Goal: Communication & Community: Answer question/provide support

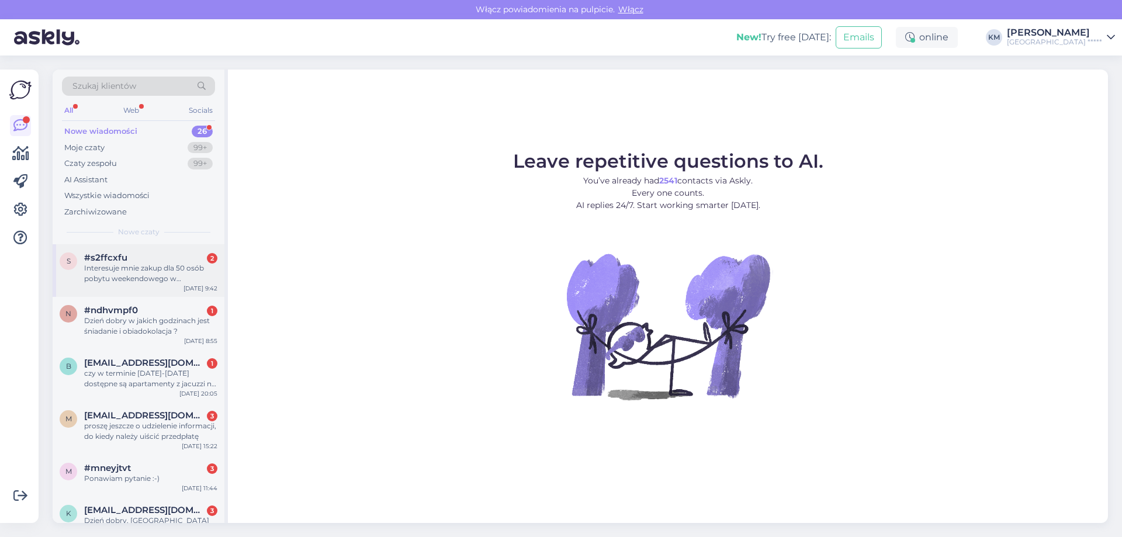
click at [131, 272] on div "Interesuje mnie zakup dla 50 osób pobytu weekendowego w październiku br." at bounding box center [150, 273] width 133 height 21
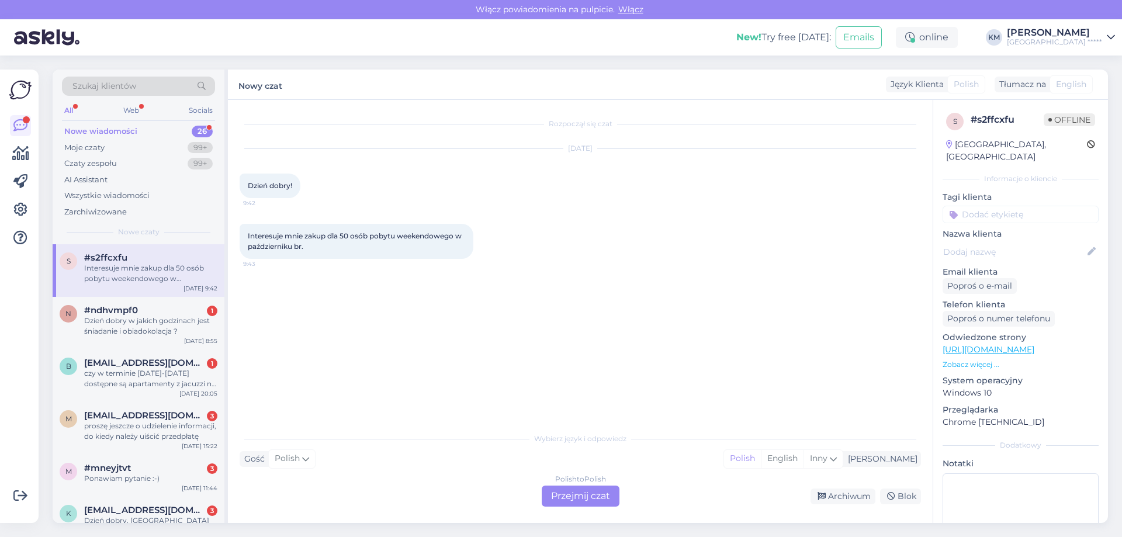
click at [578, 497] on div "Polish to Polish Przejmij czat" at bounding box center [581, 496] width 78 height 21
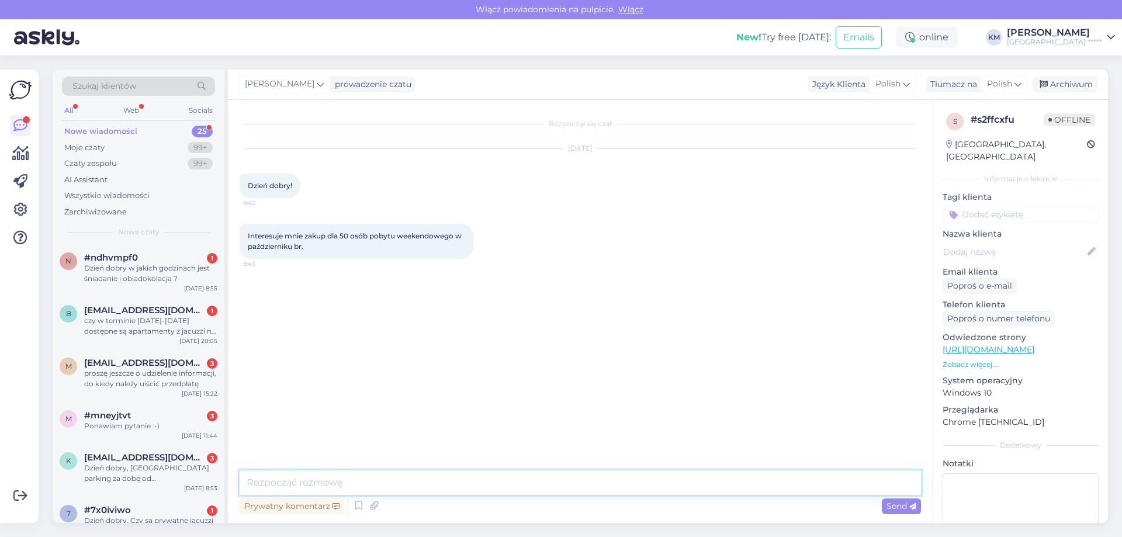
click at [318, 485] on textarea at bounding box center [580, 482] width 681 height 25
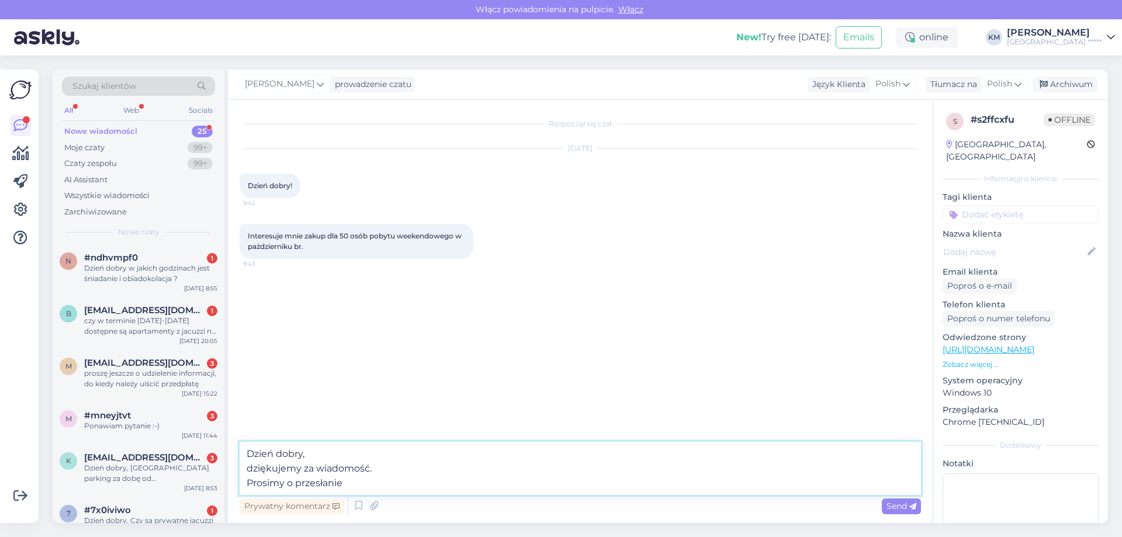
click at [413, 465] on textarea "Dzień dobry, dziękujemy za wiadomość. Prosimy o przesłanie" at bounding box center [580, 468] width 681 height 53
click at [620, 483] on textarea "Dzień dobry, dziękujemy za wiadomość i zainteresowanie naszą ofertą. Prosimy o …" at bounding box center [580, 468] width 681 height 53
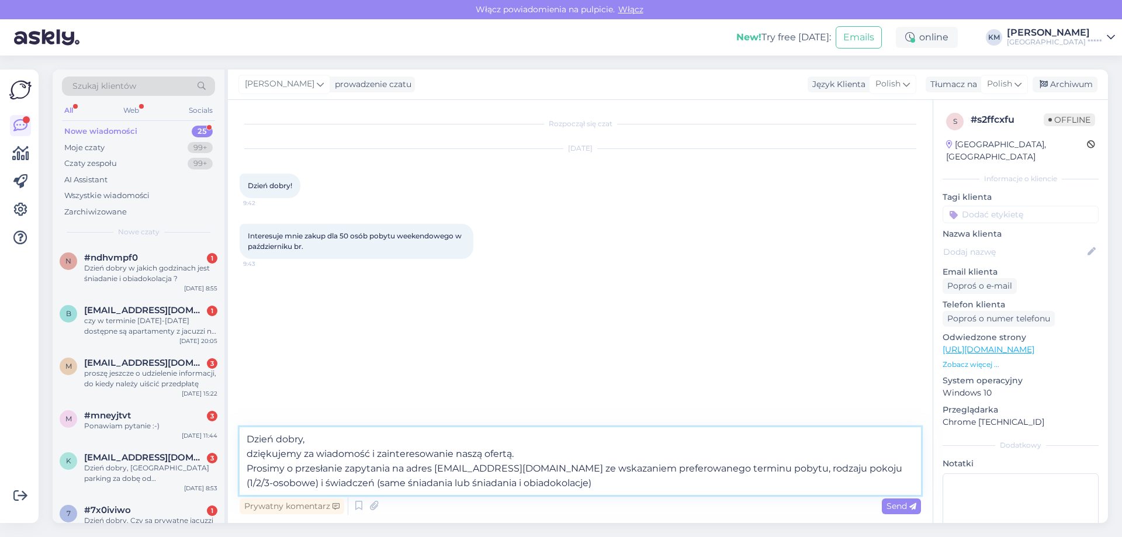
type textarea "Dzień dobry, dziękujemy za wiadomość i zainteresowanie naszą ofertą. Prosimy o …"
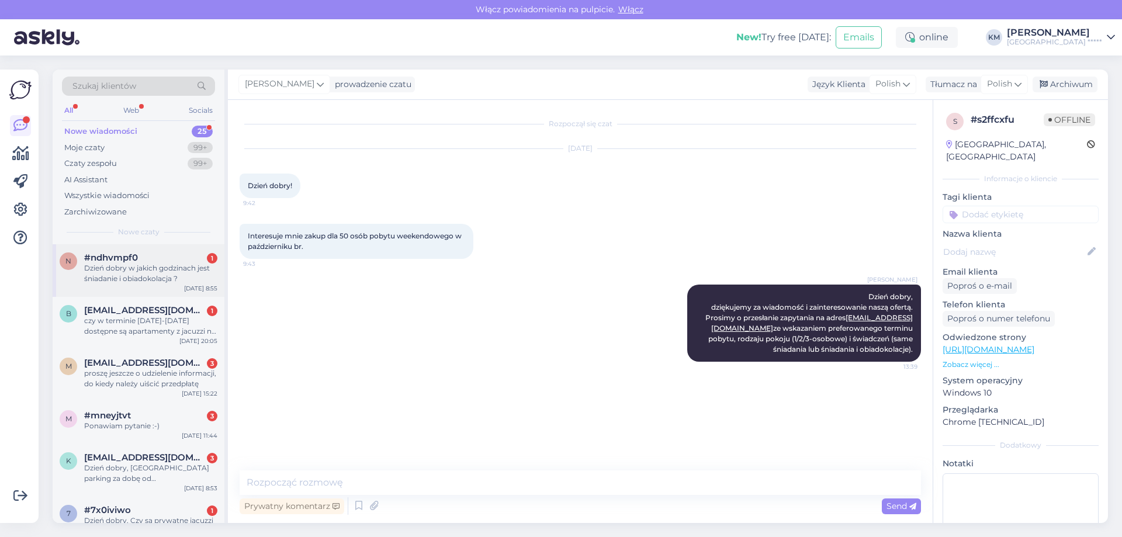
click at [133, 278] on div "Dzień dobry w jakich godzinach jest śniadanie i obiadokolacja ?" at bounding box center [150, 273] width 133 height 21
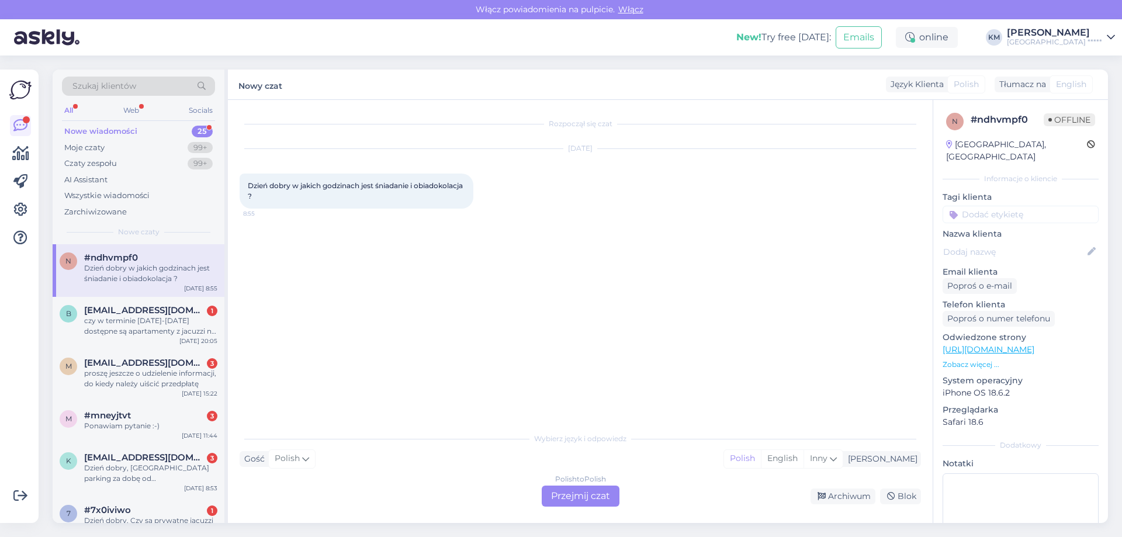
click at [577, 490] on div "Polish to Polish Przejmij czat" at bounding box center [581, 496] width 78 height 21
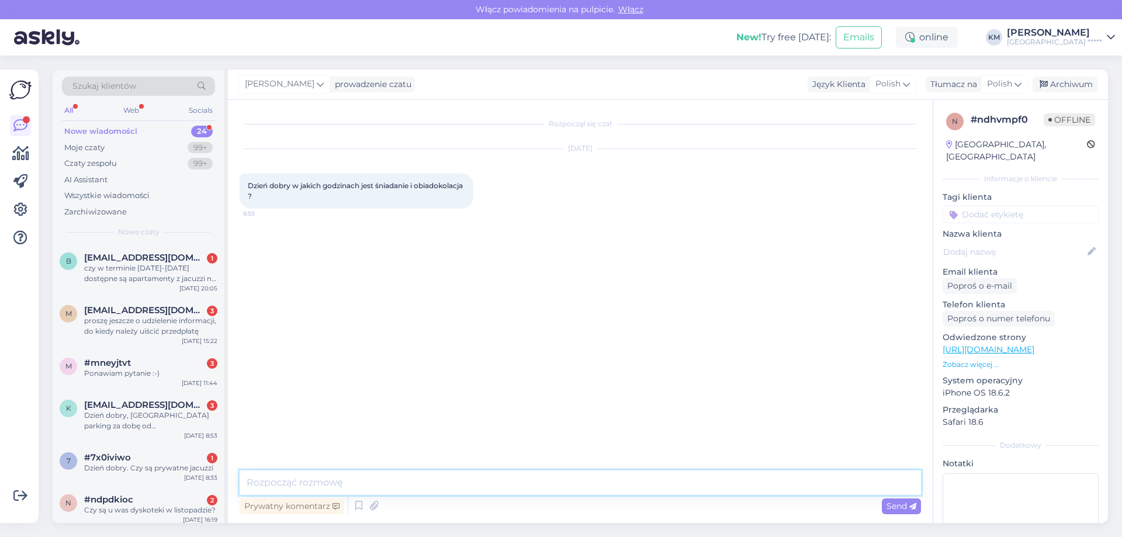
click at [354, 476] on textarea at bounding box center [580, 482] width 681 height 25
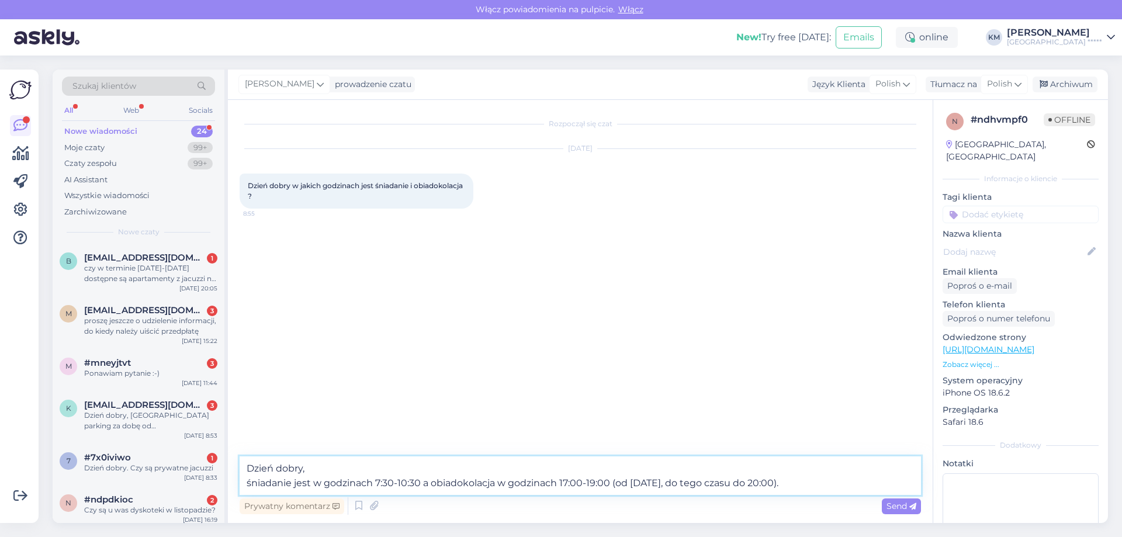
click at [595, 483] on textarea "Dzień dobry, śniadanie jest w godzinach 7:30-10:30 a obiadokolacja w godzinach …" at bounding box center [580, 475] width 681 height 39
click at [642, 484] on textarea "Dzień dobry, śniadanie jest w godzinach 7:30-10:30 a obiadokolacja w godzinach …" at bounding box center [580, 475] width 681 height 39
drag, startPoint x: 680, startPoint y: 484, endPoint x: 789, endPoint y: 484, distance: 109.3
click at [789, 484] on textarea "Dzień dobry, śniadanie jest w godzinach 7:30-10:30 a obiadokolacja w godzinach …" at bounding box center [580, 475] width 681 height 39
click at [789, 488] on textarea "Dzień dobry, śniadanie jest w godzinach 7:30-10:30 a obiadokolacja w godzinach …" at bounding box center [580, 475] width 681 height 39
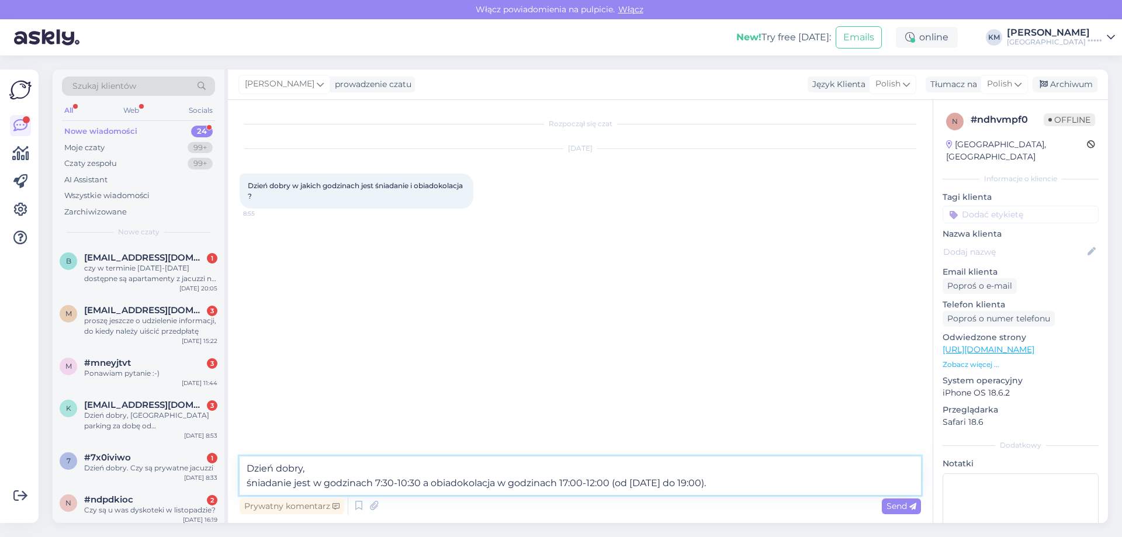
click at [590, 479] on textarea "Dzień dobry, śniadanie jest w godzinach 7:30-10:30 a obiadokolacja w godzinach …" at bounding box center [580, 475] width 681 height 39
click at [621, 467] on textarea "Dzień dobry, śniadanie jest w godzinach 7:30-10:30 a obiadokolacja w godzinach …" at bounding box center [580, 475] width 681 height 39
type textarea "Dzień dobry, śniadanie jest w godzinach 7:30-10:30 a obiadokolacja w godzinach …"
click at [889, 505] on span "Send" at bounding box center [901, 506] width 30 height 11
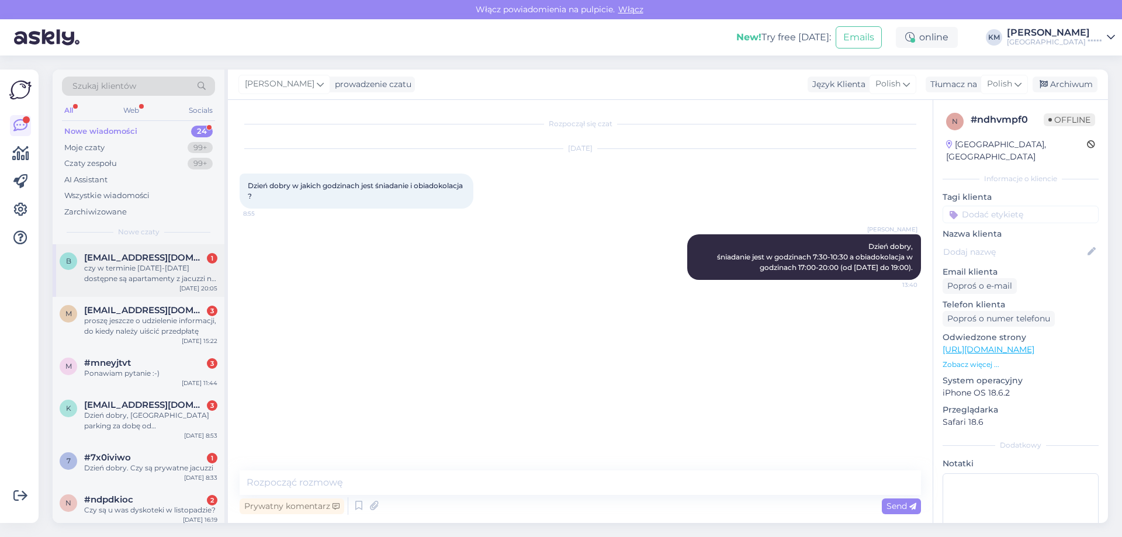
click at [124, 261] on span "[EMAIL_ADDRESS][DOMAIN_NAME]" at bounding box center [145, 257] width 122 height 11
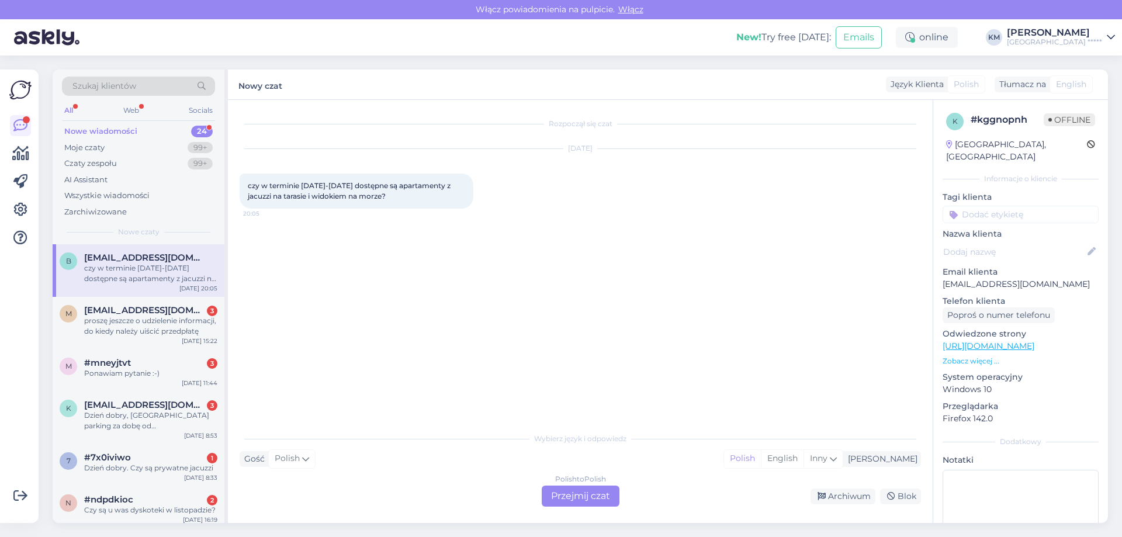
click at [575, 496] on div "Polish to Polish Przejmij czat" at bounding box center [581, 496] width 78 height 21
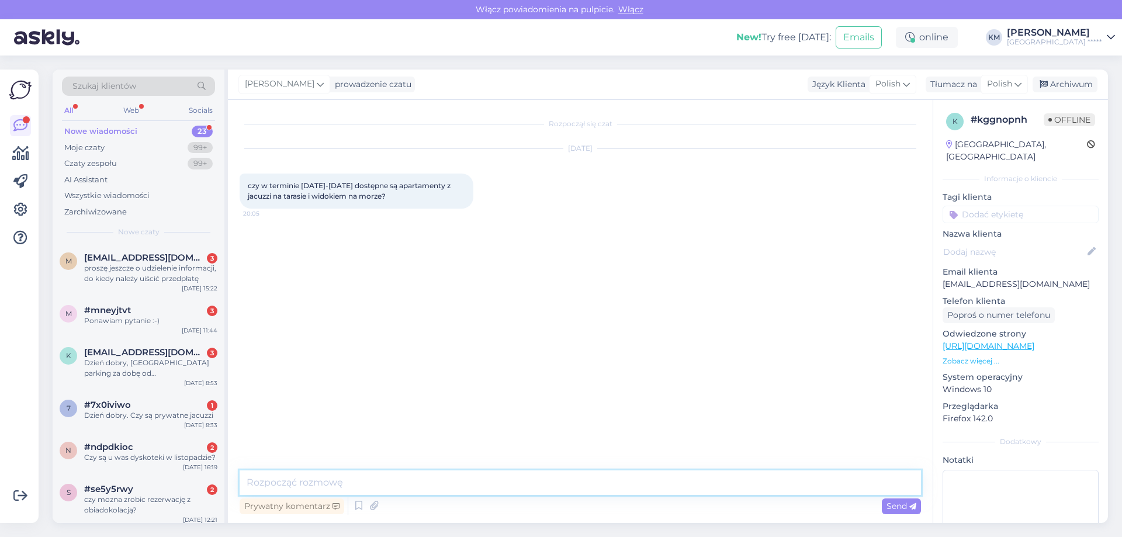
click at [407, 477] on textarea at bounding box center [580, 482] width 681 height 25
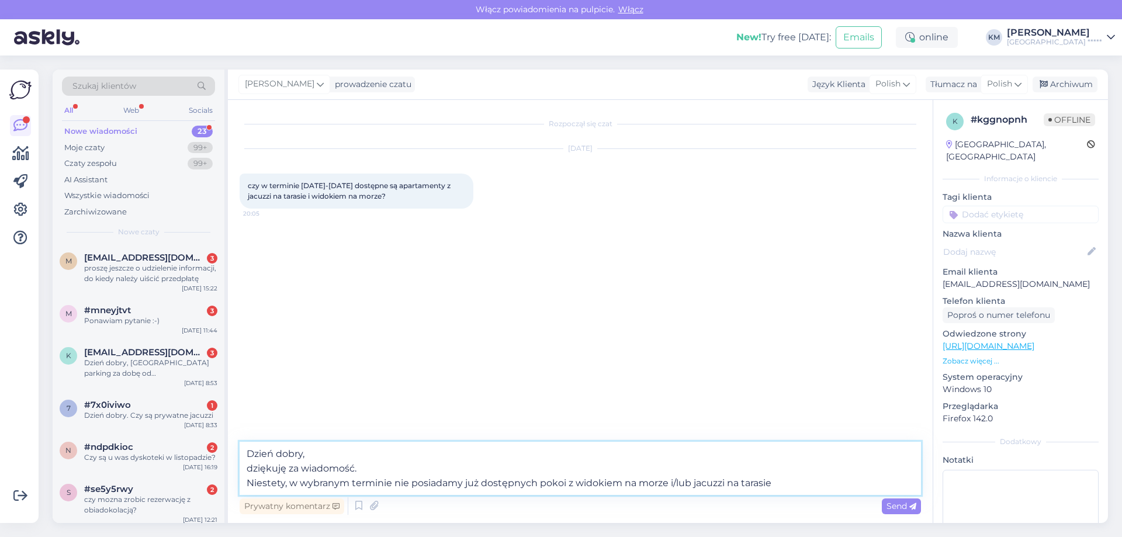
type textarea "Dzień dobry, dziękuję za wiadomość. Niestety, w wybranym terminie nie posiadamy…"
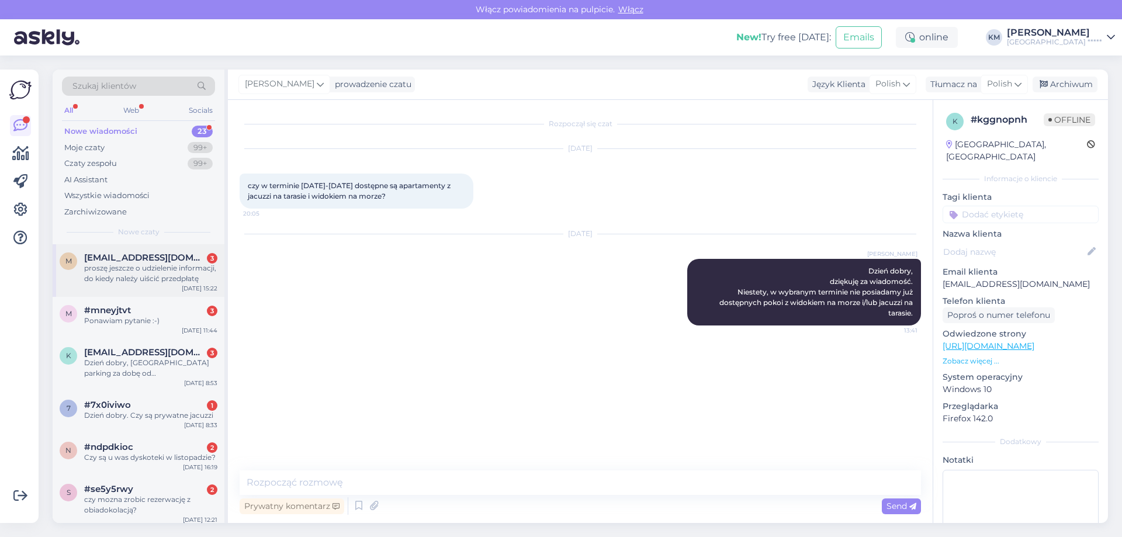
click at [127, 251] on div "m [EMAIL_ADDRESS][DOMAIN_NAME] 3 proszę jeszcze o udzielenie informacji, do kie…" at bounding box center [139, 270] width 172 height 53
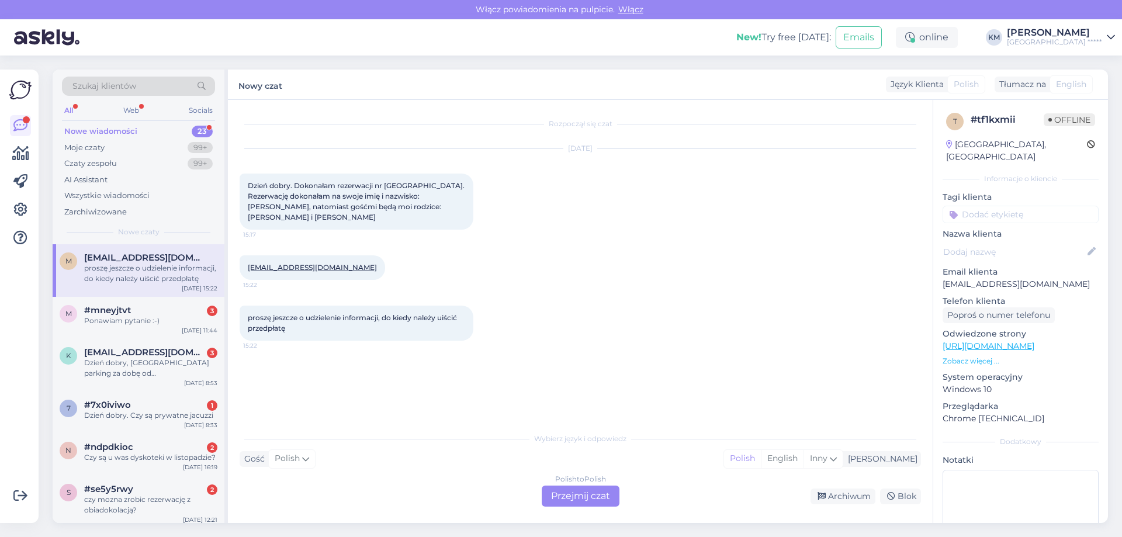
click at [395, 185] on span "Dzień dobry. Dokonałam rezerwacji nr [GEOGRAPHIC_DATA]. Rezerwację dokonałam na…" at bounding box center [357, 201] width 219 height 40
copy span "GGONLXO"
click at [577, 497] on div "Polish to Polish Przejmij czat" at bounding box center [581, 496] width 78 height 21
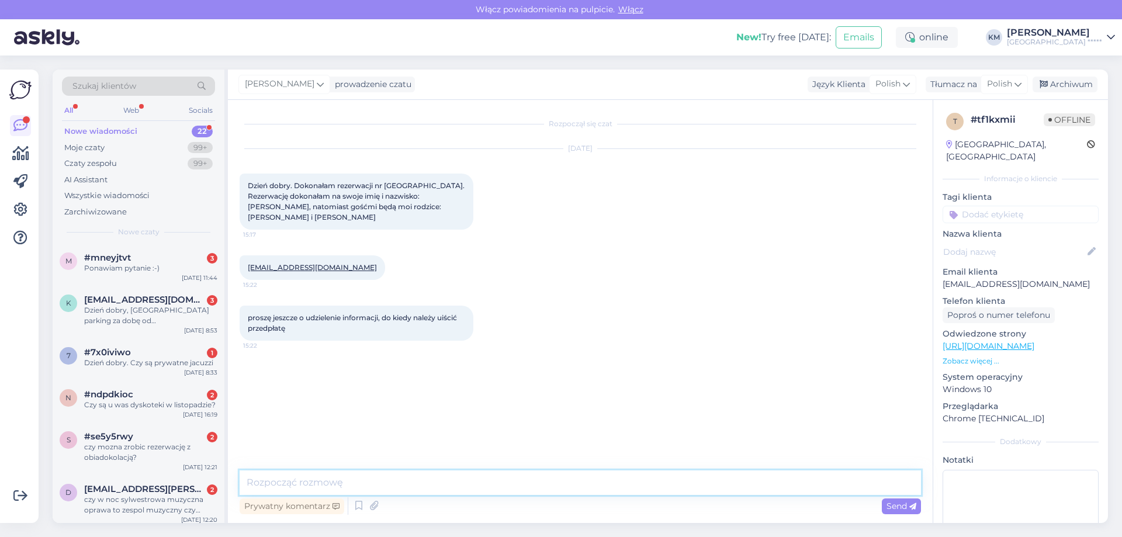
click at [383, 482] on textarea at bounding box center [580, 482] width 681 height 25
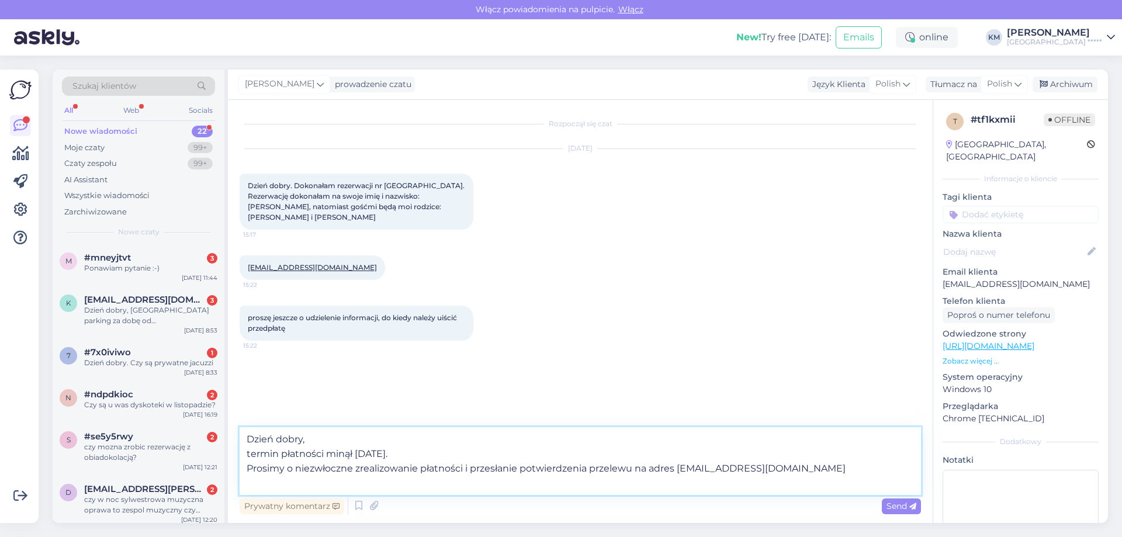
click at [425, 458] on textarea "Dzień dobry, termin płatności minął [DATE]. Prosimy o niezwłoczne zrealizowanie…" at bounding box center [580, 461] width 681 height 68
click at [413, 480] on textarea "Dzień dobry, termin płatności minął [DATE]. Prosimy o niezwłoczne zrealizowanie…" at bounding box center [580, 461] width 681 height 68
type textarea "Dzień dobry, termin płatności minął [DATE]. Prosimy o niezwłoczne zrealizowanie…"
click at [389, 471] on textarea "Dzień dobry, termin płatności minął [DATE]. Prosimy o niezwłoczne zrealizowanie…" at bounding box center [580, 461] width 681 height 68
click at [560, 480] on textarea "Dzień dobry, termin płatności minął [DATE]. Prosimy o niezwłoczne zrealizowanie…" at bounding box center [580, 461] width 681 height 68
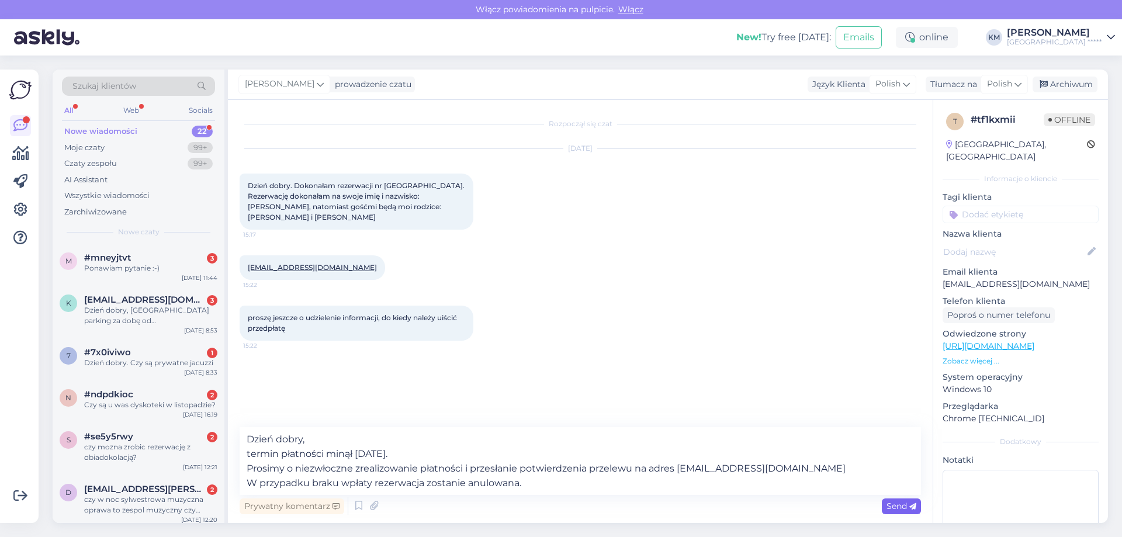
click at [915, 507] on icon at bounding box center [912, 506] width 7 height 7
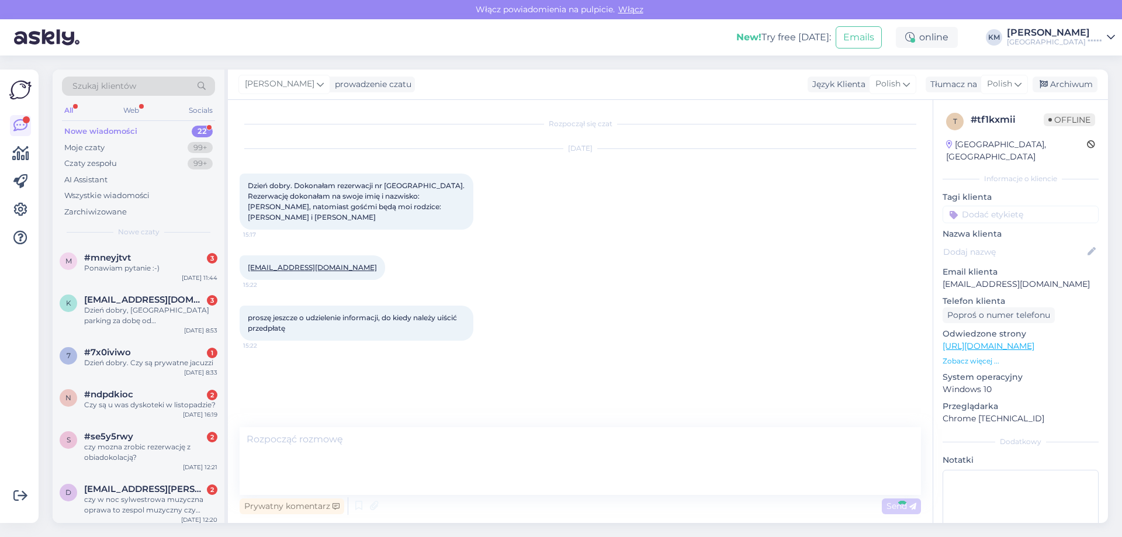
scroll to position [11, 0]
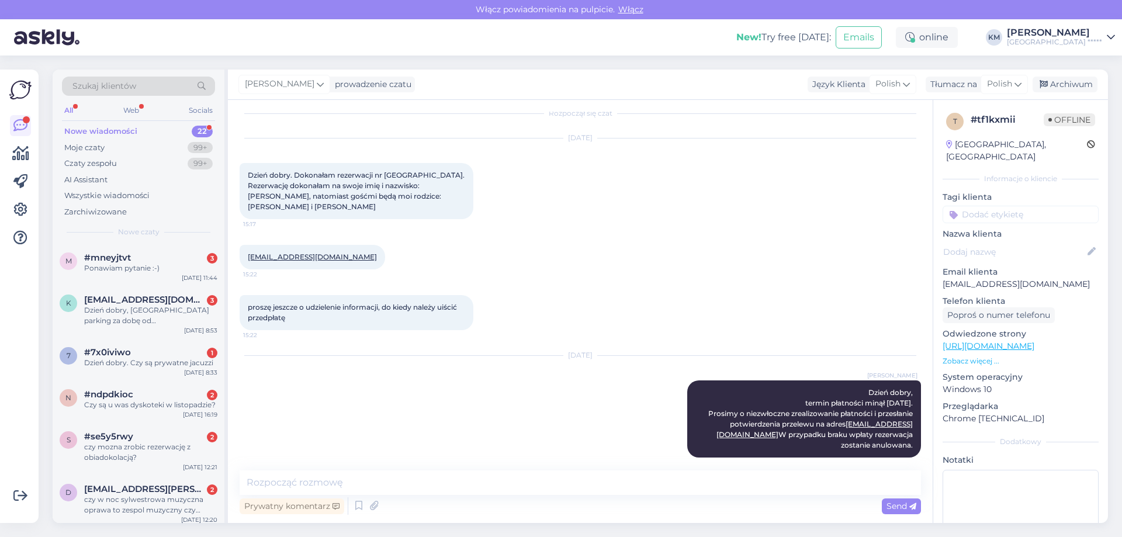
click at [403, 174] on span "Dzień dobry. Dokonałam rezerwacji nr [GEOGRAPHIC_DATA]. Rezerwację dokonałam na…" at bounding box center [357, 191] width 219 height 40
copy span "GGONLXO"
drag, startPoint x: 692, startPoint y: 413, endPoint x: 906, endPoint y: 438, distance: 215.3
click at [906, 438] on div "[PERSON_NAME] Dzień dobry, termin płatności minął [DATE]. Prosimy o niezwłoczne…" at bounding box center [804, 418] width 234 height 77
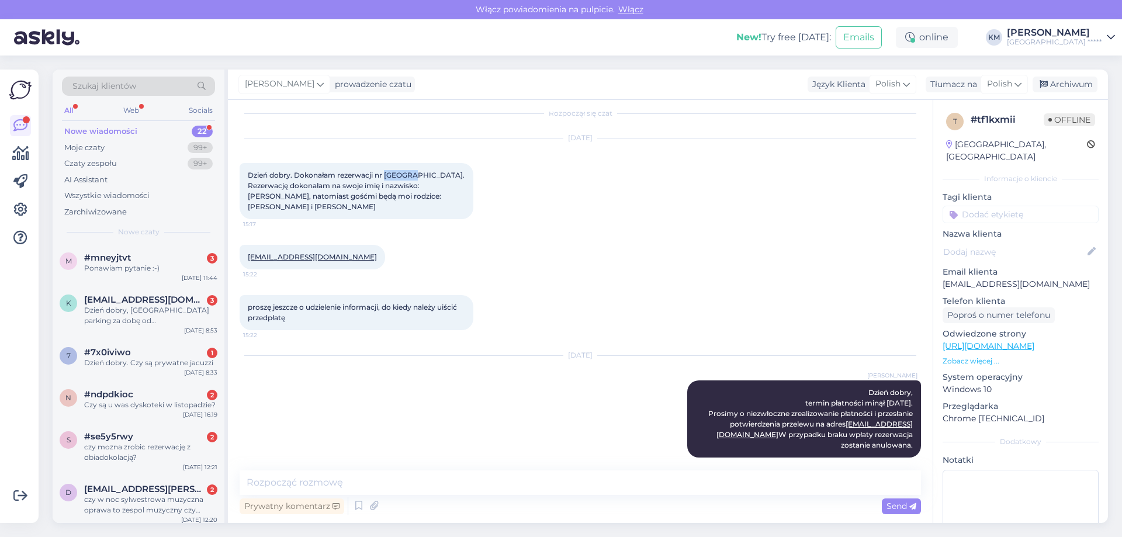
copy span "Prosimy o niezwłoczne zrealizowanie płatności i przesłanie potwierdzenia przele…"
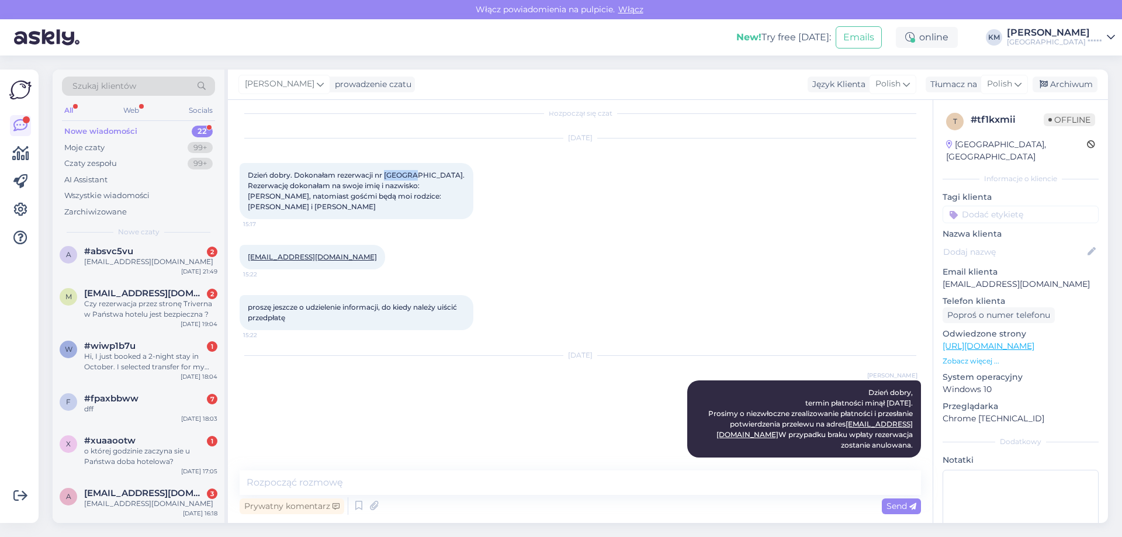
scroll to position [0, 0]
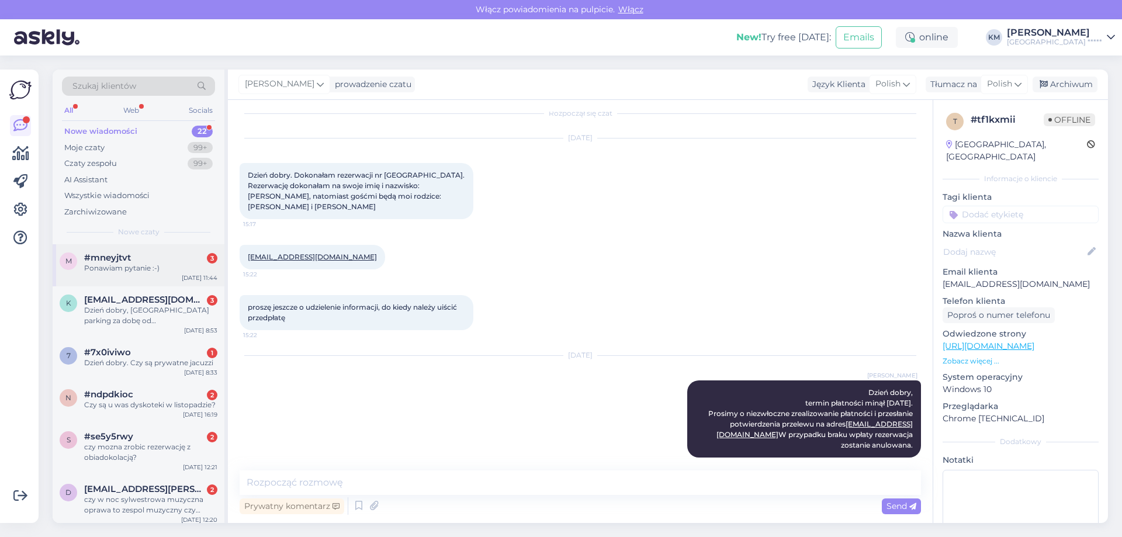
click at [162, 280] on div "m #mneyjtvt 3 Ponawiam pytanie :-) [DATE] 11:44" at bounding box center [139, 265] width 172 height 42
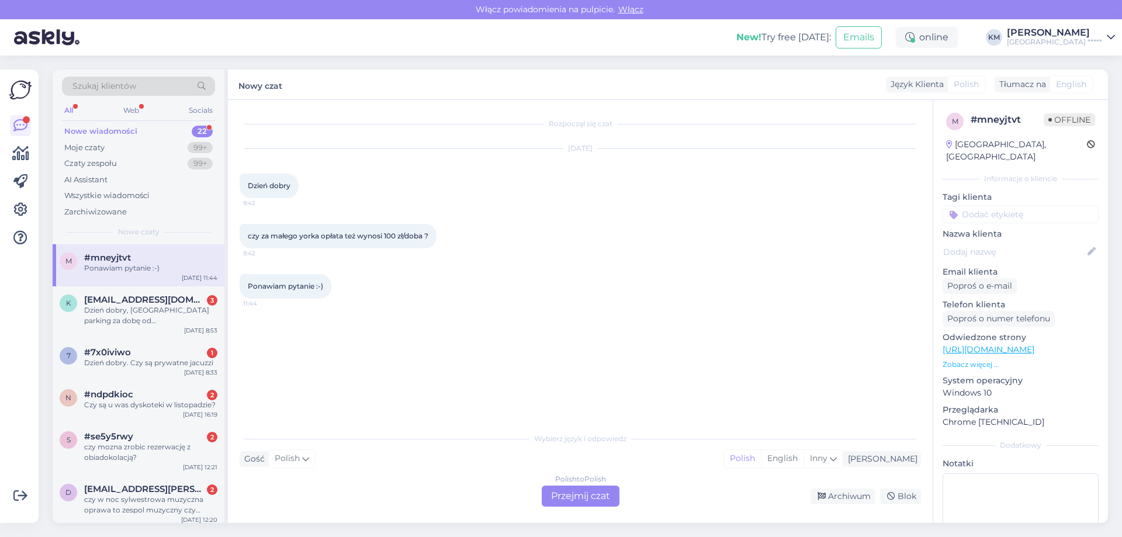
click at [579, 500] on div "Polish to Polish Przejmij czat" at bounding box center [581, 496] width 78 height 21
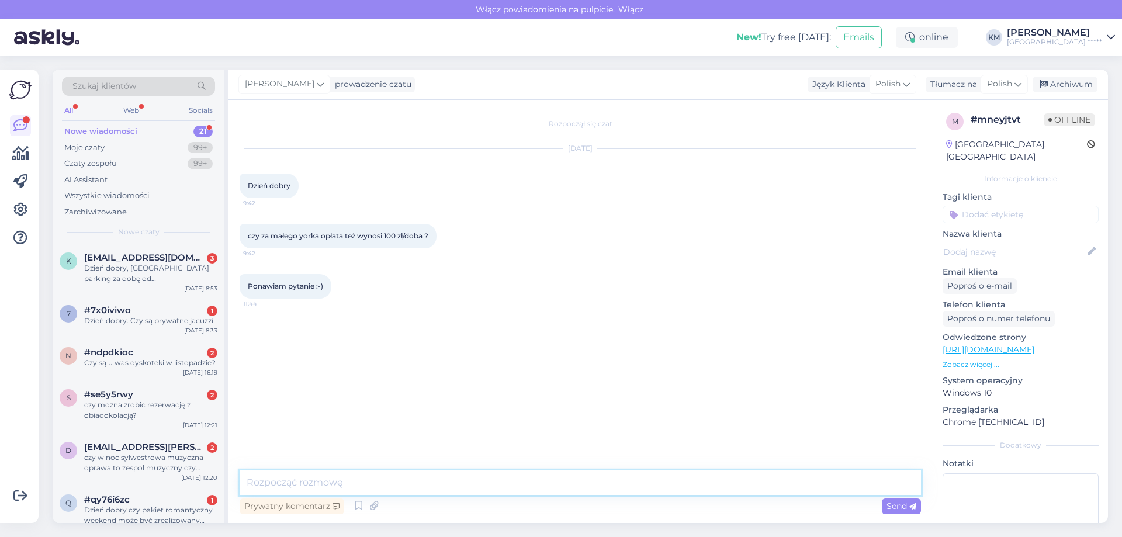
click at [349, 481] on textarea at bounding box center [580, 482] width 681 height 25
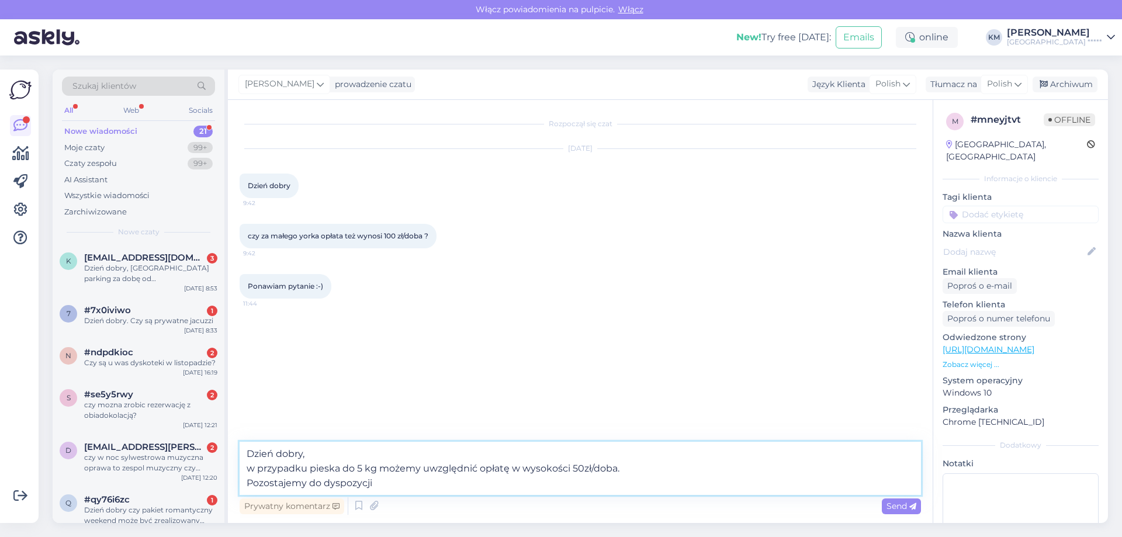
type textarea "Dzień dobry, w przypadku pieska do 5 kg możemy uwzględnić opłatę w wysokości 50…"
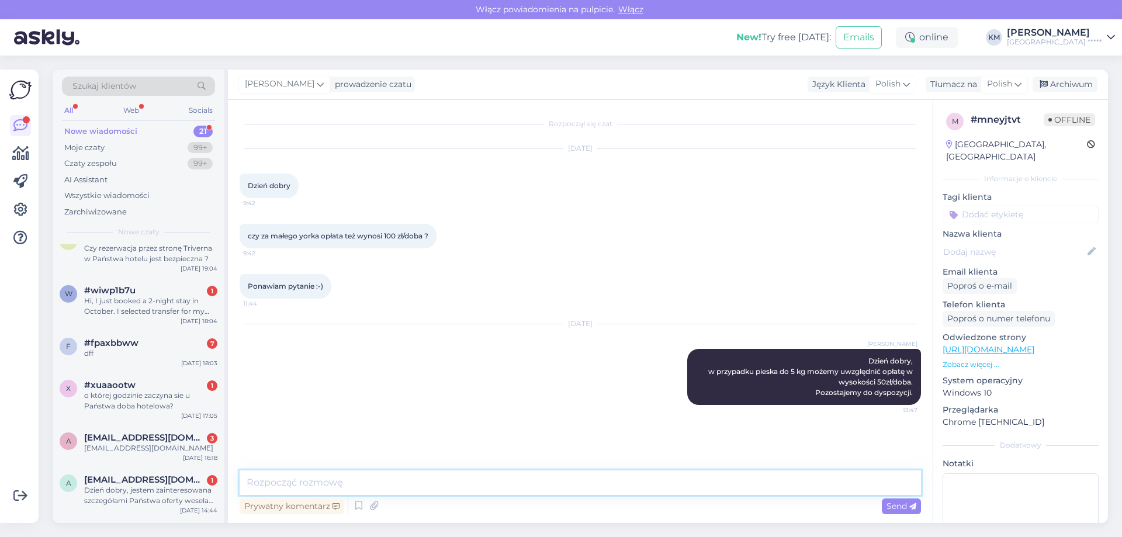
scroll to position [763, 0]
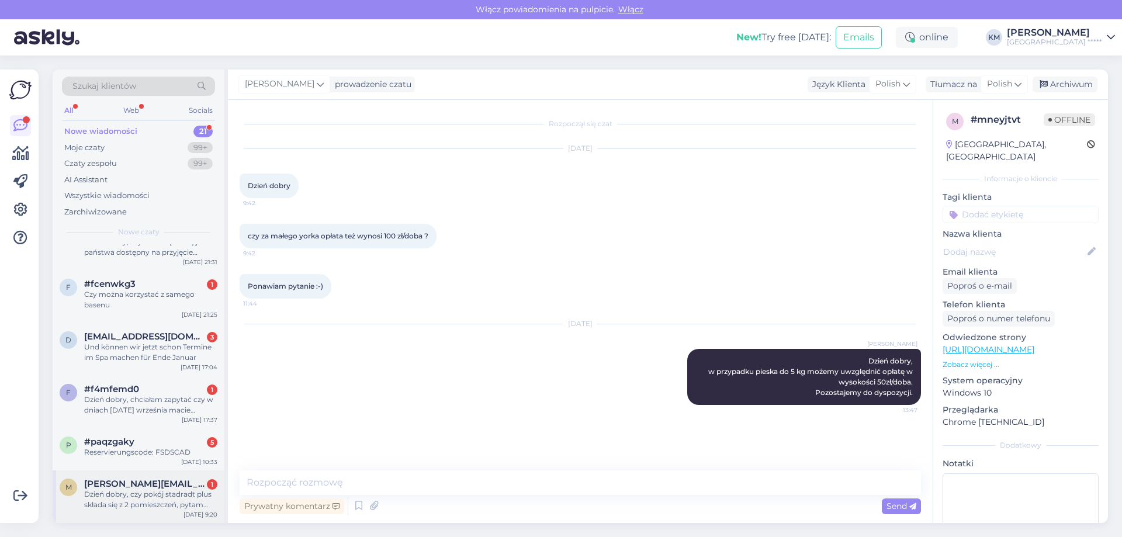
click at [190, 504] on div "Dzień dobry, czy pokój stadradt plus składa się z 2 pomieszczeń, pytam ponieważ…" at bounding box center [150, 499] width 133 height 21
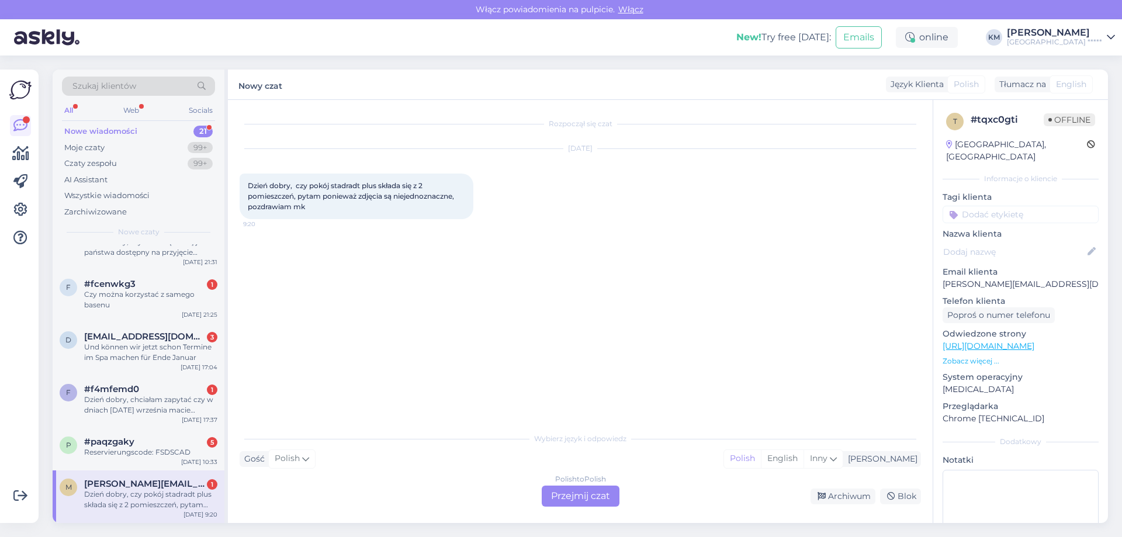
click at [568, 493] on div "Polish to Polish Przejmij czat" at bounding box center [581, 496] width 78 height 21
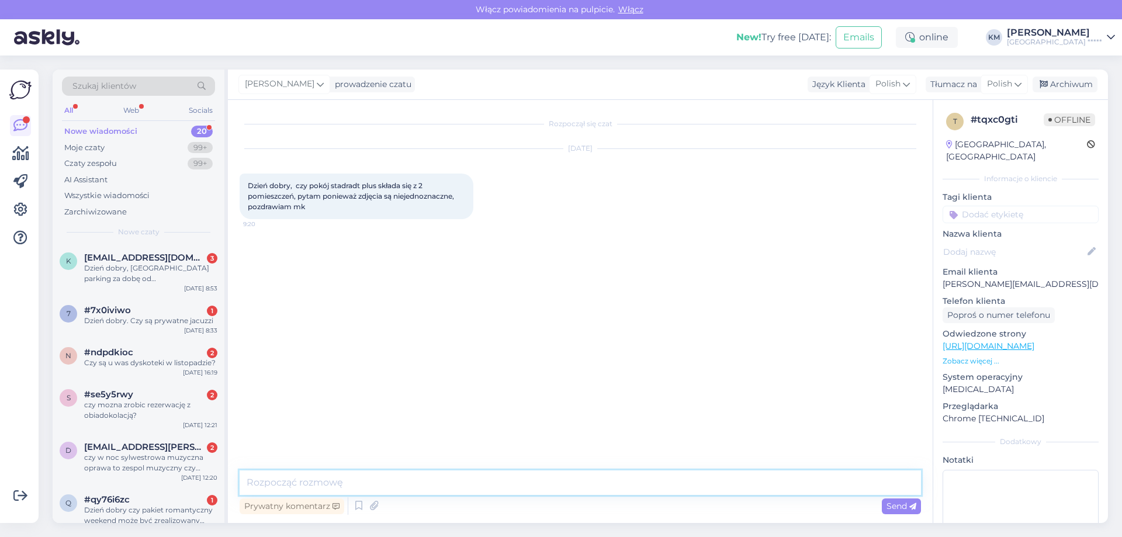
click at [339, 477] on textarea at bounding box center [580, 482] width 681 height 25
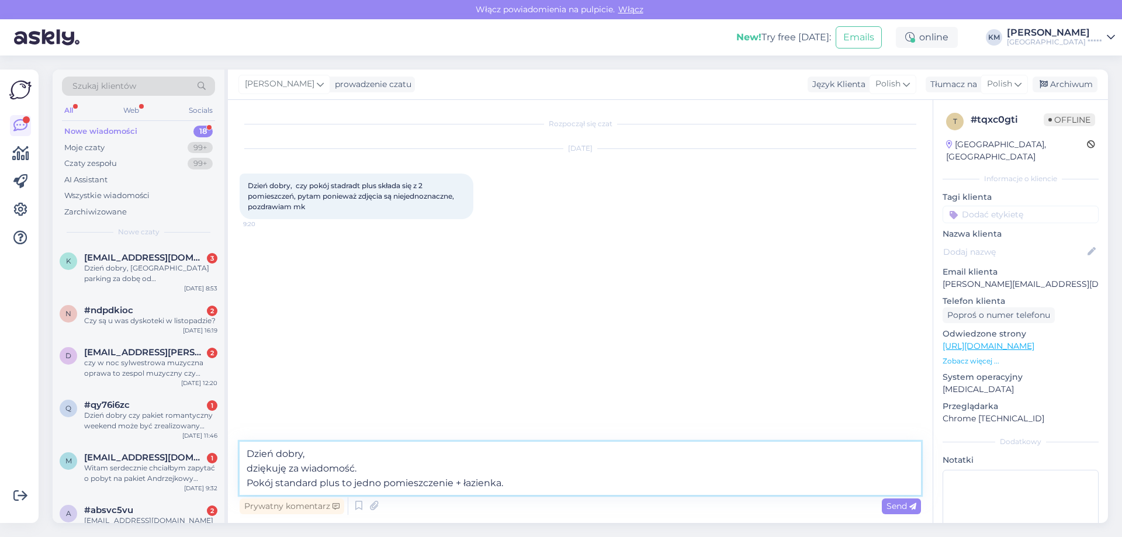
drag, startPoint x: 461, startPoint y: 483, endPoint x: 454, endPoint y: 483, distance: 7.0
click at [454, 483] on textarea "Dzień dobry, dziękuję za wiadomość. Pokój standard plus to jedno pomieszczenie …" at bounding box center [580, 468] width 681 height 53
click at [496, 484] on textarea "Dzień dobry, dziękuję za wiadomość. Pokój standard plus to jedno pomieszczenie …" at bounding box center [580, 468] width 681 height 53
click at [632, 486] on textarea "Dzień dobry, dziękuję za wiadomość. Pokój standard plus to jedno pomieszczenie …" at bounding box center [580, 468] width 681 height 53
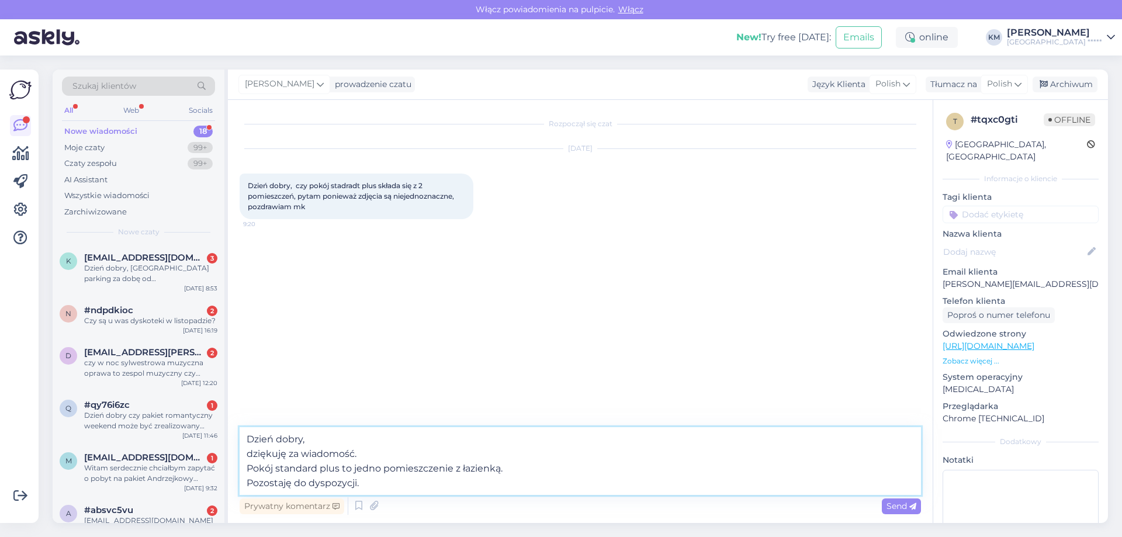
type textarea "Dzień dobry, dziękuję za wiadomość. Pokój standard plus to jedno pomieszczenie …"
click at [913, 497] on div "Prywatny komentarz Send" at bounding box center [580, 506] width 681 height 22
click at [890, 512] on div "Send" at bounding box center [901, 506] width 39 height 16
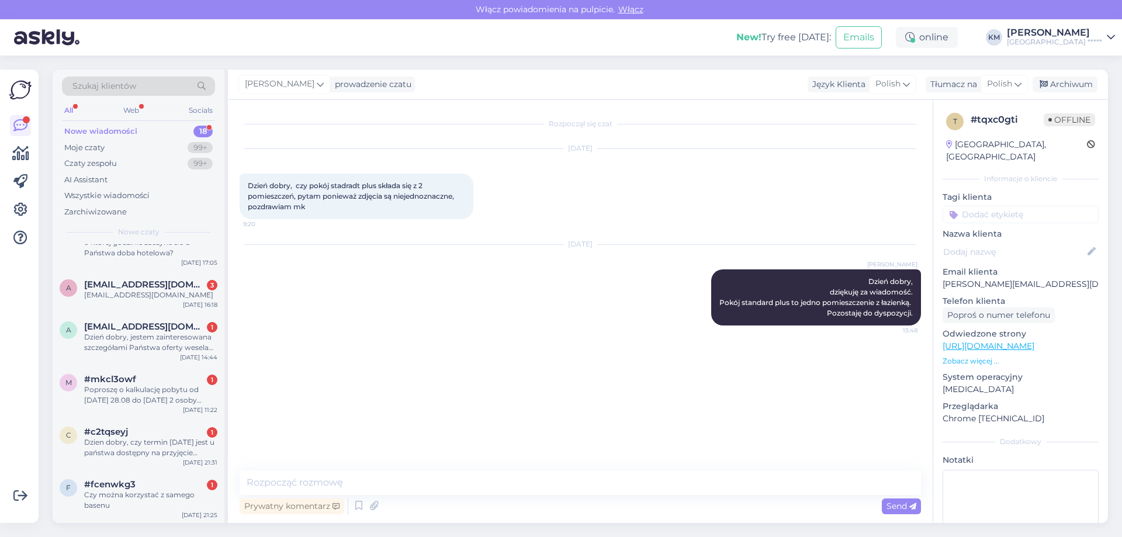
scroll to position [615, 0]
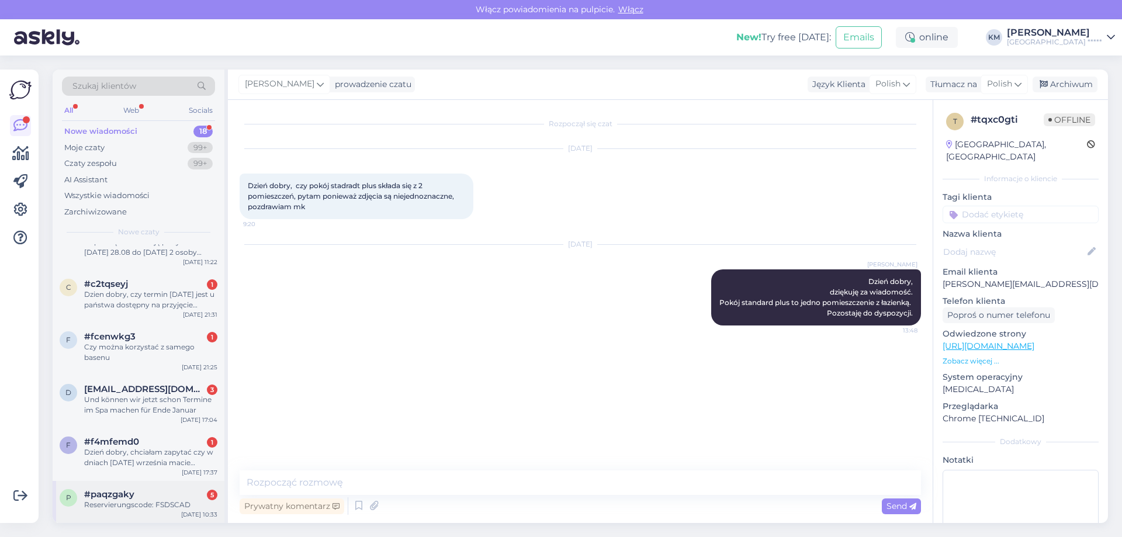
click at [168, 507] on div "Reservierungscode: FSDSCAD" at bounding box center [150, 505] width 133 height 11
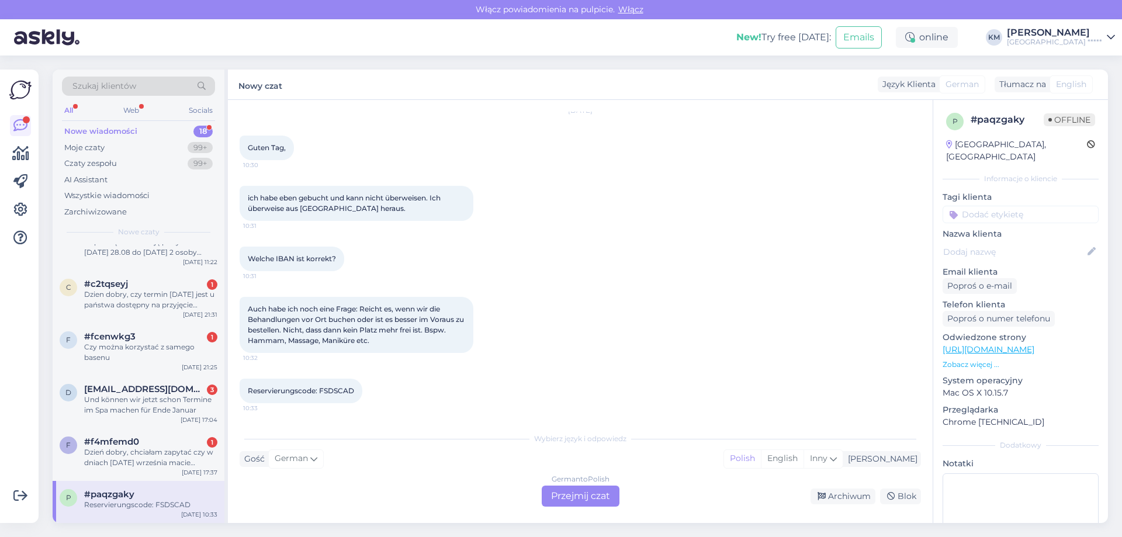
scroll to position [0, 0]
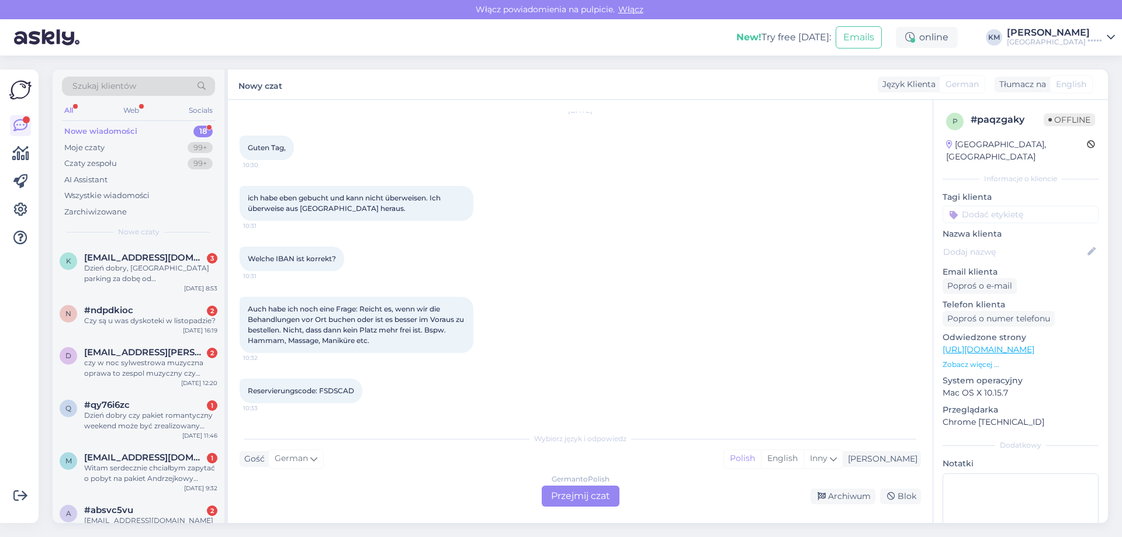
click at [560, 501] on div "German to Polish Przejmij czat" at bounding box center [581, 496] width 78 height 21
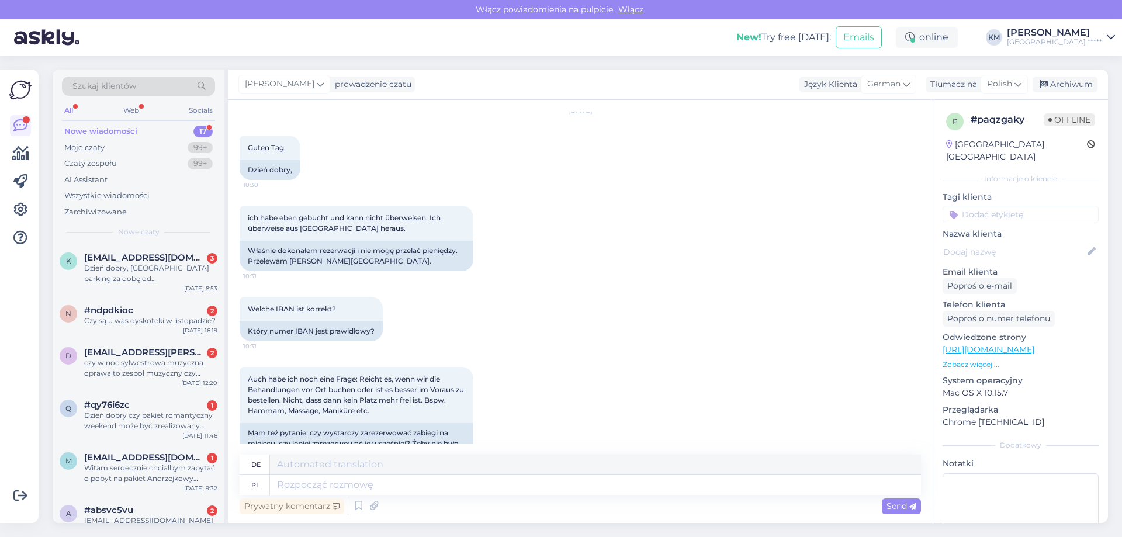
scroll to position [141, 0]
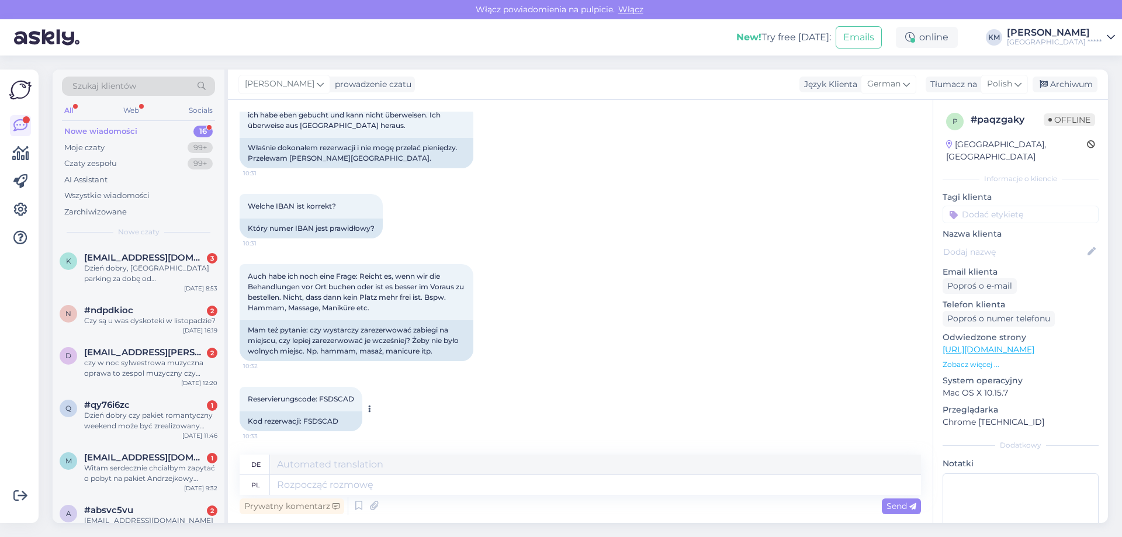
click at [314, 420] on div "Kod rezerwacji: FSDSCAD" at bounding box center [301, 421] width 123 height 20
copy div "FSDSCAD"
click at [353, 484] on textarea at bounding box center [595, 485] width 651 height 20
type textarea "Dzień do"
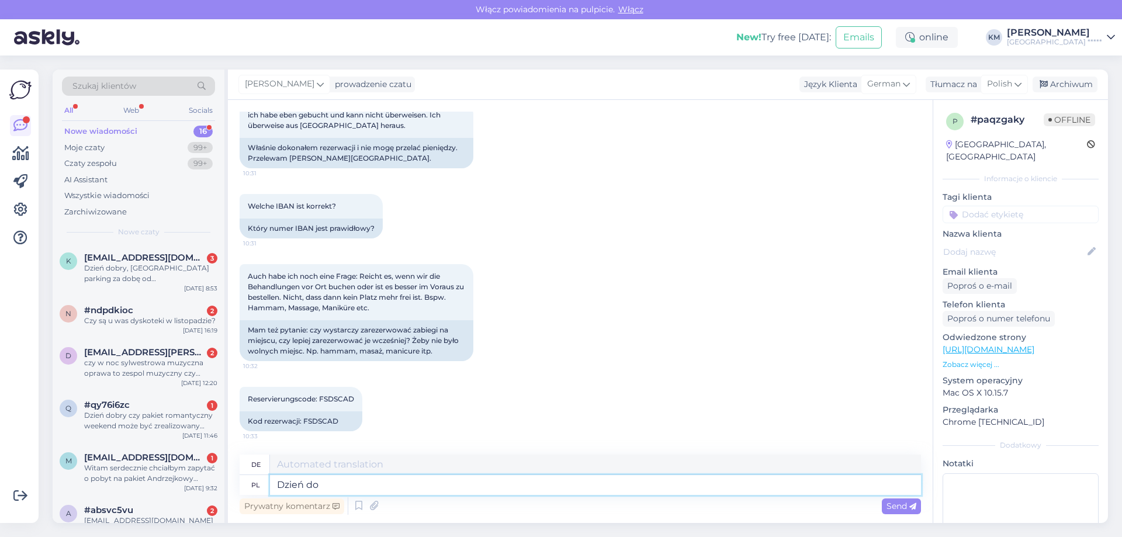
type textarea "Tag"
type textarea "Dzień dobry, w przy"
type textarea "Guten Morgen, in"
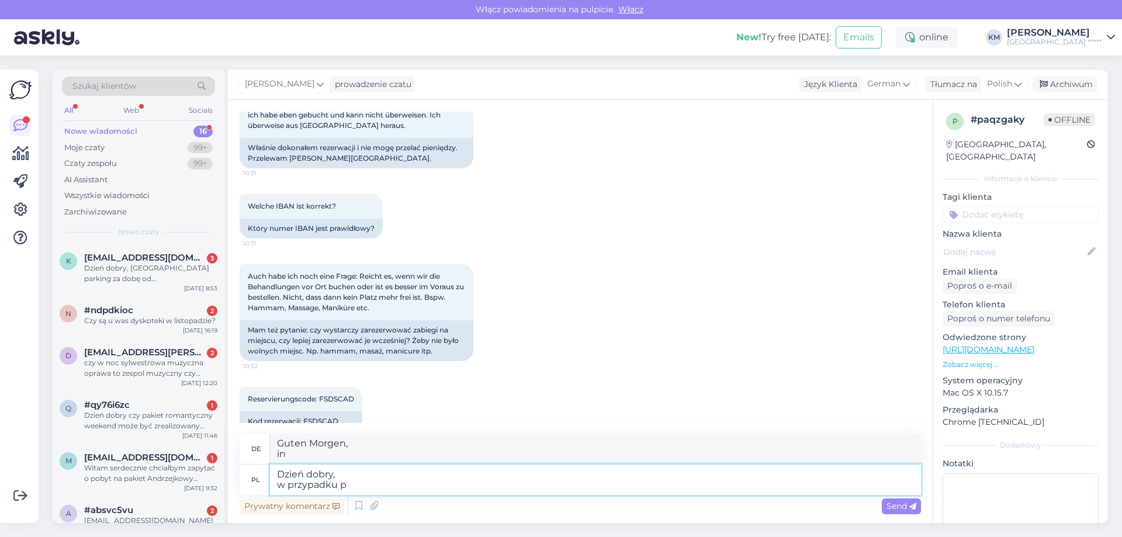
type textarea "Dzień dobry, w przypadku pł"
type textarea "Guten Morgen, für den Fall"
type textarea "Dzień dobry, w przypadku płatności w E"
type textarea "Guten Morgen, für die Zahlung"
type textarea "Dzień dobry, w przypadku płatności w EURO"
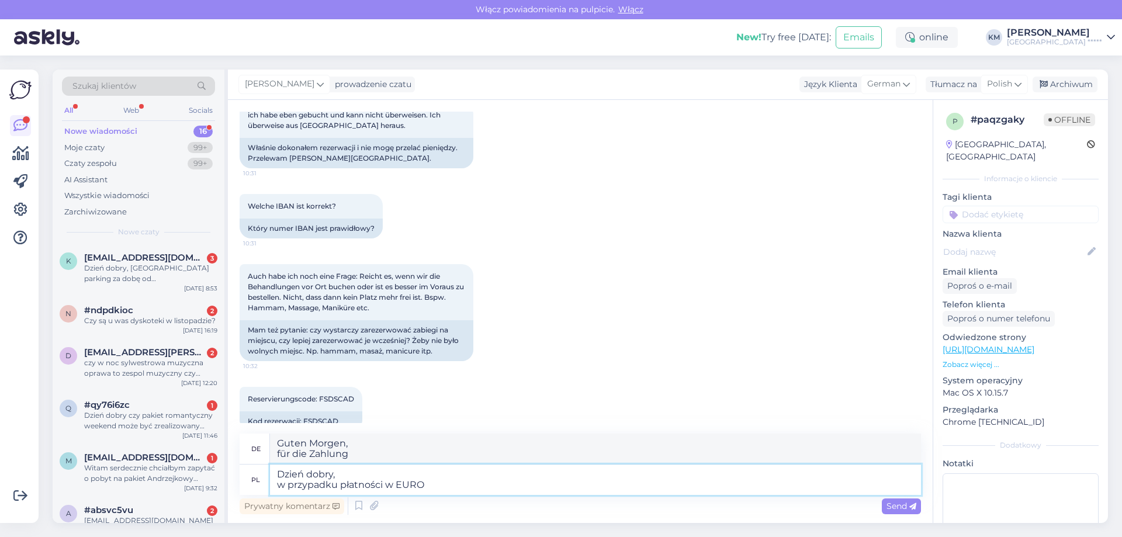
type textarea "Guten Morgen, für Zahlungen in EURO"
type textarea "Dzień dobry, w przypadku płatności w EURO prosimy o"
type textarea "Guten Morgen, für Zahlungen in EURO bitte"
type textarea "Dzień dobry, w przypadku płatności w EURO prosimy o wp"
type textarea "Guten Morgen, bei Zahlung in EURO bitte"
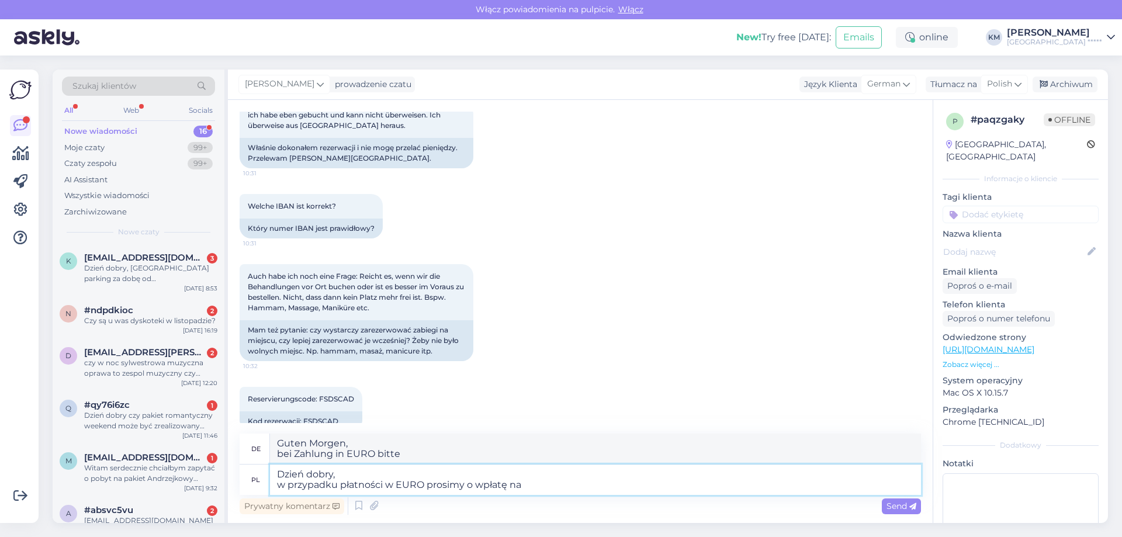
type textarea "Dzień dobry, w przypadku płatności w EURO prosimy o wpłatę na"
type textarea "Guten Morgen, bei Zahlung in EURO bitte zahlen"
type textarea "Dzień dobry, w przypadku płatności w EURO prosimy o wpłatę na ra"
type textarea "Guten Morgen, bei Zahlung in EURO bitte eine Zahlung an"
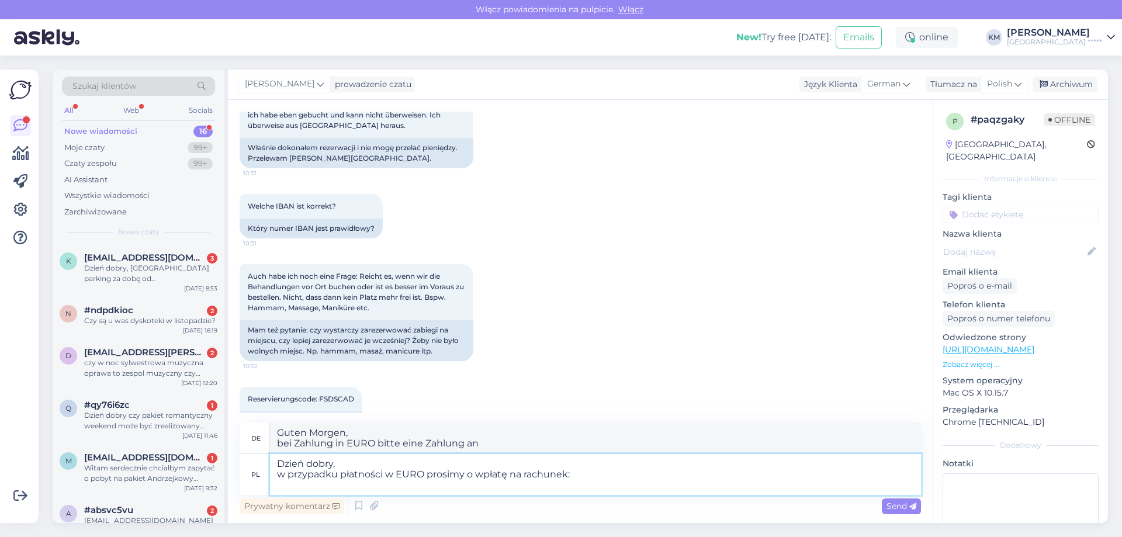
type textarea "Dzień dobry, w przypadku płatności w EURO prosimy o wpłatę na rachunek:"
type textarea "Guten Morgen, Zahlung in EURO bitten wir Sie, die Zahlung auf folgendes Konto v…"
paste textarea "82 1240 6508 1978 0010 3789 2433"
type textarea "Dzień dobry, w przypadku płatności w EURO prosimy o wpłatę na rachunek: 82 1240…"
click at [276, 486] on textarea "Dzień dobry, w przypadku płatności w EURO prosimy o wpłatę na rachunek: 82 1240…" at bounding box center [595, 474] width 651 height 41
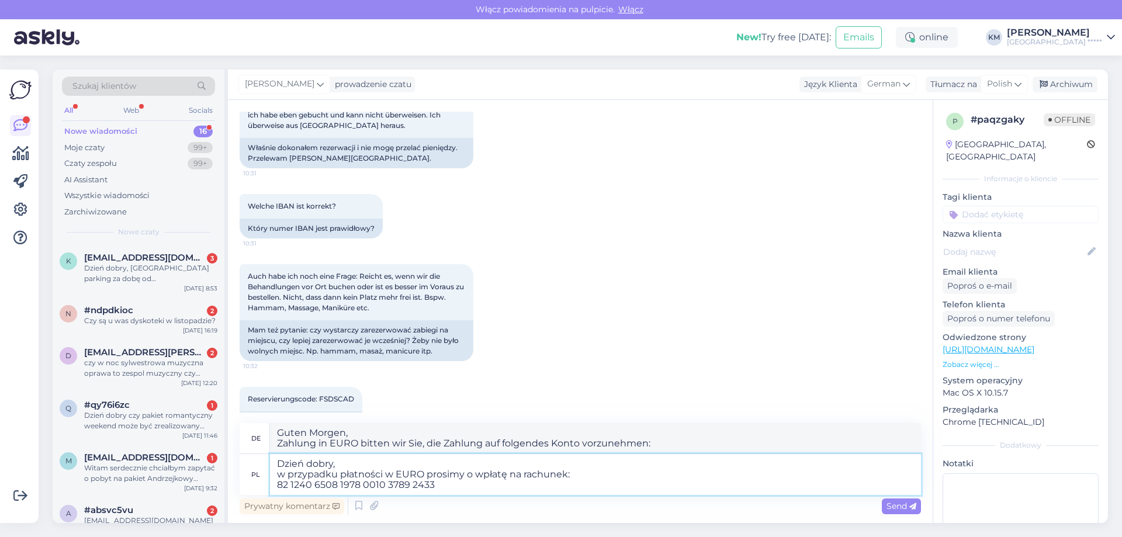
type textarea "Guten Morgen, Zahlung in EURO bitten wir Sie, eine Zahlung auf das Konto: 82 12…"
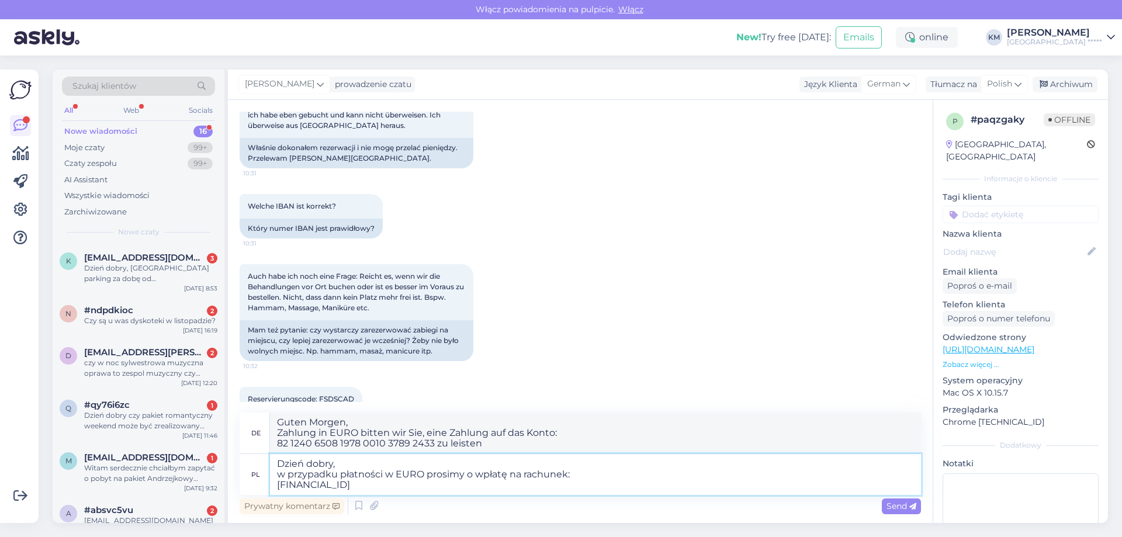
type textarea "Dzień dobry, w przypadku płatności w EURO prosimy o wpłatę na rachunek: PL 82 1…"
type textarea "Guten Morgen, bei Zahlung in EURO überweisen Sie bitte auf das Konto: PL 82 124…"
click at [491, 485] on textarea "Dzień dobry, w przypadku płatności w EURO prosimy o wpłatę na rachunek: PL 82 1…" at bounding box center [595, 474] width 651 height 41
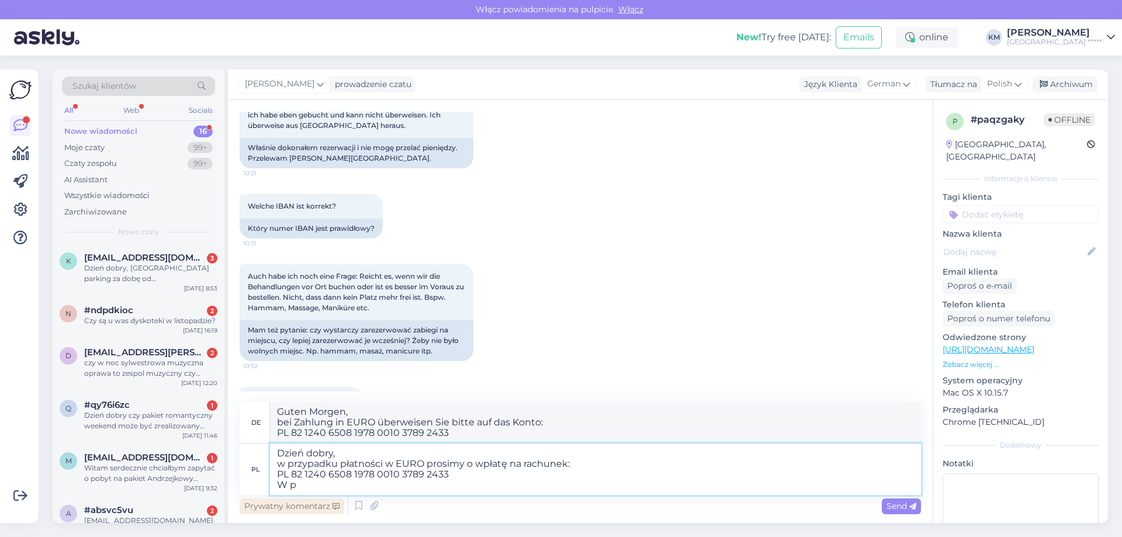
type textarea "Dzień dobry, w przypadku płatności w EURO prosimy o wpłatę na rachunek: PL 82 1…"
type textarea "Guten Morgen, bei Zahlung in EURO überweisen Sie bitte auf das Konto: PL 82 124…"
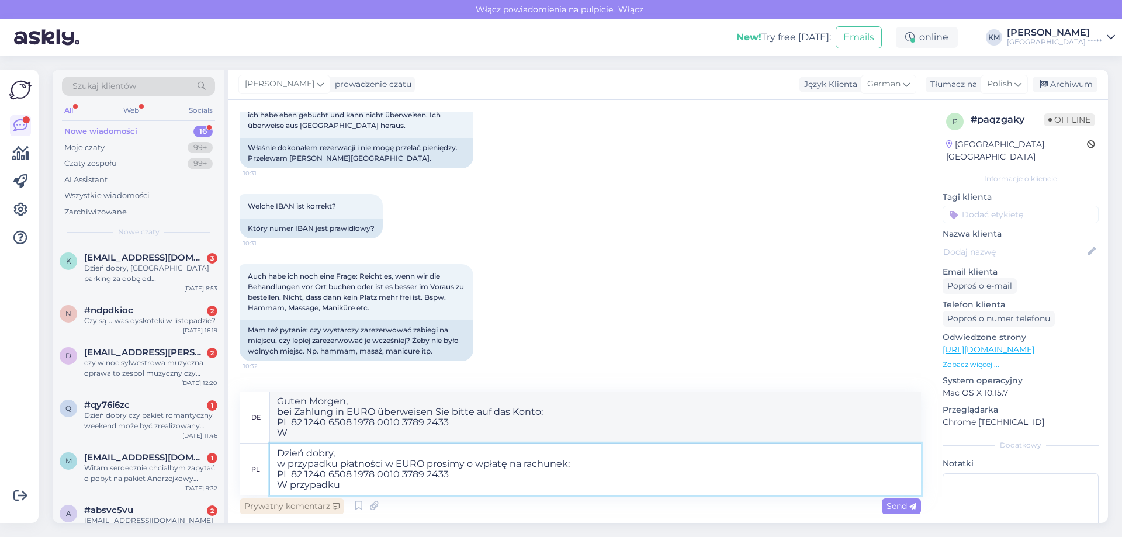
type textarea "Dzień dobry, w przypadku płatności w EURO prosimy o wpłatę na rachunek: PL 82 1…"
type textarea "Guten Morgen, Bei Zahlung in EURO überweisen Sie bitte auf das Konto: PL 82 124…"
type textarea "Dzień dobry, w przypadku płatności w EURO prosimy o wpłatę na rachunek: PL 82 1…"
type textarea "Guten Morgen, bei Zahlung in EURO überweisen Sie bitte auf das Konto: PL 82 124…"
type textarea "Dzień dobry, w przypadku płatności w EURO prosimy o wpłatę na rachunek: PL 82 1…"
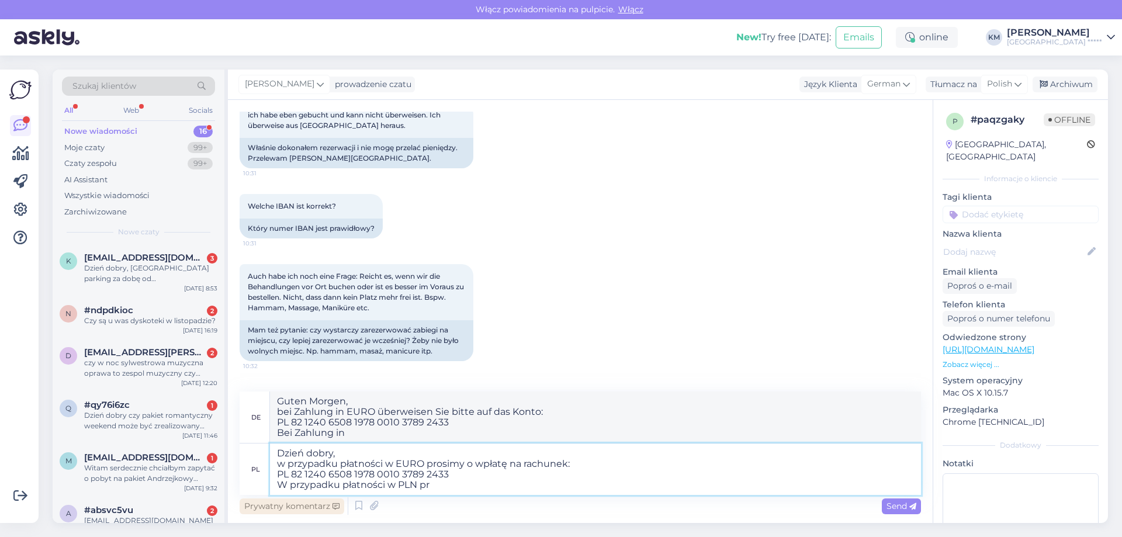
type textarea "Guten Morgen, bei Zahlung in EURO überweisen Sie bitte auf das Konto: PL 82 124…"
type textarea "Dzień dobry, w przypadku płatności w EURO prosimy o wpłatę na rachunek: PL 82 1…"
type textarea "Guten Morgen, für Zahlungen in EURO überweisen Sie bitte auf das Konto: PL 82 1…"
type textarea "Dzień dobry, w przypadku płatności w EURO prosimy o wpłatę na rachunek: PL 82 1…"
type textarea "Guten Morgen, Für Zahlungen in EURO überweisen Sie bitte auf das Konto: PL 82 1…"
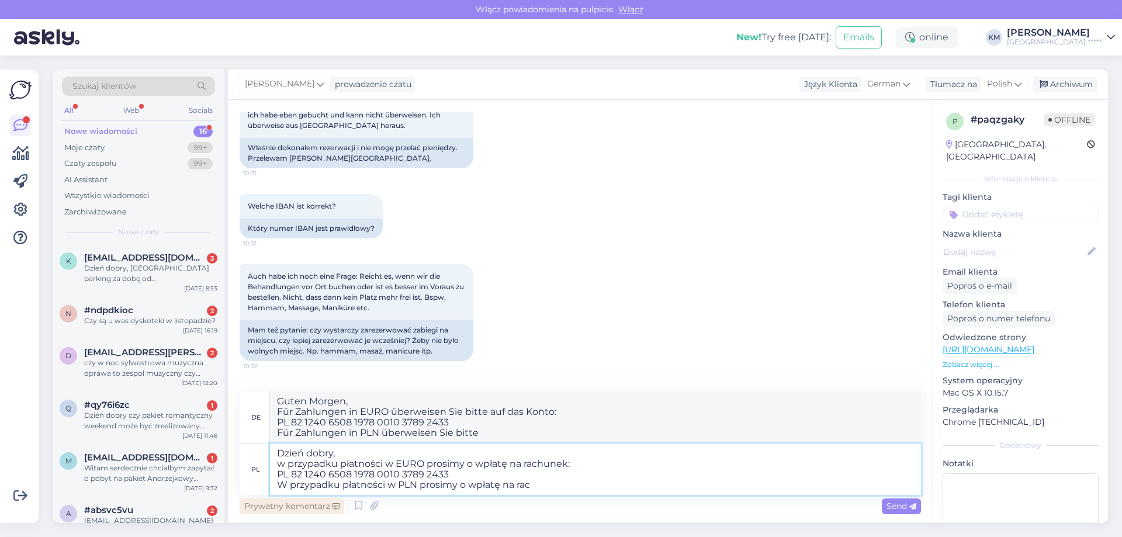
type textarea "Dzień dobry, w przypadku płatności w EURO prosimy o wpłatę na rachunek: PL 82 1…"
type textarea "Guten Morgen, Bei Zahlungen in EURO überweisen Sie bitte auf folgendes Konto: P…"
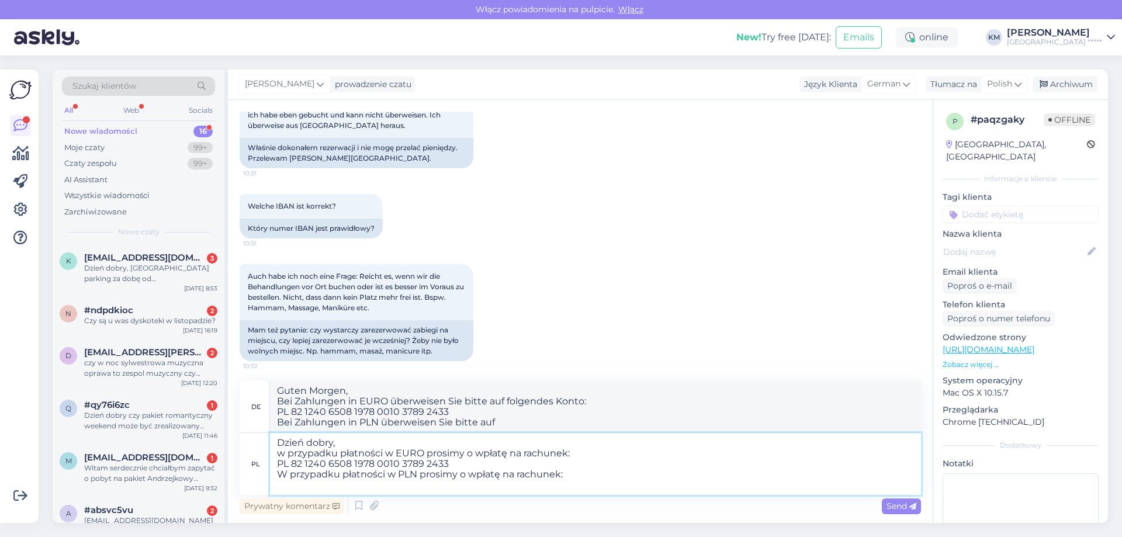
type textarea "Dzień dobry, w przypadku płatności w EURO prosimy o wpłatę na rachunek: PL 82 1…"
type textarea "Guten Morgen, Bei Zahlungen in EURO überweisen Sie bitte auf das Konto: PL 82 1…"
paste textarea "73 9376 0001 2006 0012 9639 0001"
type textarea "Dzień dobry, w przypadku płatności w EURO prosimy o wpłatę na rachunek: PL 82 1…"
click at [273, 487] on textarea "Dzień dobry, w przypadku płatności w EURO prosimy o wpłatę na rachunek: PL 82 1…" at bounding box center [595, 464] width 651 height 62
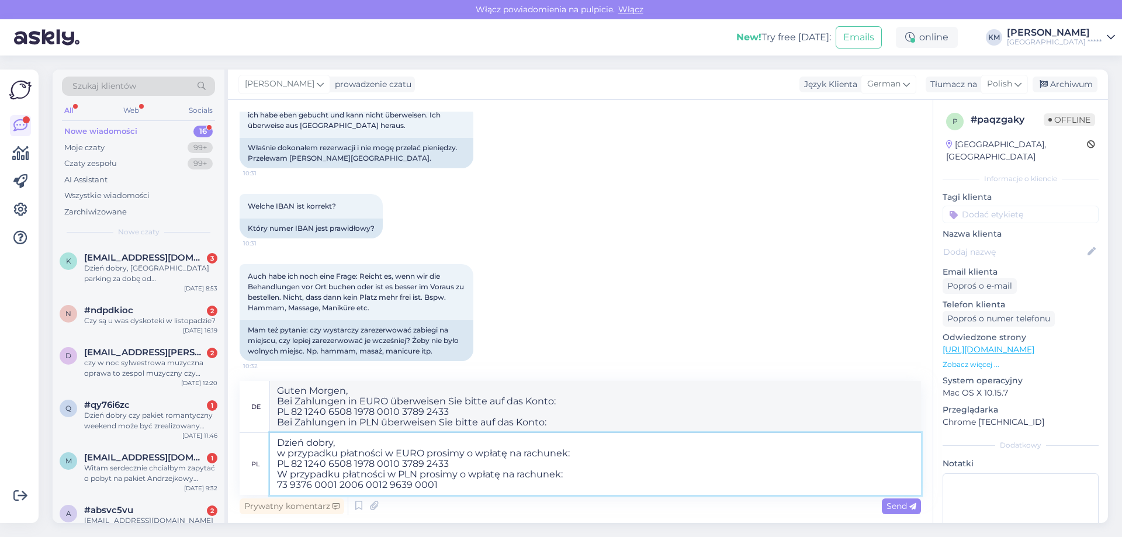
type textarea "Guten Morgen, Für Zahlungen in EURO überweisen Sie bitte auf das Konto: PL 82 1…"
type textarea "Dzień dobry, w przypadku płatności w EURO prosimy o wpłatę na rachunek: PL 82 1…"
type textarea "Guten Morgen, für Zahlungen in EURO, bitte überweisen Sie auf das Konto: PL 82 …"
click at [487, 485] on textarea "Dzień dobry, w przypadku płatności w EURO prosimy o wpłatę na rachunek: PL 82 1…" at bounding box center [595, 464] width 651 height 62
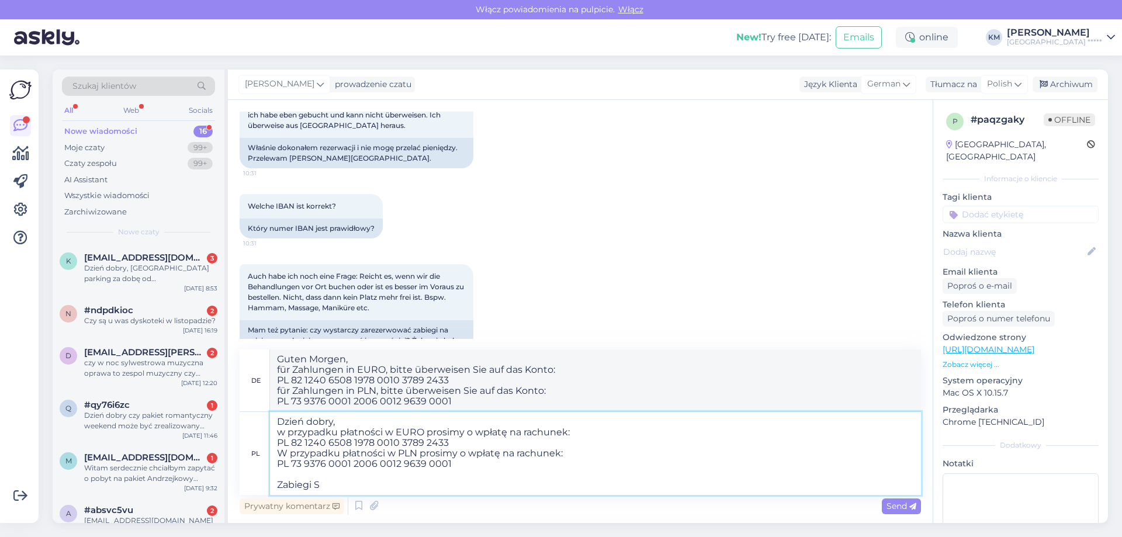
type textarea "Dzień dobry, w przypadku płatności w EURO prosimy o wpłatę na rachunek: PL 82 1…"
type textarea "Guten Morgen, bei Zahlung in EURO zahlen Sie bitte auf das Konto: PL 82 1240 65…"
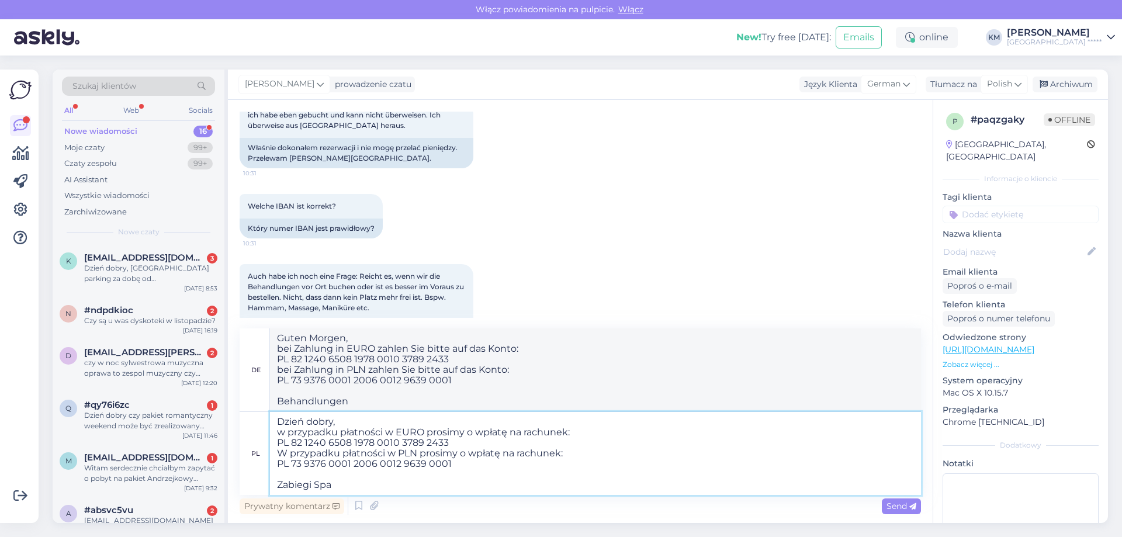
type textarea "Dzień dobry, w przypadku płatności w EURO prosimy o wpłatę na rachunek: PL 82 1…"
type textarea "Guten Morgen, für Zahlungen in EURO zahlen Sie bitte auf das Konto: PL 82 1240 …"
type textarea "Dzień dobry, w przypadku płatności w EURO prosimy o wpłatę na rachunek: PL 82 1…"
type textarea "Guten Morgen, für Zahlungen in EURO zahlen Sie bitte auf das Konto: PL 82 1240 …"
type textarea "Dzień dobry, w przypadku płatności w EURO prosimy o wpłatę na rachunek: PL 82 1…"
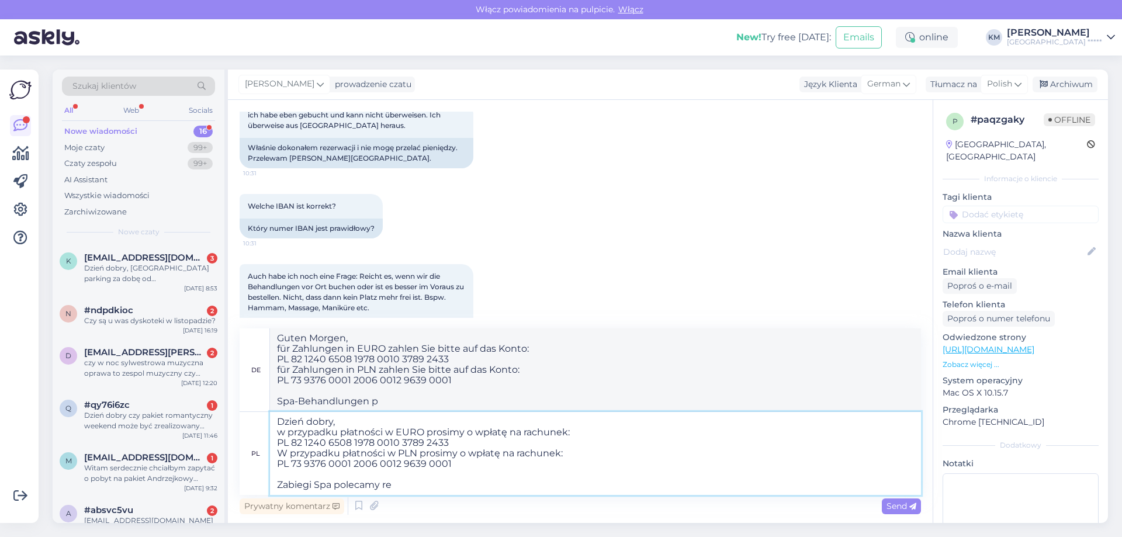
type textarea "Guten Morgen, bei Zahlung in EURO zahlen Sie bitte auf das Konto: PL 82 1240 65…"
type textarea "Dzień dobry, w przypadku płatności w EURO prosimy o wpłatę na rachunek: PL 82 1…"
type textarea "Guten Morgen, bei Zahlung in EURO überweisen Sie bitte auf das Konto: PL 82 124…"
type textarea "Dzień dobry, w przypadku płatności w EURO prosimy o wpłatę na rachunek: PL 82 1…"
type textarea "Guten Morgen, bei Zahlung in EURO überweisen Sie bitte auf das Konto: PL 82 124…"
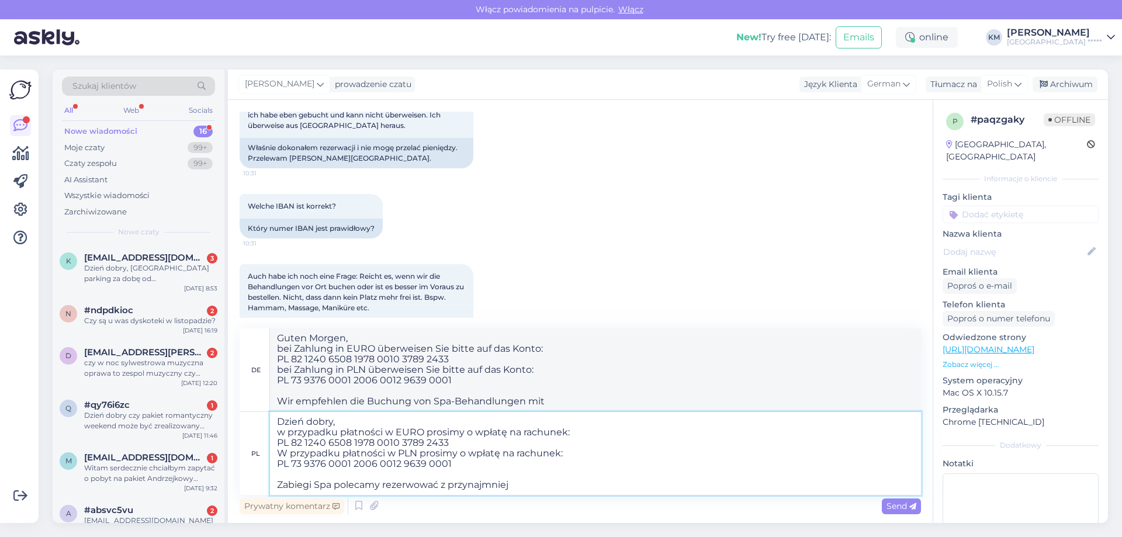
type textarea "Dzień dobry, w przypadku płatności w EURO prosimy o wpłatę na rachunek: PL 82 1…"
type textarea "Guten Morgen, für Zahlungen in EURO, zahlen Sie bitte auf das Konto: PL 82 1240…"
type textarea "Dzień dobry, w przypadku płatności w EURO prosimy o wpłatę na rachunek: PL 82 1…"
type textarea "Guten Morgen, für Zahlungen in EURO überweisen Sie bitte auf das Konto: PL 82 1…"
type textarea "Dzień dobry, w przypadku płatności w EURO prosimy o wpłatę na rachunek: PL 82 1…"
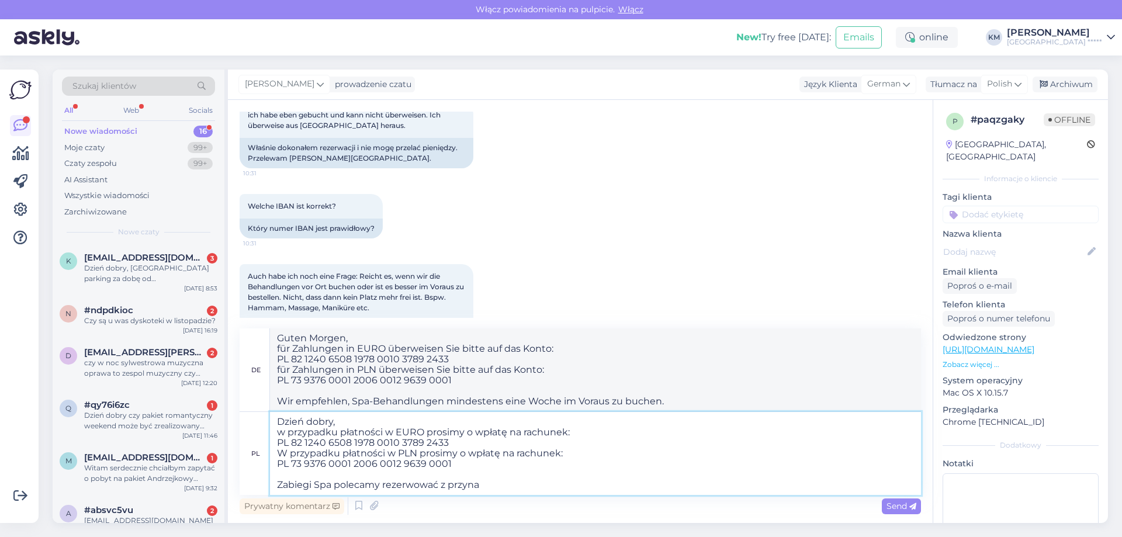
type textarea "Guten Morgen, für Zahlungen in EURO, zahlen Sie bitte auf das Konto: PL 82 1240…"
type textarea "Dzień dobry, w przypadku płatności w EURO prosimy o wpłatę na rachunek: PL 82 1…"
type textarea "Guten Morgen, bei Zahlung in EURO überweisen Sie bitte auf das Konto: PL 82 124…"
type textarea "Dzień dobry, w przypadku płatności w EURO prosimy o wpłatę na rachunek: PL 82 1…"
type textarea "Guten Morgen, für Zahlungen in EURO, bitte überweisen Sie auf das Konto: PL 82 …"
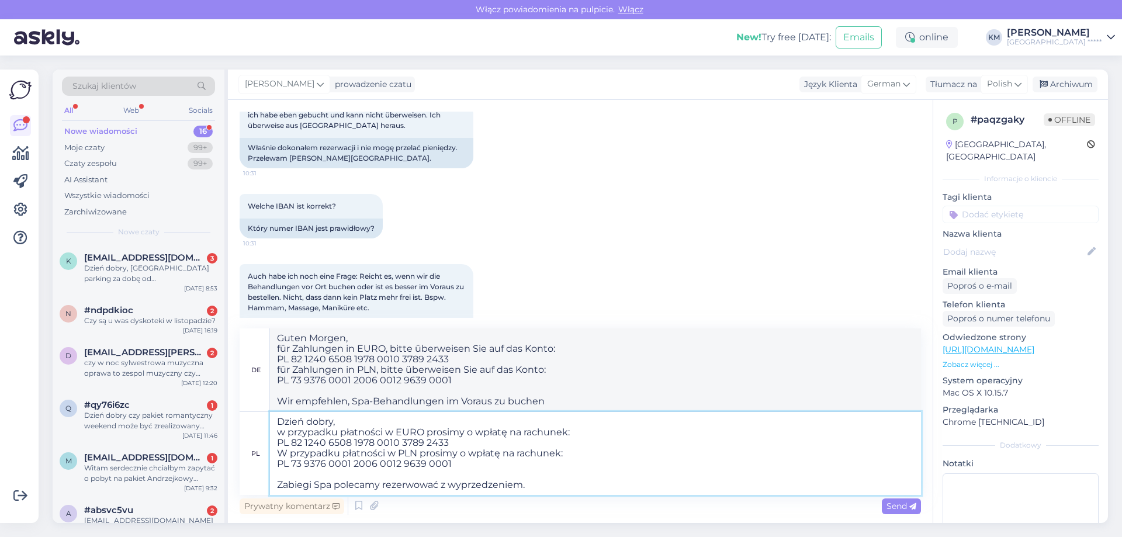
type textarea "Dzień dobry, w przypadku płatności w EURO prosimy o wpłatę na rachunek: PL 82 1…"
type textarea "Guten Morgen, für Zahlungen in EURO überweisen Sie bitte auf das Konto: PL 82 1…"
click at [425, 424] on textarea "Dzień dobry, w przypadku płatności w EURO prosimy o wpłatę na rachunek: PL 82 1…" at bounding box center [595, 453] width 651 height 83
type textarea "Dzień dobry, w przypadku płatności w EURO prosimy o wpłatę na rachunek: PL 82 1…"
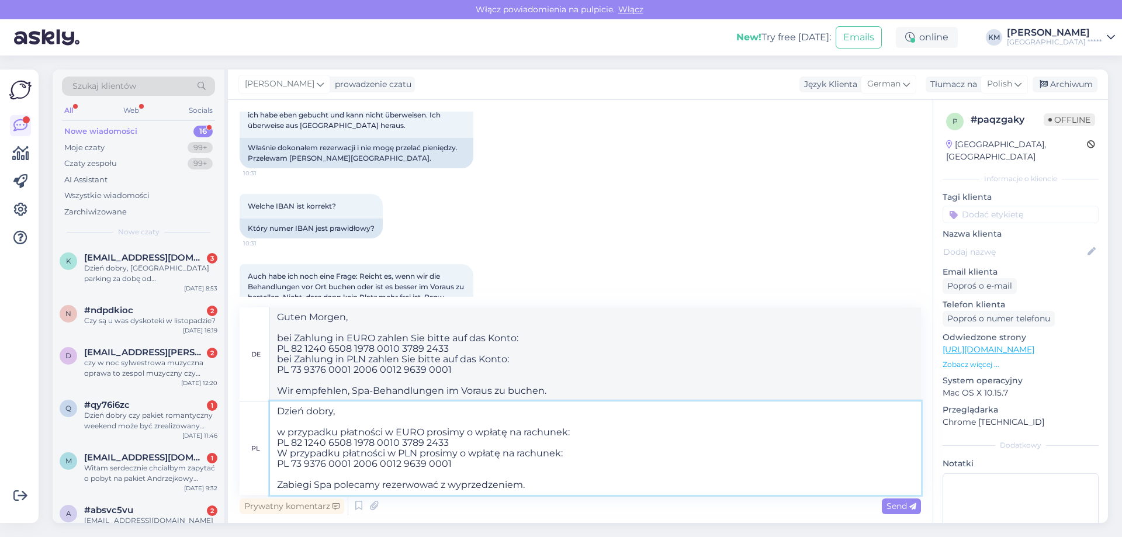
type textarea "Guten Morgen, Bei Zahlung in EURO überweisen Sie bitte auf das Konto: PL 82 124…"
type textarea "Dzień dobry, w przypadku płatności w EURO prosimy o wpłatę na rachunek: PL 82 1…"
click at [330, 311] on textarea "Guten Morgen, Bei Zahlung in EURO überweisen Sie bitte auf das Konto: PL 82 124…" at bounding box center [595, 353] width 651 height 93
drag, startPoint x: 581, startPoint y: 387, endPoint x: 90, endPoint y: 212, distance: 521.2
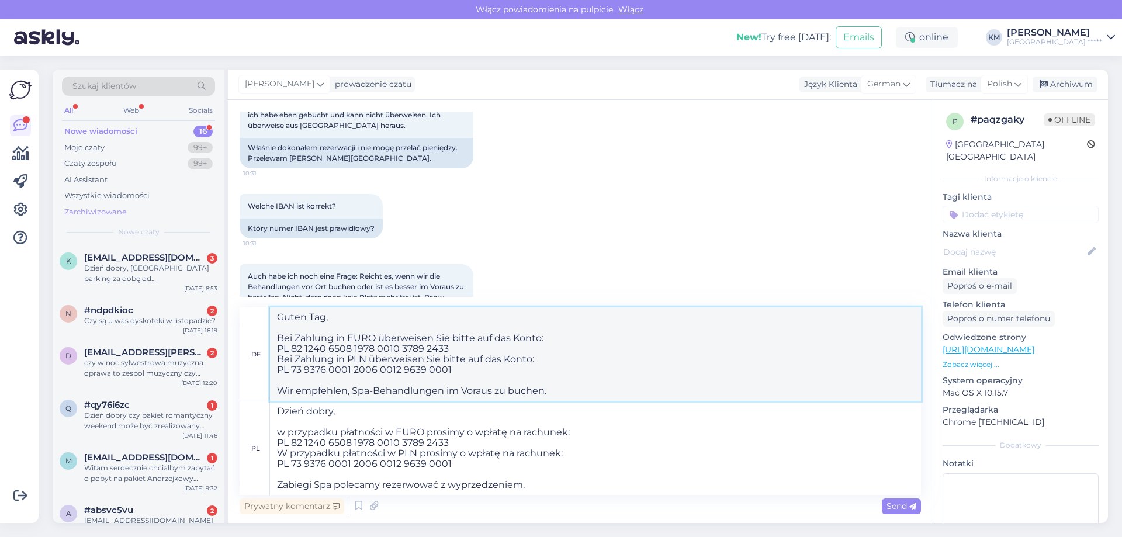
click at [90, 212] on div "Szukaj klientów All Web Socials Nowe wiadomości 16 Moje czaty 99+ Czaty zespołu…" at bounding box center [580, 296] width 1055 height 453
type textarea "Guten Tag, Bei Zahlung in EURO überweisen Sie bitte auf das Konto: PL 82 1240 6…"
click at [894, 508] on span "Send" at bounding box center [901, 506] width 30 height 11
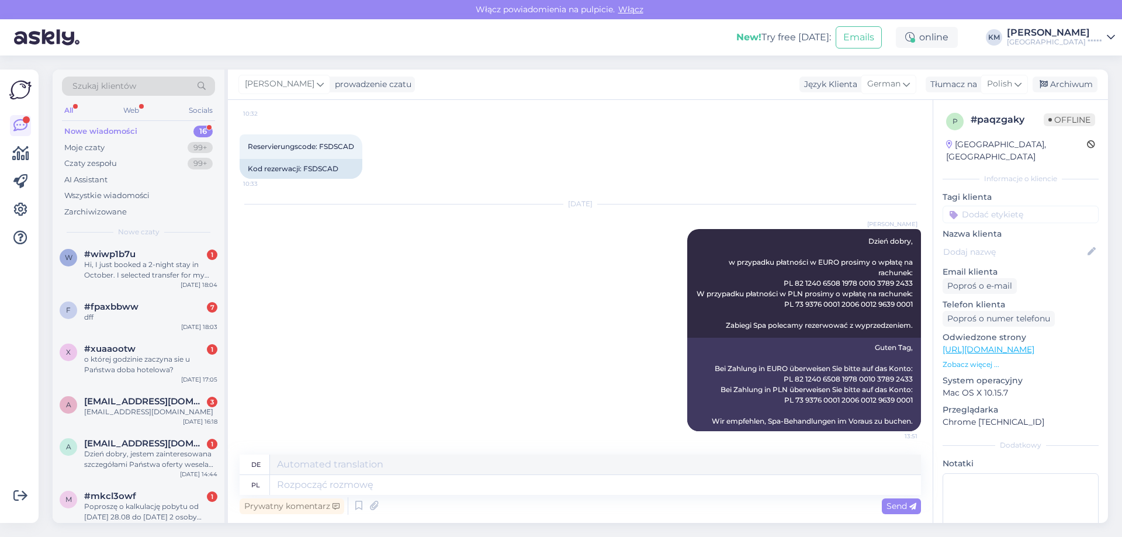
scroll to position [521, 0]
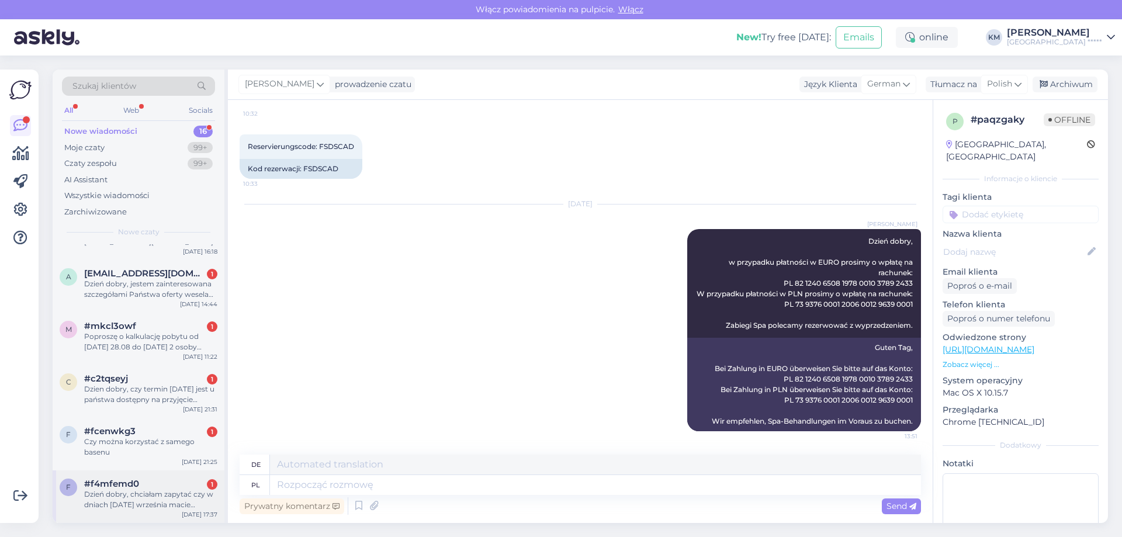
click at [153, 505] on div "Dzień dobry, chciałam zapytać czy w dniach [DATE] września macie Państwo dostęp…" at bounding box center [150, 499] width 133 height 21
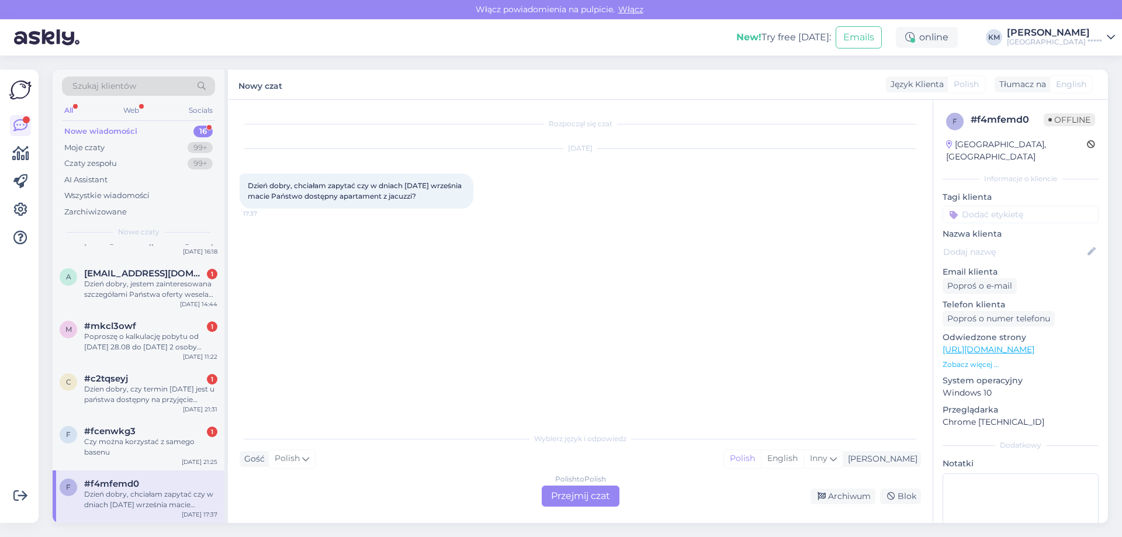
click at [577, 485] on div "Wybierz język i odpowiedz Gość Polish Ja Polish English Inny Polish to Polish P…" at bounding box center [580, 467] width 681 height 80
click at [543, 505] on div "Polish to Polish Przejmij czat" at bounding box center [581, 496] width 78 height 21
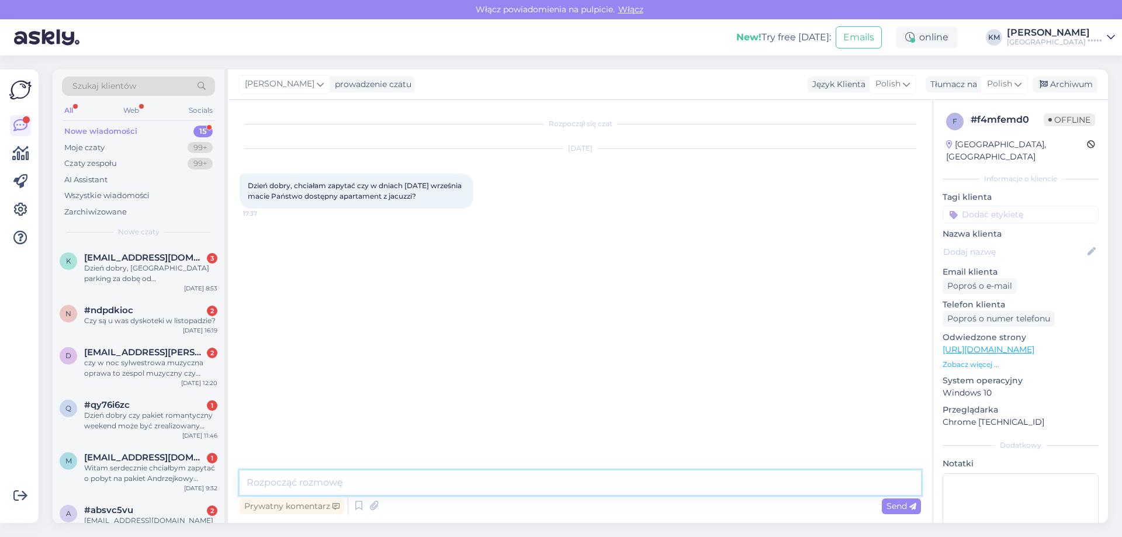
click at [265, 475] on textarea at bounding box center [580, 482] width 681 height 25
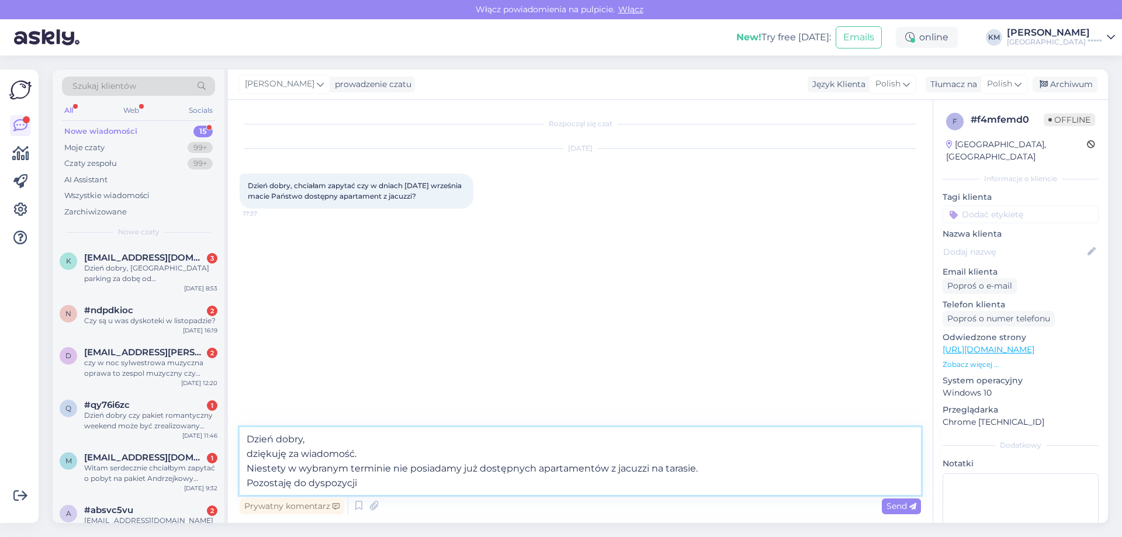
type textarea "Dzień dobry, dziękuję za wiadomość. Niestety w wybranym terminie nie posiadamy …"
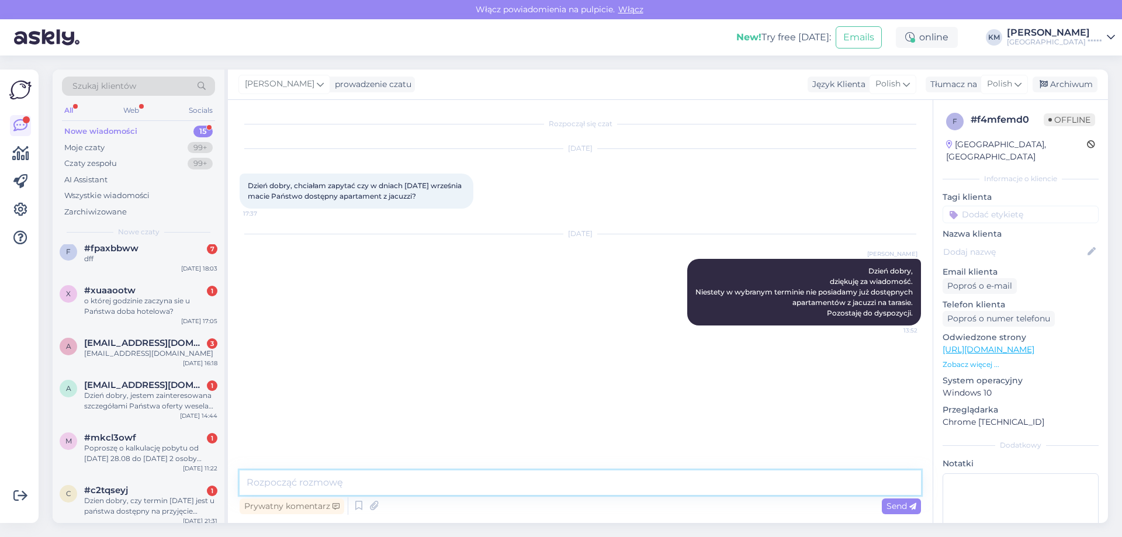
scroll to position [468, 0]
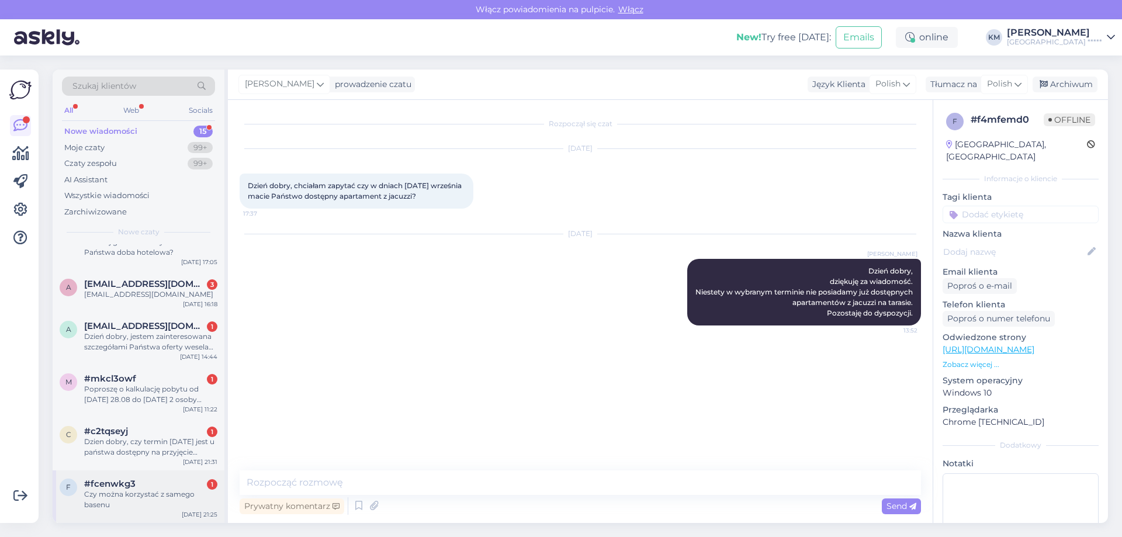
click at [141, 487] on div "#fcenwkg3 1" at bounding box center [150, 484] width 133 height 11
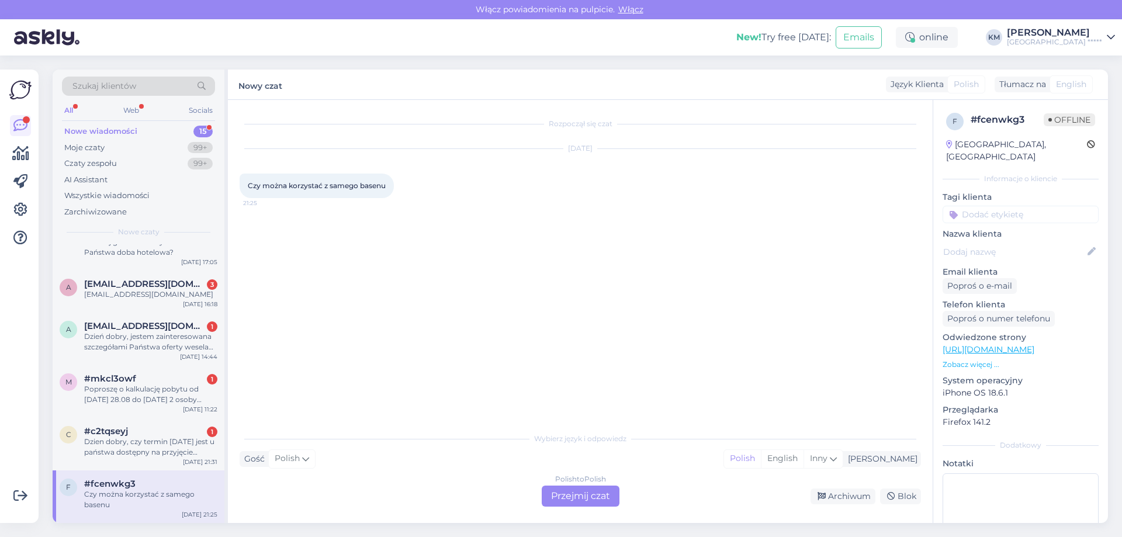
click at [560, 501] on div "Polish to Polish Przejmij czat" at bounding box center [581, 496] width 78 height 21
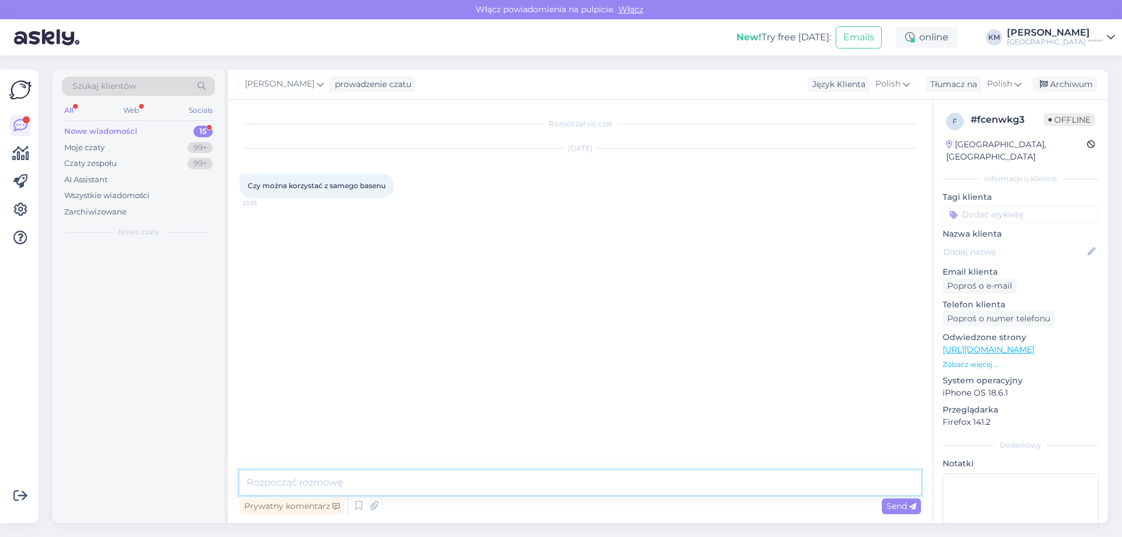
click at [370, 486] on textarea at bounding box center [580, 482] width 681 height 25
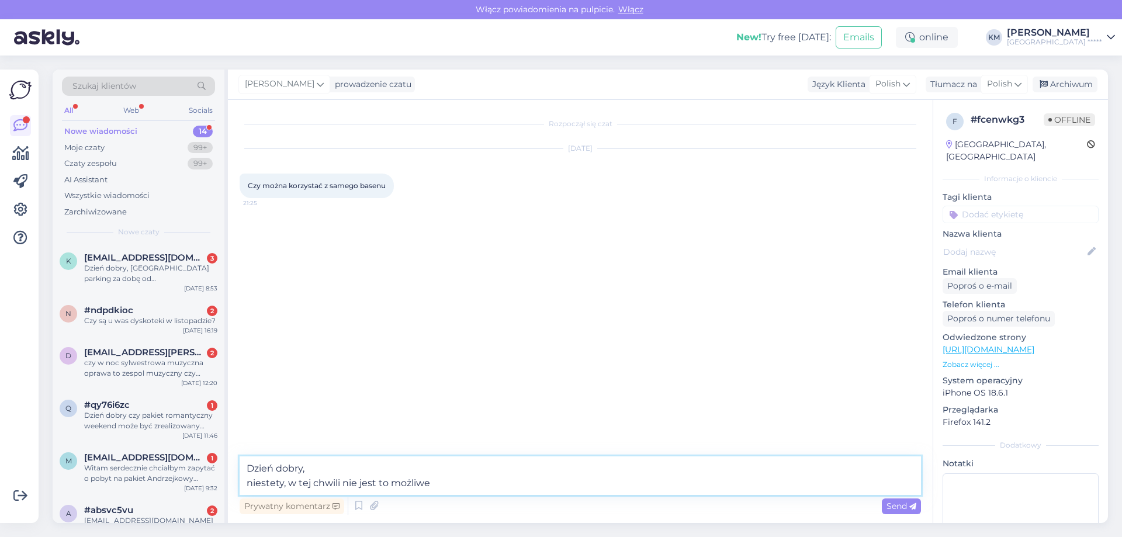
type textarea "Dzień dobry, niestety, w tej chwili nie jest to możliwe."
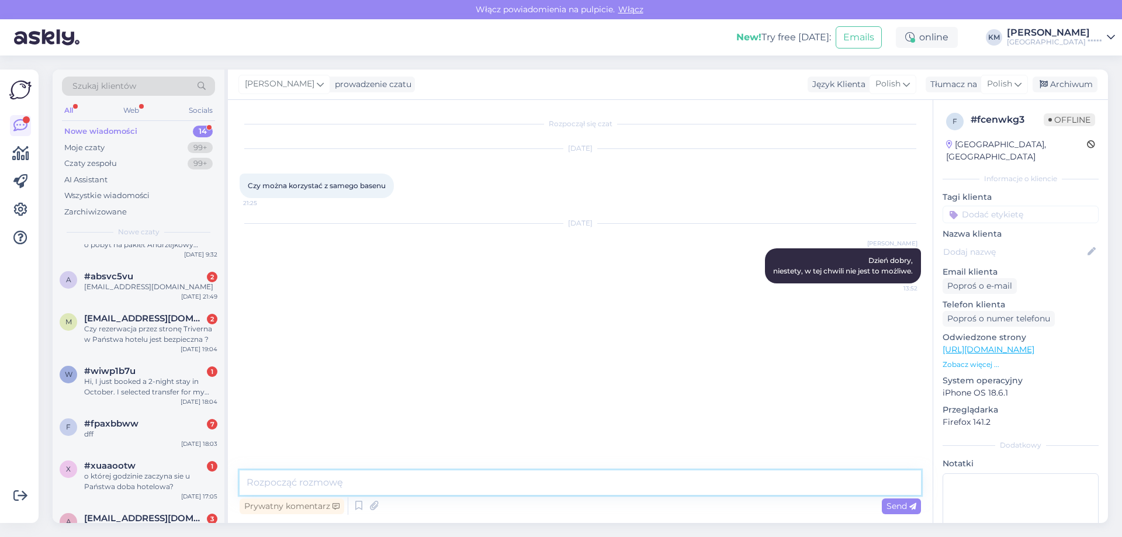
scroll to position [415, 0]
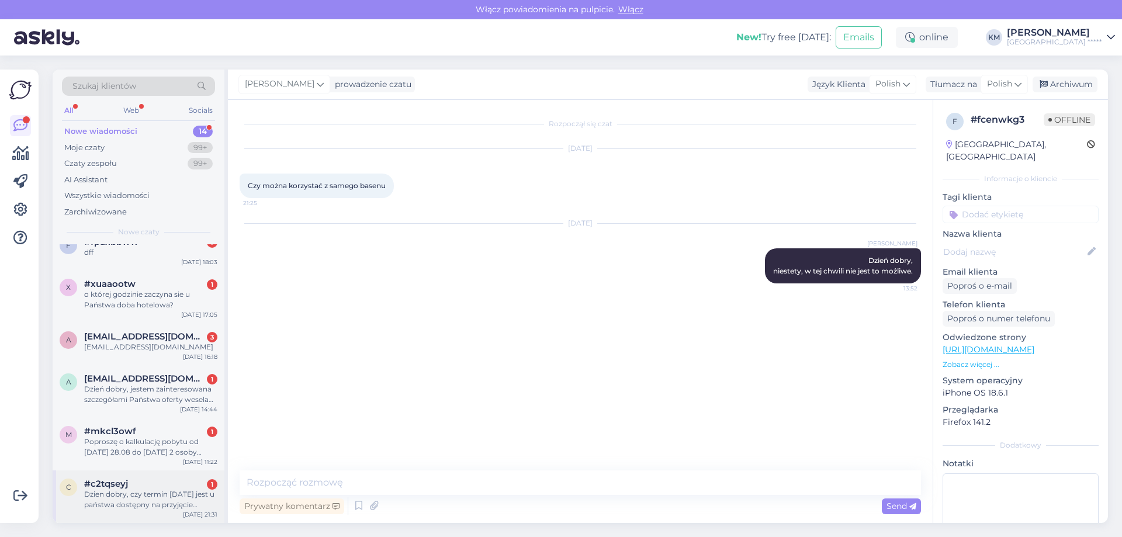
click at [122, 509] on div "Dzien dobry, czy termin [DATE] jest u państwa dostępny na przyjęcie weselne?" at bounding box center [150, 499] width 133 height 21
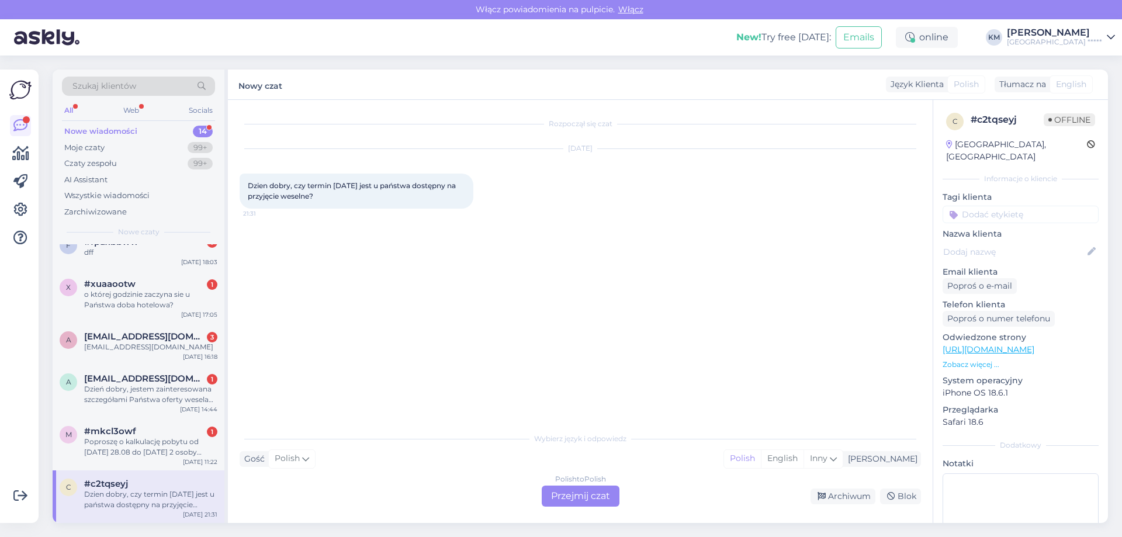
click at [566, 494] on div "Polish to Polish Przejmij czat" at bounding box center [581, 496] width 78 height 21
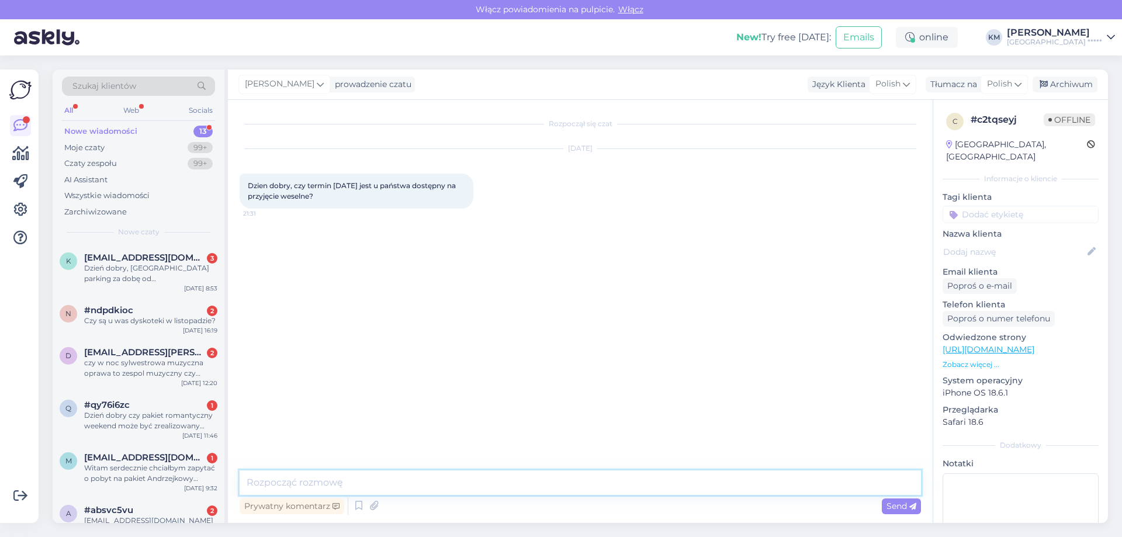
click at [457, 486] on textarea at bounding box center [580, 482] width 681 height 25
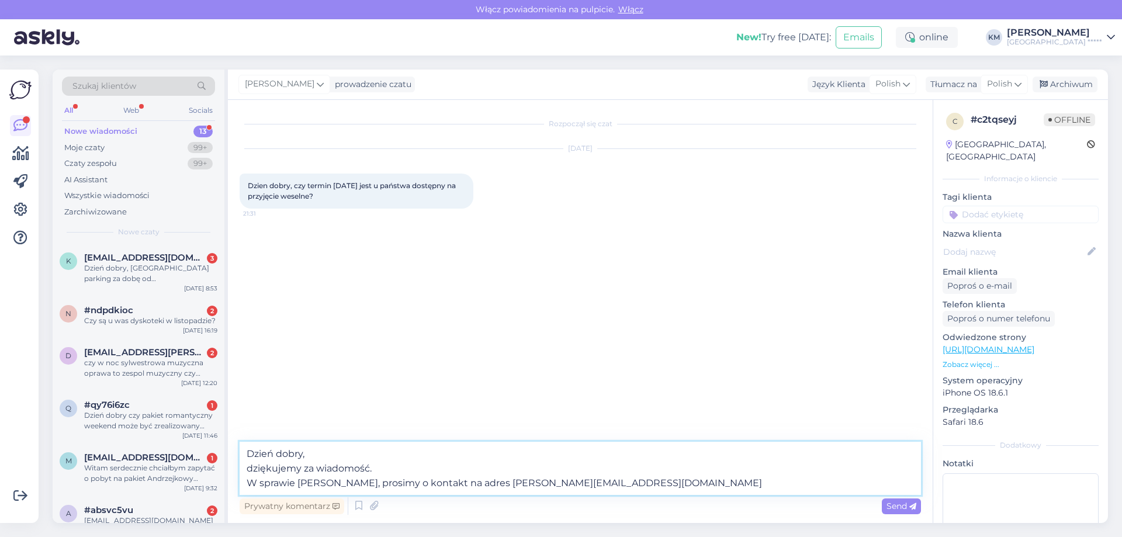
type textarea "Dzień dobry, dziękujemy za wiadomość. W sprawie [PERSON_NAME], prosimy o kontak…"
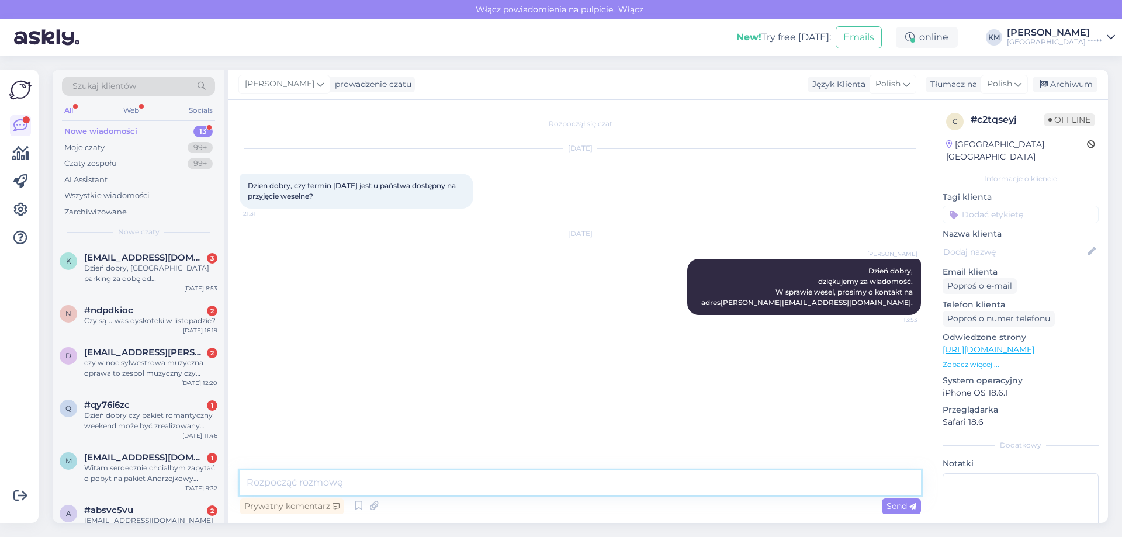
scroll to position [363, 0]
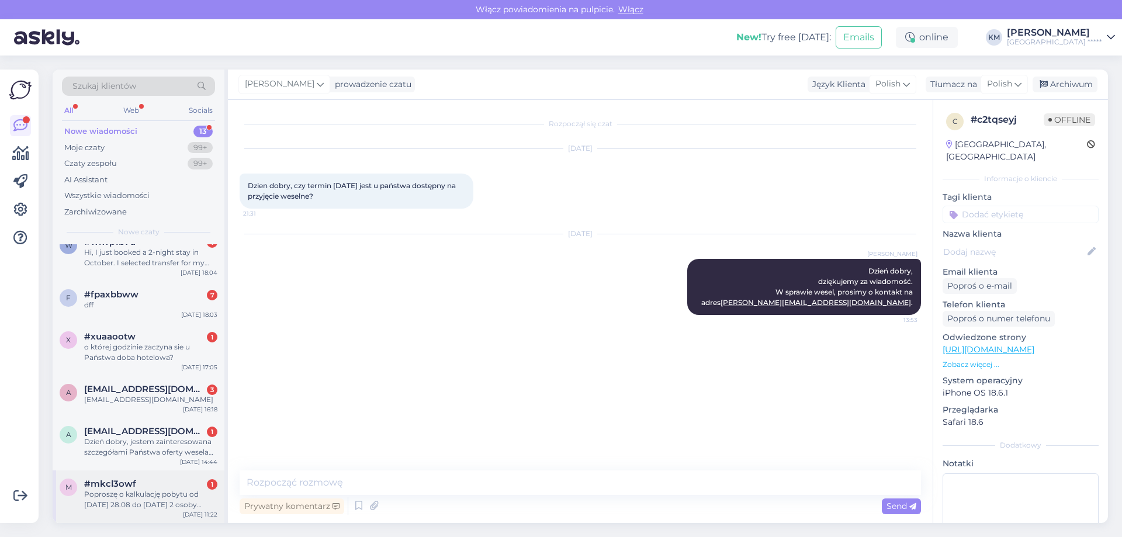
click at [134, 500] on div "Poproszę o kalkulację pobytu od [DATE] 28.08 do [DATE] 2 osoby dorosłe ." at bounding box center [150, 499] width 133 height 21
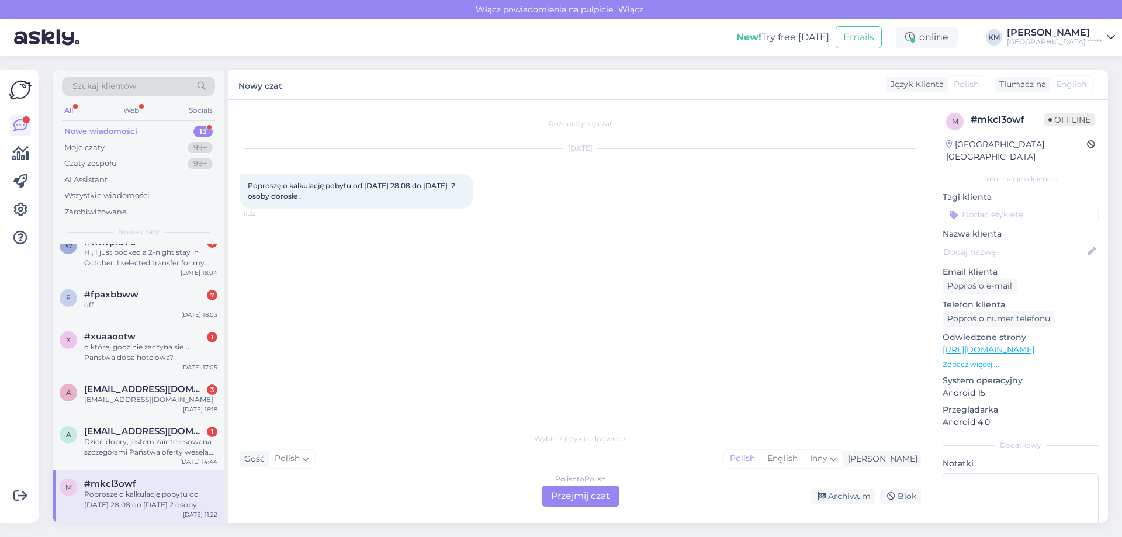
click at [549, 487] on div "Polish to Polish Przejmij czat" at bounding box center [581, 496] width 78 height 21
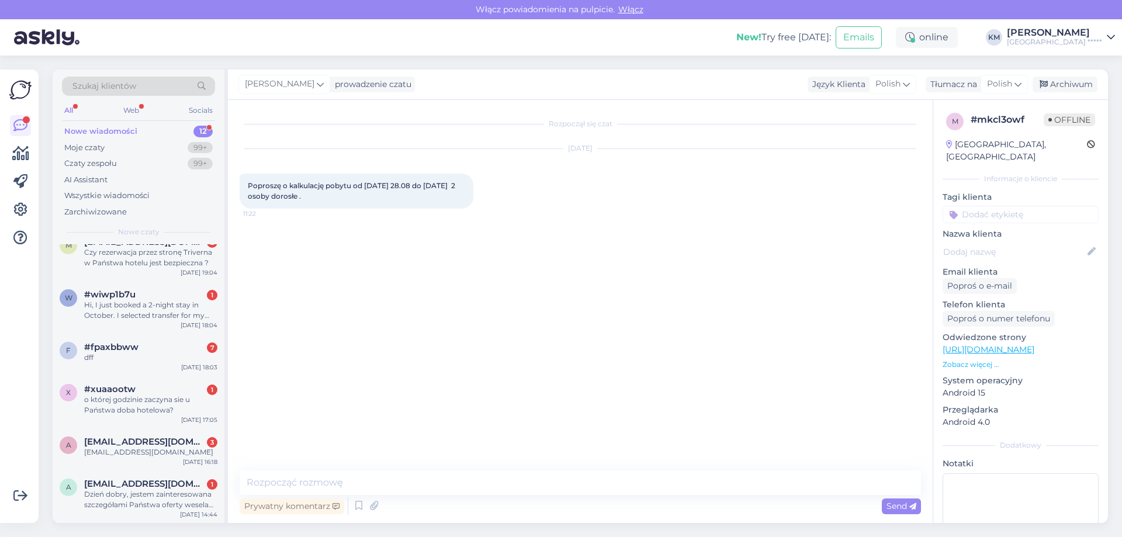
scroll to position [0, 0]
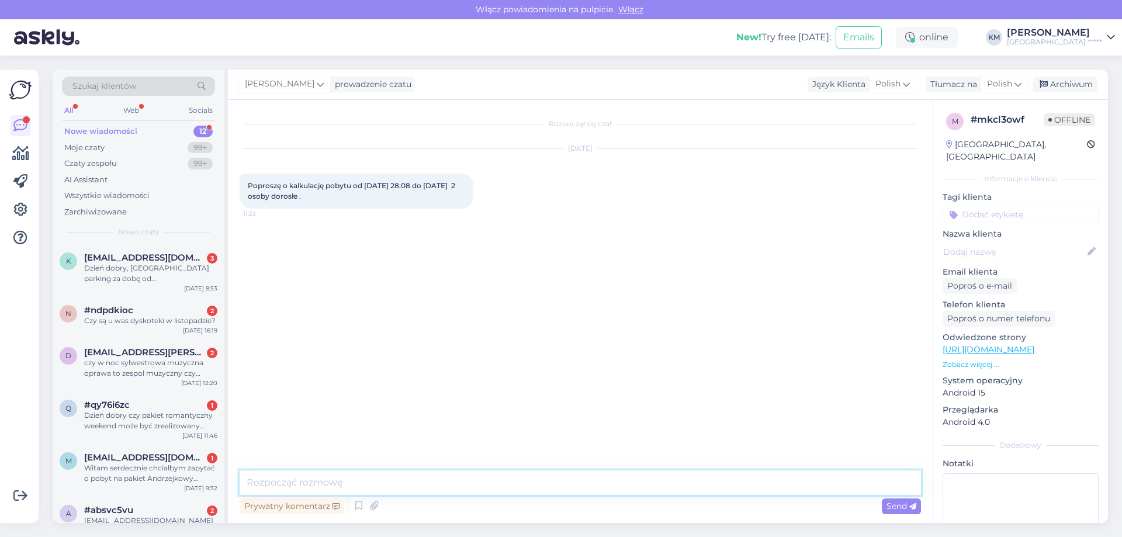
click at [337, 492] on textarea at bounding box center [580, 482] width 681 height 25
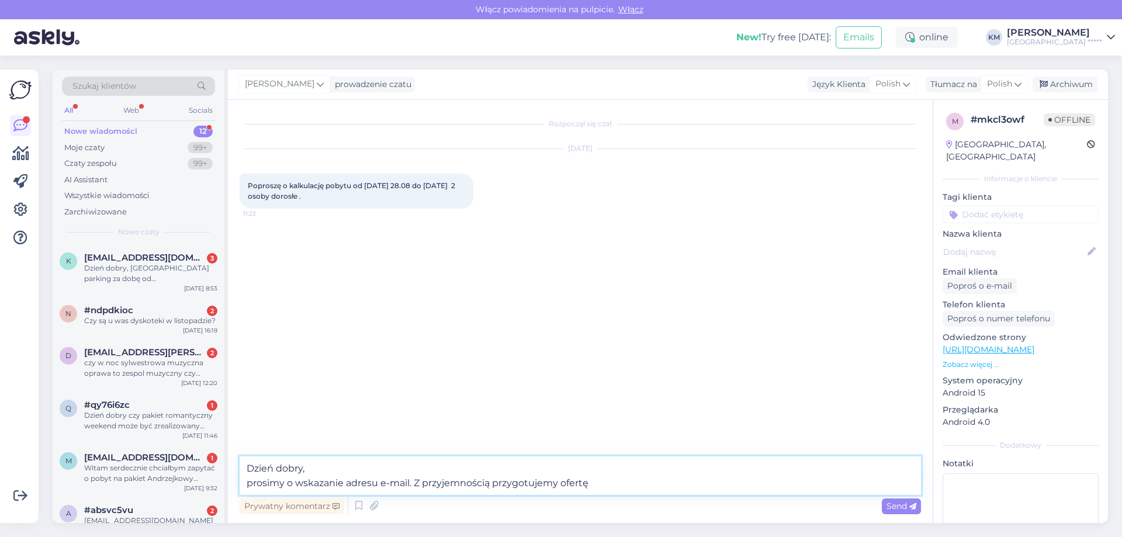
type textarea "Dzień dobry, prosimy o wskazanie adresu e-mail. Z przyjemnością przygotujemy of…"
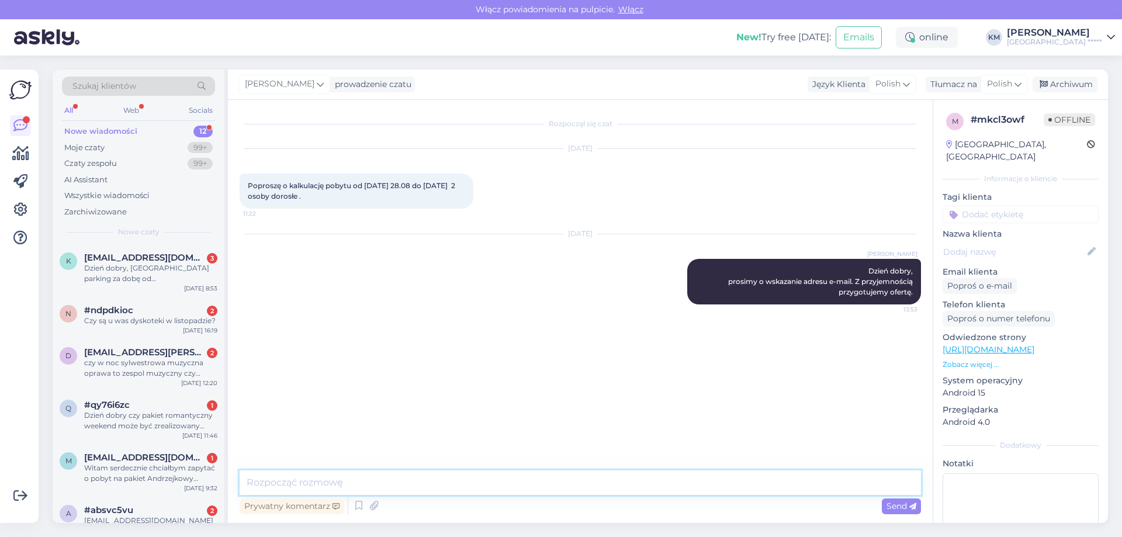
scroll to position [310, 0]
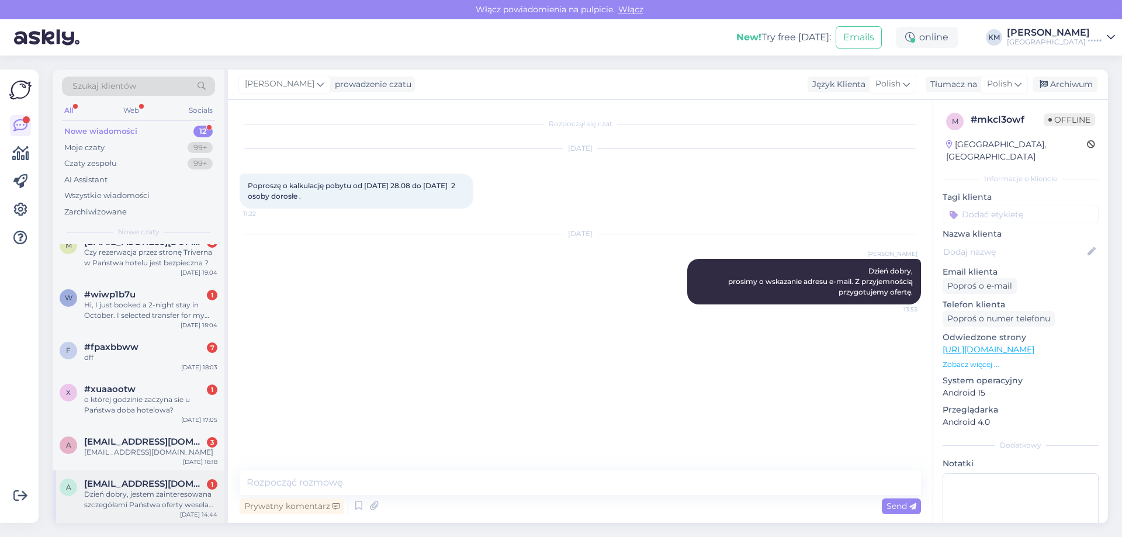
click at [124, 489] on div "Dzień dobry, jestem zainteresowana szczegółami Państwa oferty wesela nad morzem…" at bounding box center [150, 499] width 133 height 21
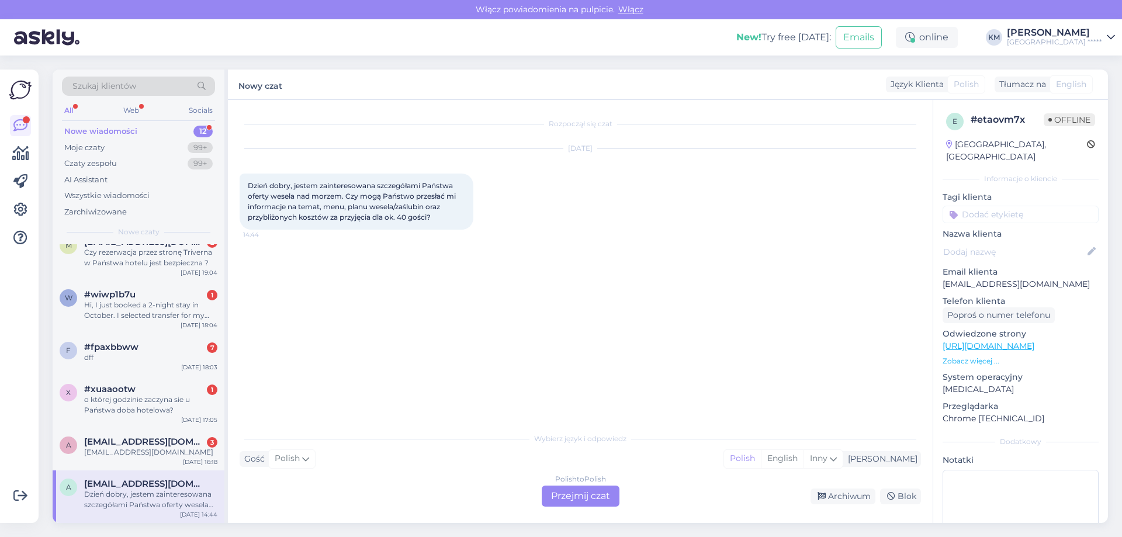
click at [576, 502] on div "Polish to Polish Przejmij czat" at bounding box center [581, 496] width 78 height 21
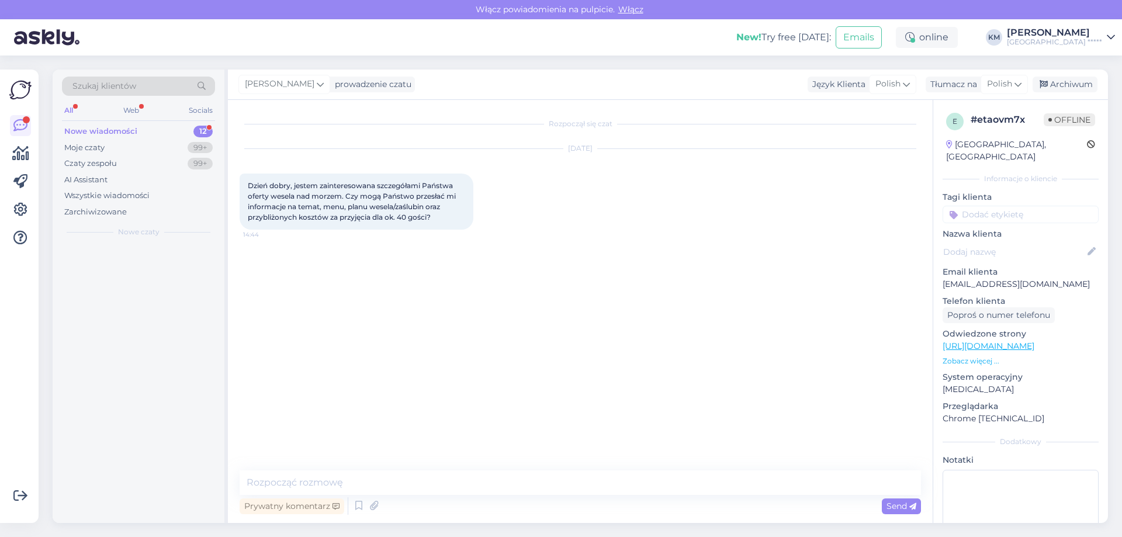
scroll to position [0, 0]
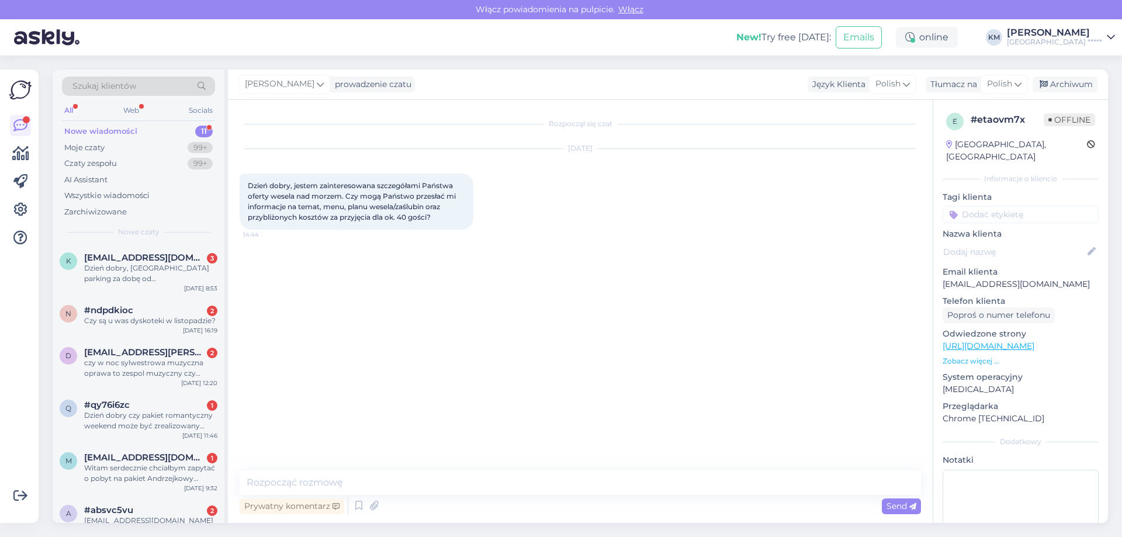
click at [968, 278] on p "[EMAIL_ADDRESS][DOMAIN_NAME]" at bounding box center [1021, 284] width 156 height 12
click at [436, 344] on div "Rozpoczął się czat [DATE] Dzień dobry, jestem zainteresowana szczegółami Państw…" at bounding box center [586, 286] width 692 height 348
click at [413, 486] on textarea at bounding box center [580, 482] width 681 height 25
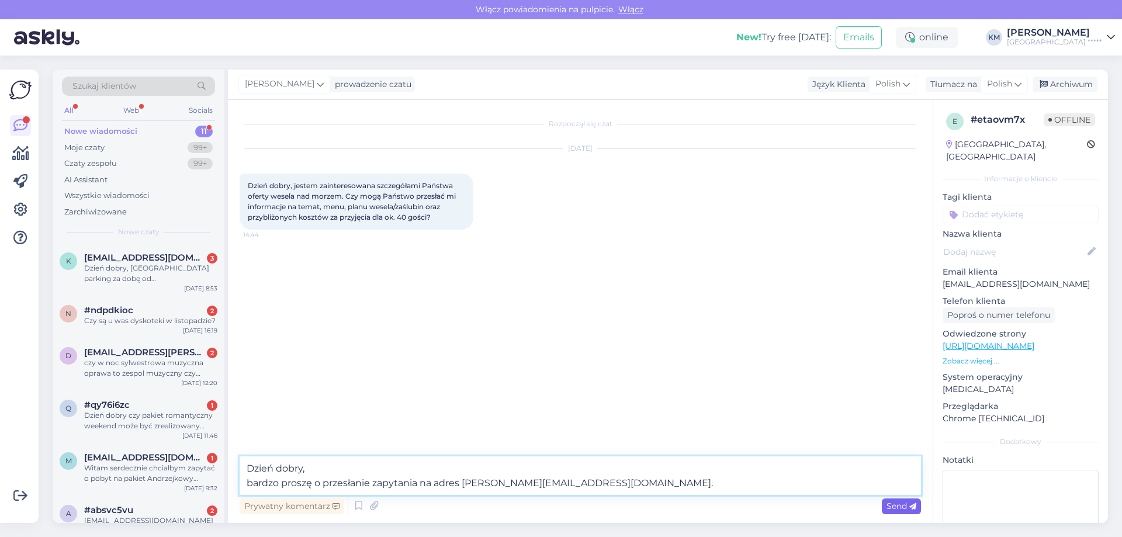
type textarea "Dzień dobry, bardzo proszę o przesłanie zapytania na adres [PERSON_NAME][EMAIL_…"
drag, startPoint x: 887, startPoint y: 508, endPoint x: 895, endPoint y: 503, distance: 9.2
click at [888, 508] on span "Send" at bounding box center [901, 506] width 30 height 11
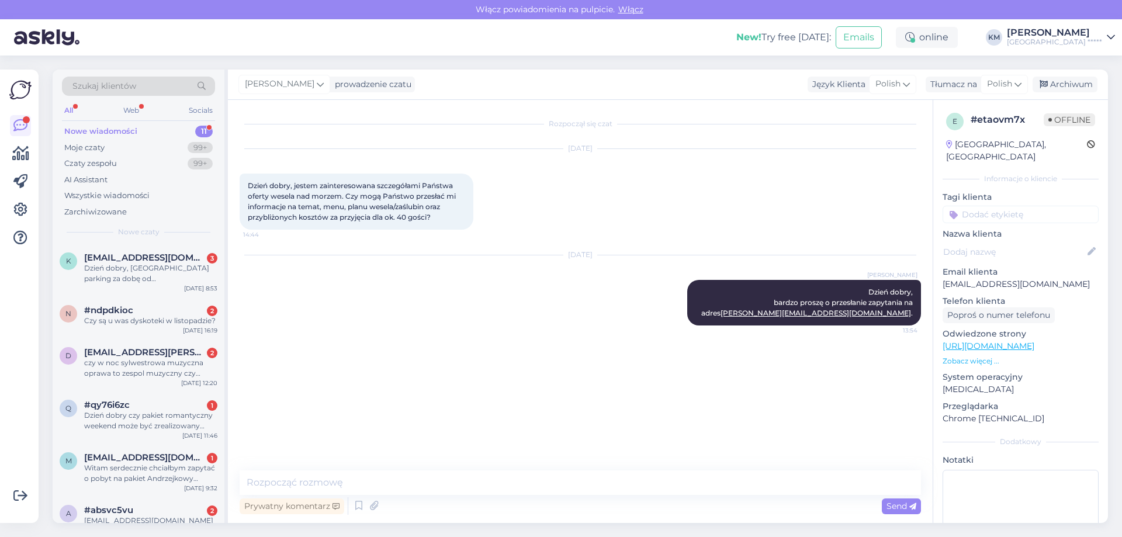
scroll to position [258, 0]
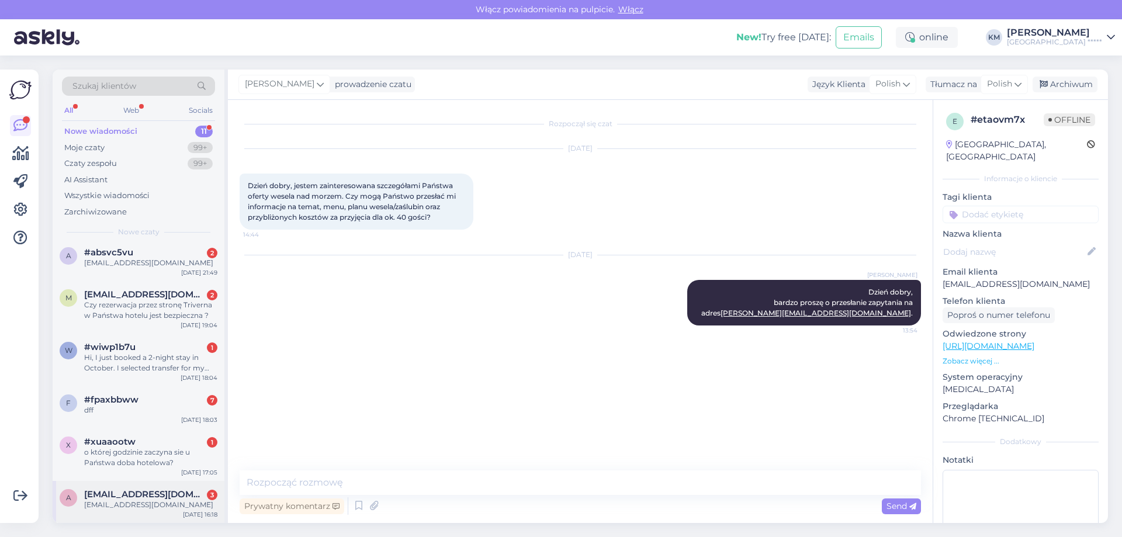
click at [151, 511] on div "a [EMAIL_ADDRESS][DOMAIN_NAME] 3 [EMAIL_ADDRESS][DOMAIN_NAME] [DATE] 16:18" at bounding box center [139, 502] width 172 height 42
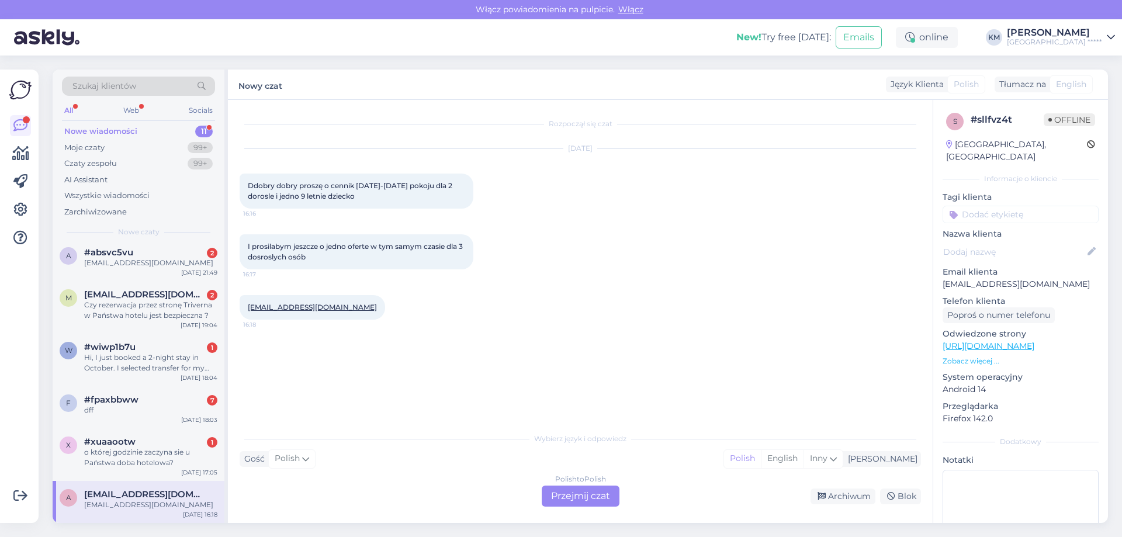
scroll to position [0, 0]
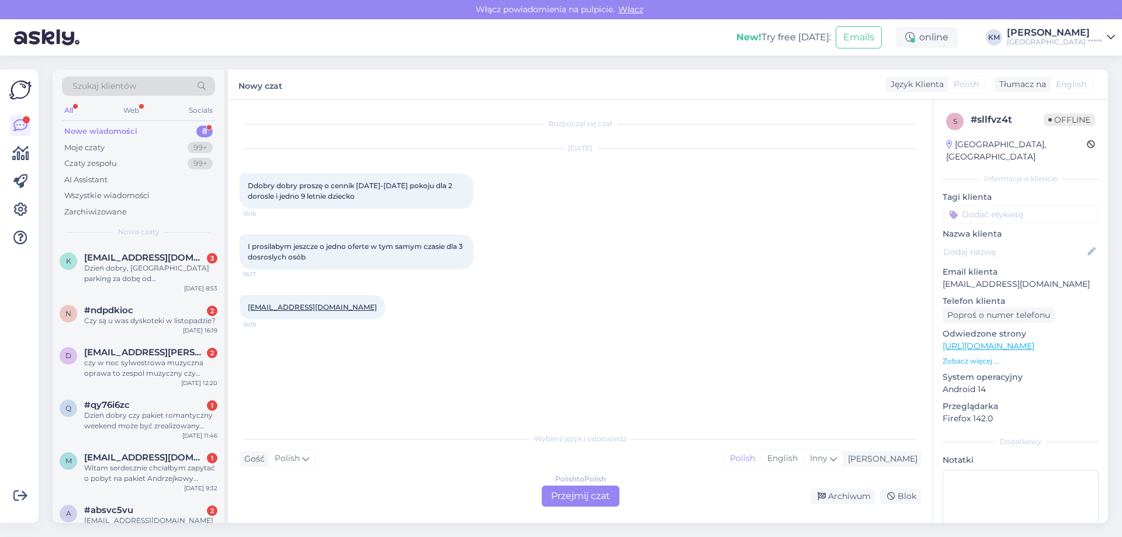
click at [578, 498] on div "Polish to Polish Przejmij czat" at bounding box center [581, 496] width 78 height 21
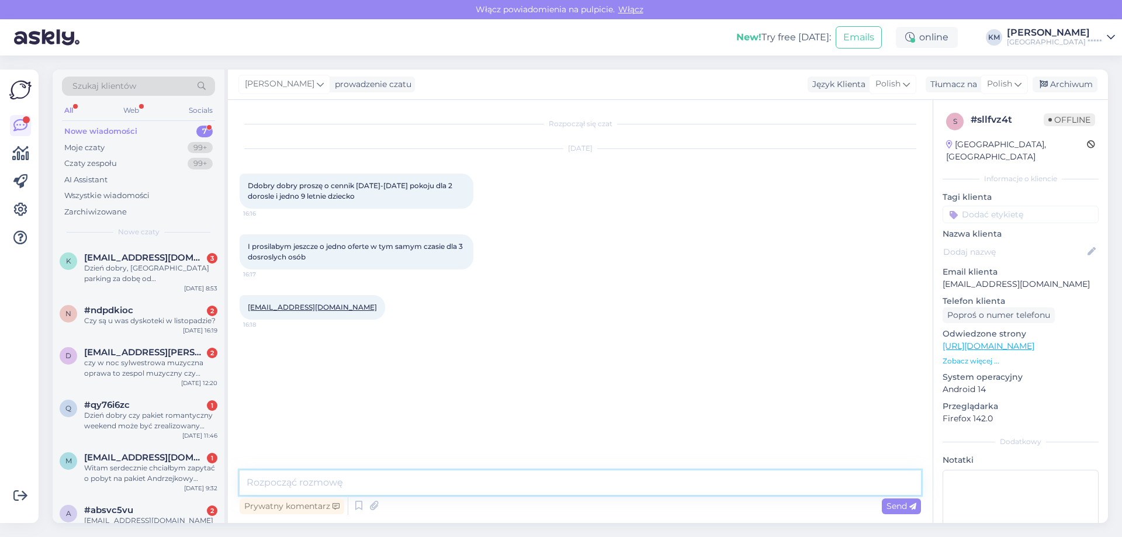
click at [334, 476] on textarea at bounding box center [580, 482] width 681 height 25
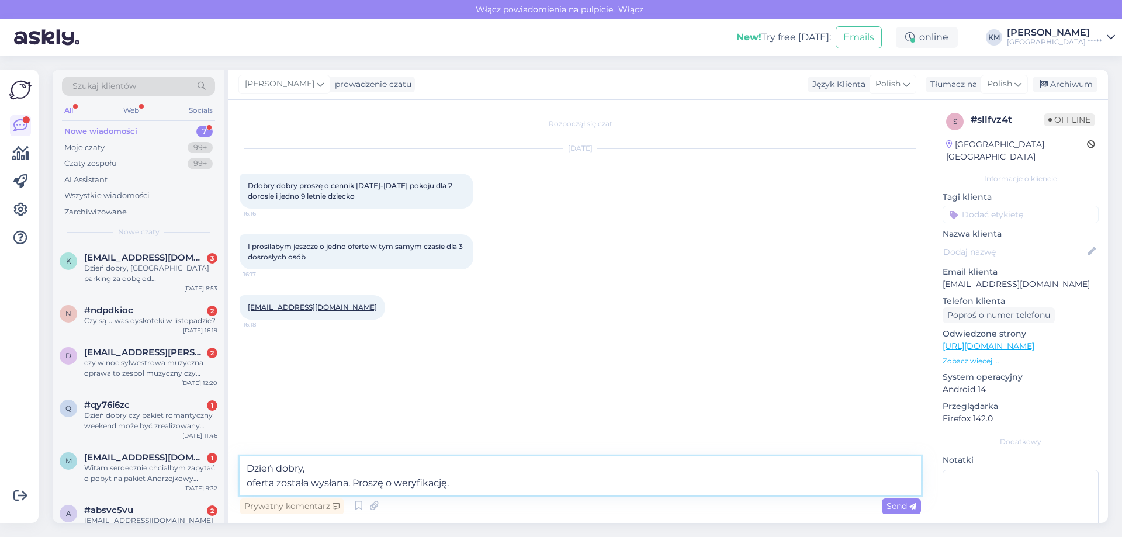
drag, startPoint x: 251, startPoint y: 484, endPoint x: 240, endPoint y: 484, distance: 10.5
click at [241, 484] on textarea "Dzień dobry, oferta została wysłana. Proszę o weryfikację." at bounding box center [580, 475] width 681 height 39
type textarea "Dzień dobry, dziękuję za przesłane zapytanie. Oferta została wysłana. Proszę o …"
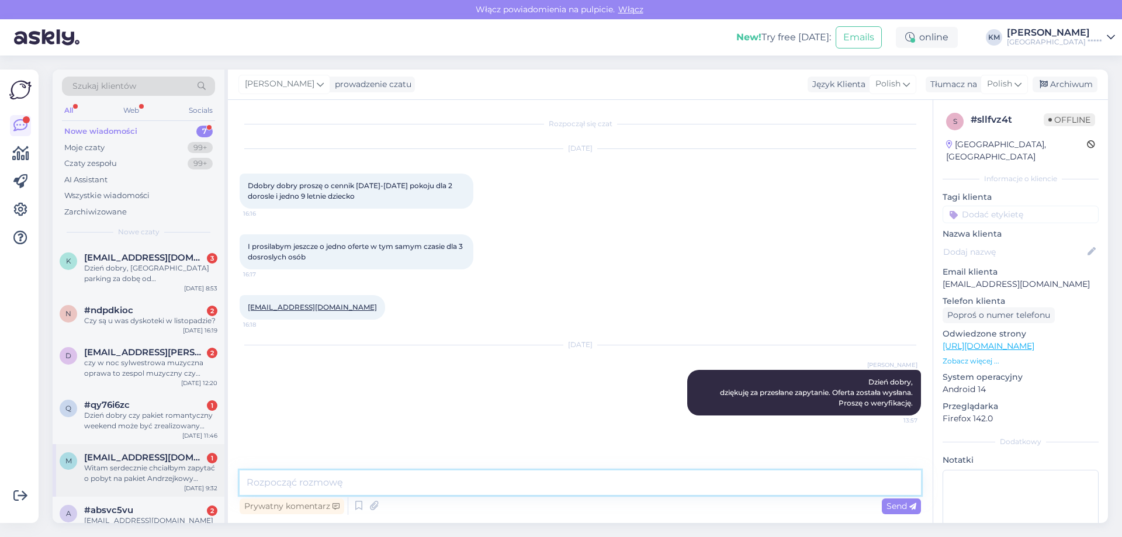
scroll to position [68, 0]
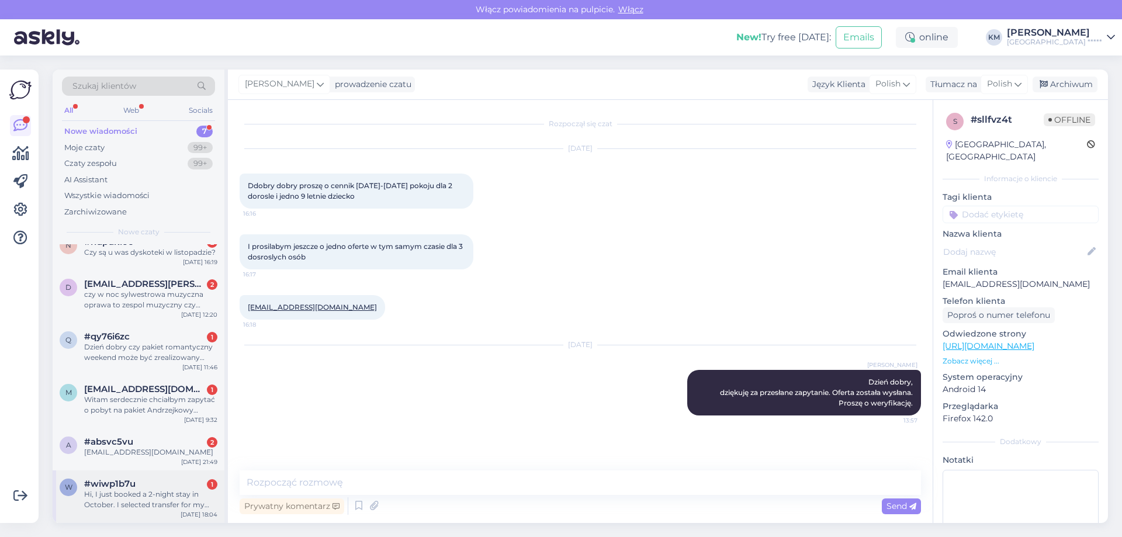
click at [119, 485] on span "#wiwp1b7u" at bounding box center [109, 484] width 51 height 11
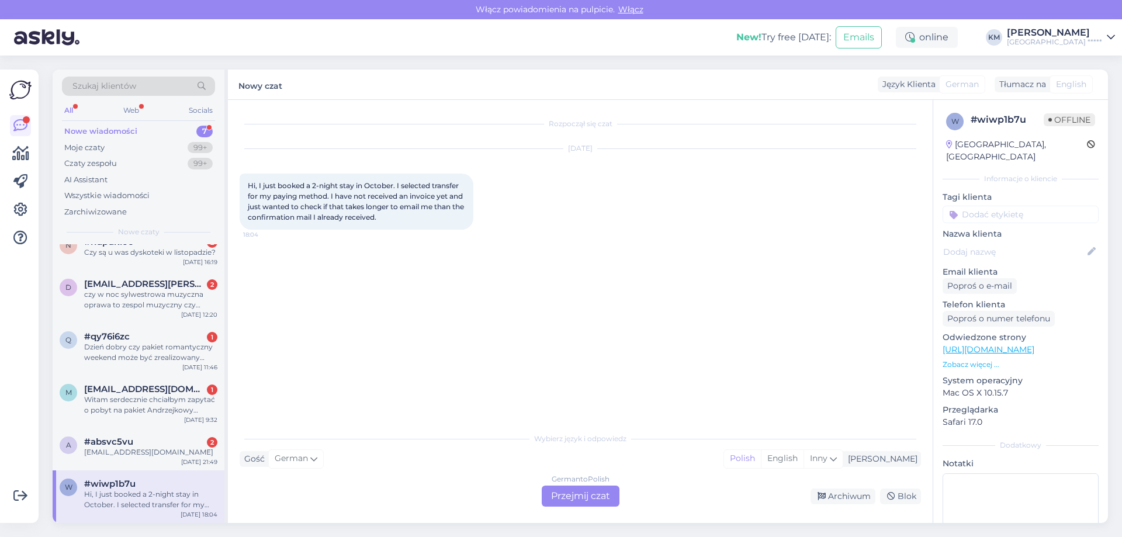
click at [592, 506] on div "German to Polish Przejmij czat" at bounding box center [581, 496] width 78 height 21
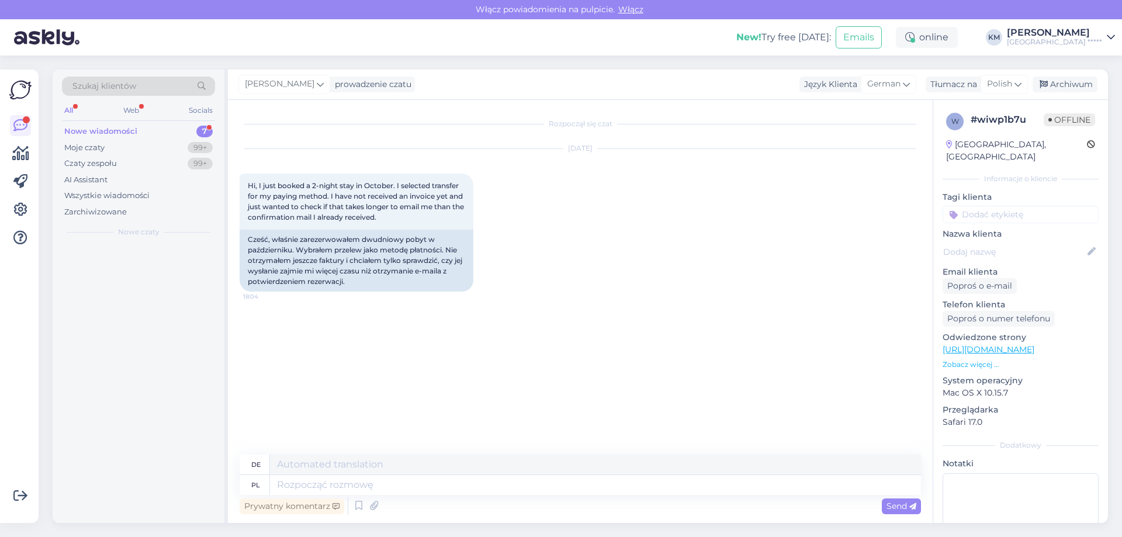
scroll to position [0, 0]
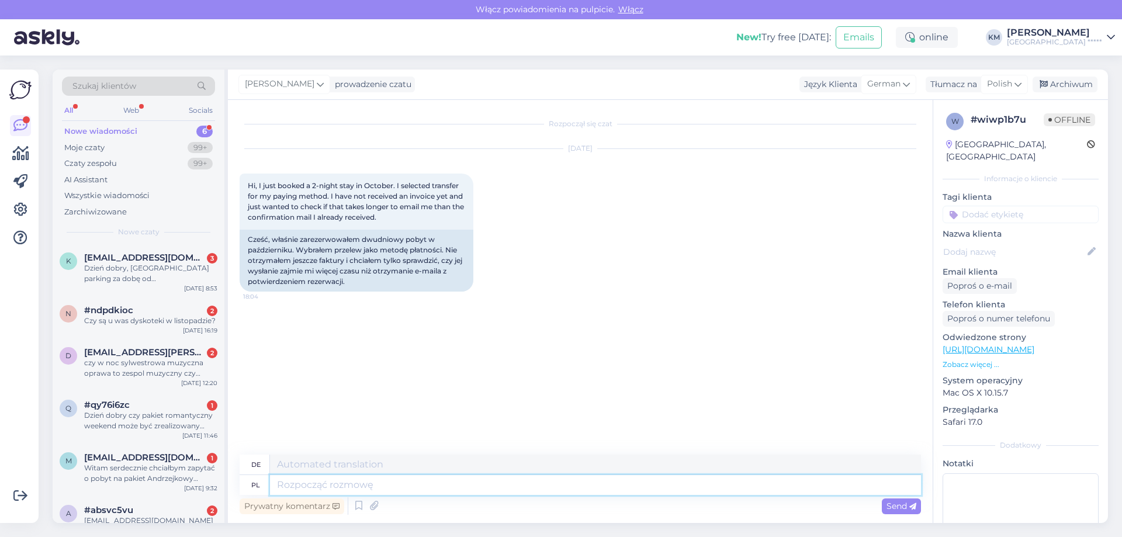
click at [330, 479] on textarea at bounding box center [595, 485] width 651 height 20
paste textarea "Good morning, Please find below the bank transfer details. Transfer in PLN: IBA…"
type textarea "Good morning, Please find below the bank transfer details. Transfer in PLN: IBA…"
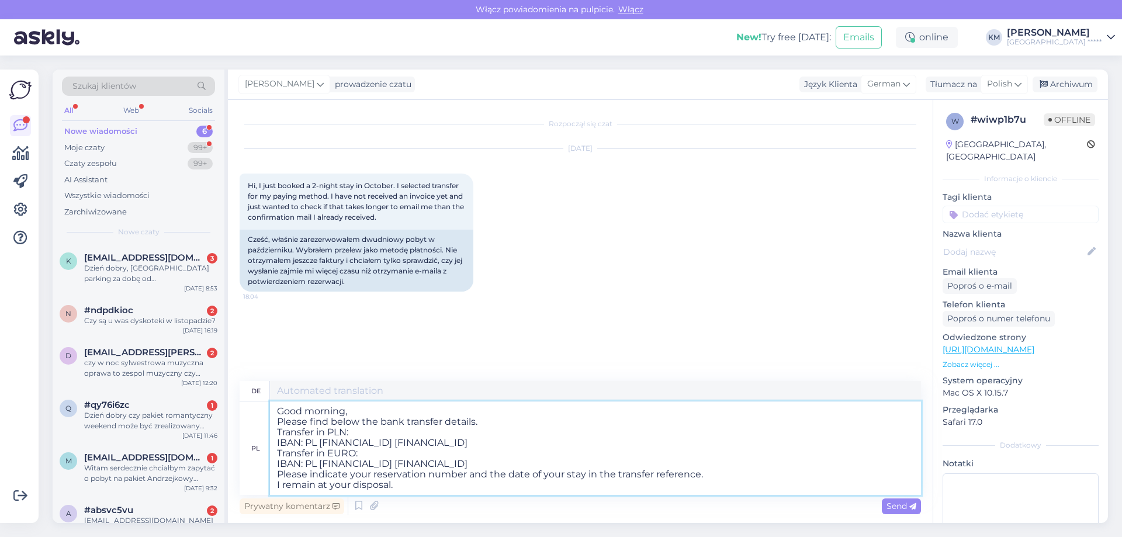
type textarea "Guten Morgen, Nachfolgend finden Sie die Bankverbindung für Ihre Überweisung. Ü…"
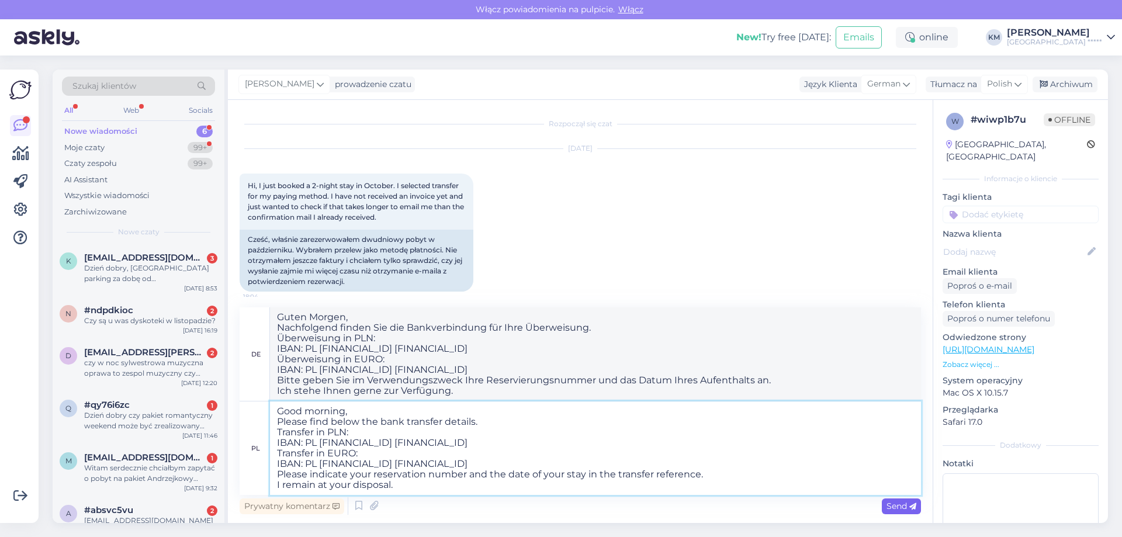
type textarea "Good morning, Please find below the bank transfer details. Transfer in PLN: IBA…"
click at [907, 510] on span "Send" at bounding box center [901, 506] width 30 height 11
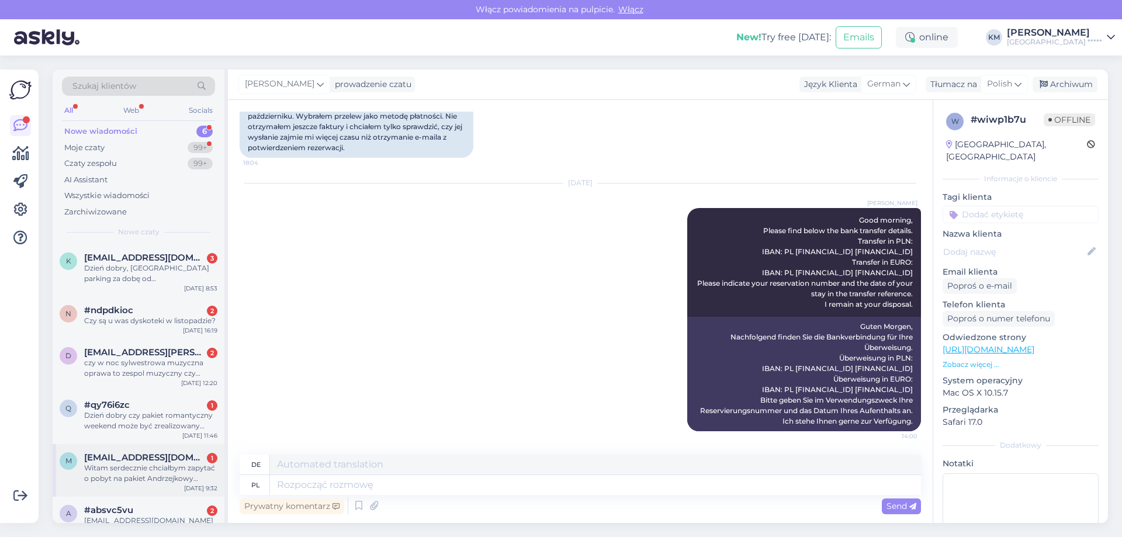
scroll to position [16, 0]
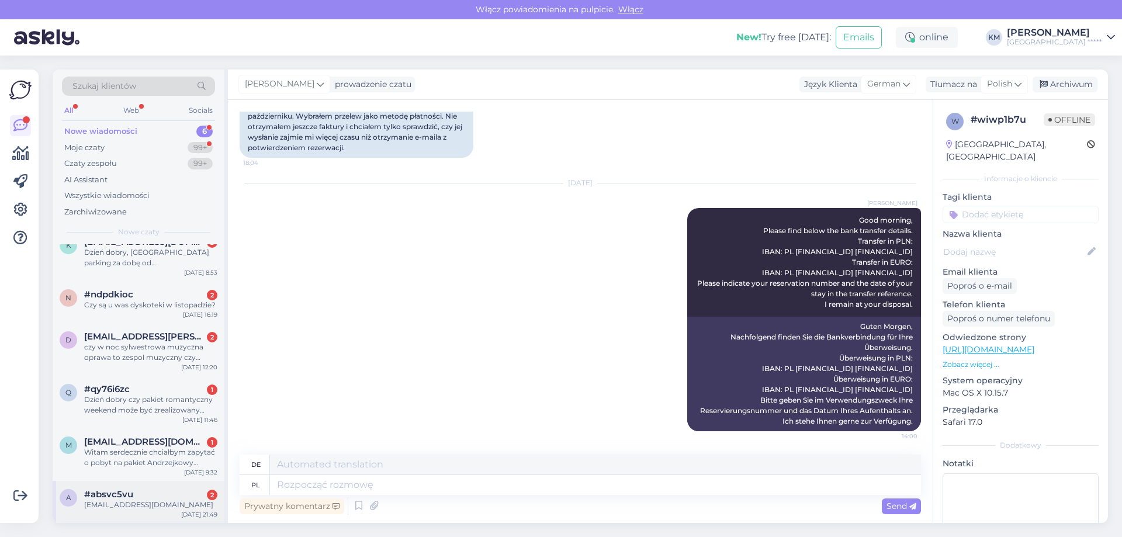
click at [153, 498] on div "#absvc5vu 2" at bounding box center [150, 494] width 133 height 11
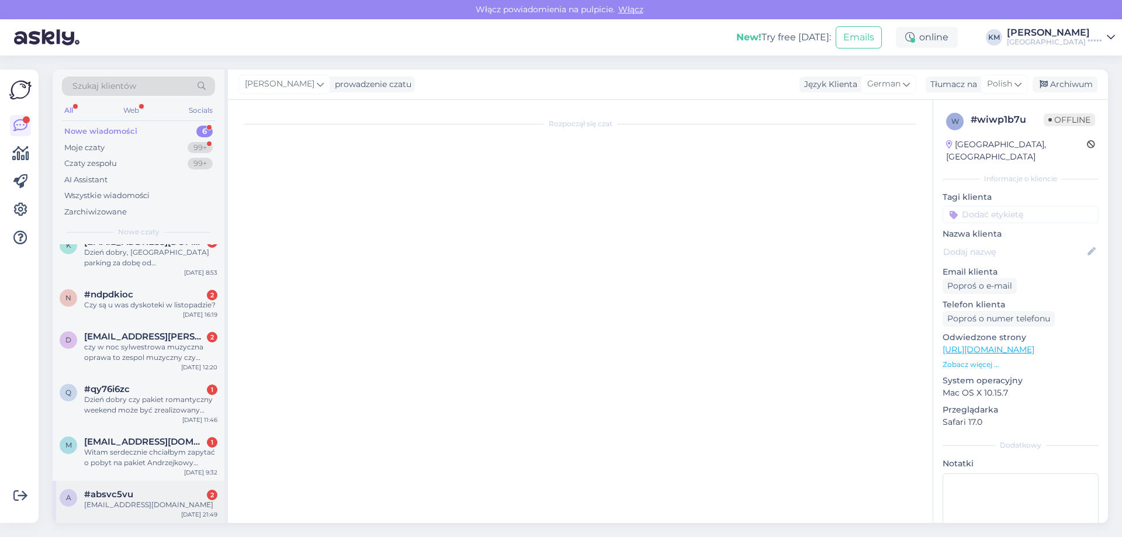
scroll to position [0, 0]
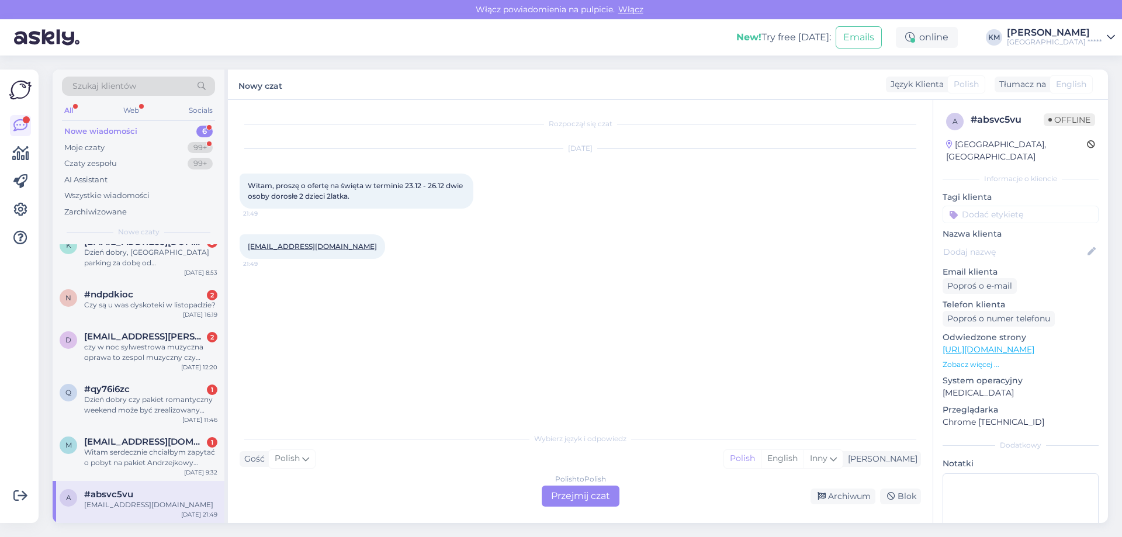
click at [587, 503] on div "Polish to Polish Przejmij czat" at bounding box center [581, 496] width 78 height 21
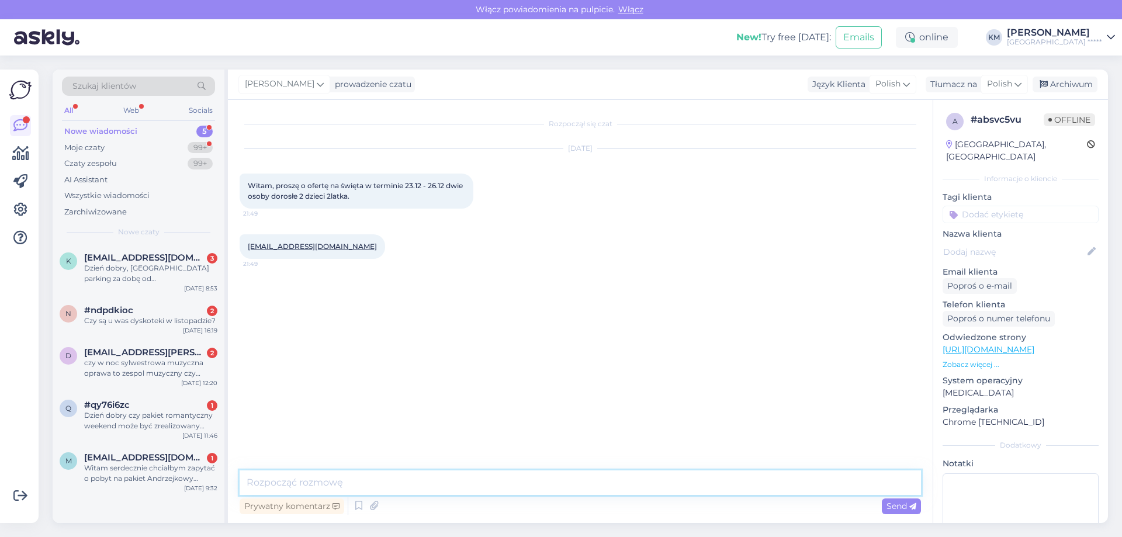
click at [414, 481] on textarea at bounding box center [580, 482] width 681 height 25
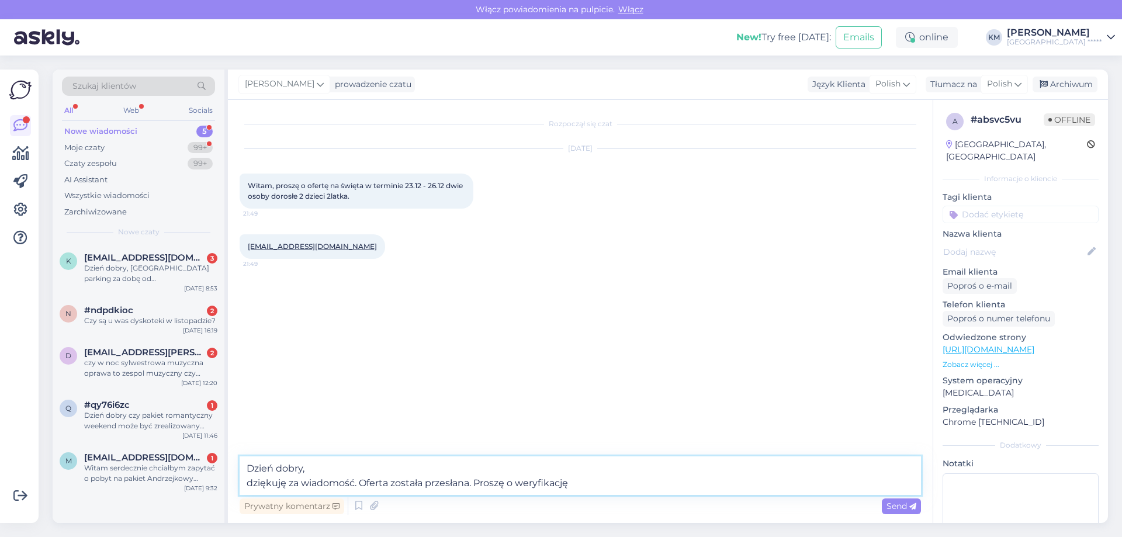
type textarea "Dzień dobry, dziękuję za wiadomość. Oferta została przesłana. Proszę o weryfika…"
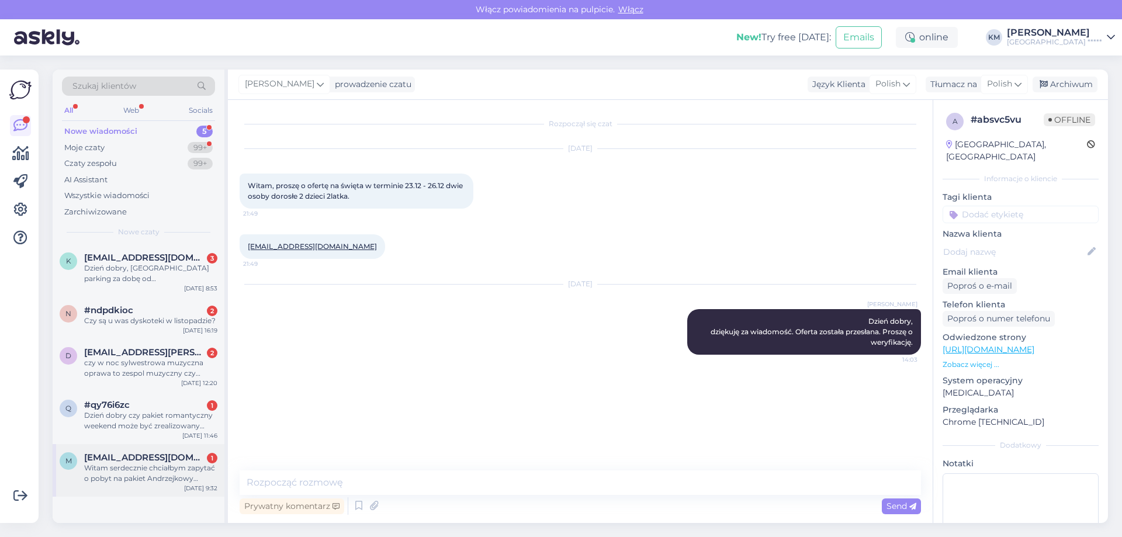
click at [133, 452] on span "[EMAIL_ADDRESS][DOMAIN_NAME]" at bounding box center [145, 457] width 122 height 11
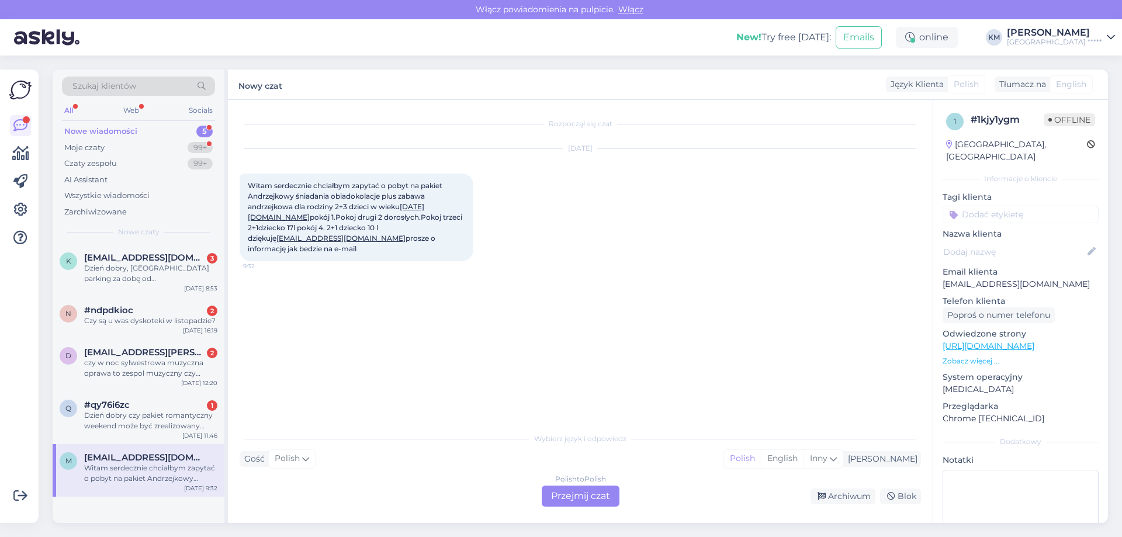
click at [584, 499] on div "Polish to Polish Przejmij czat" at bounding box center [581, 496] width 78 height 21
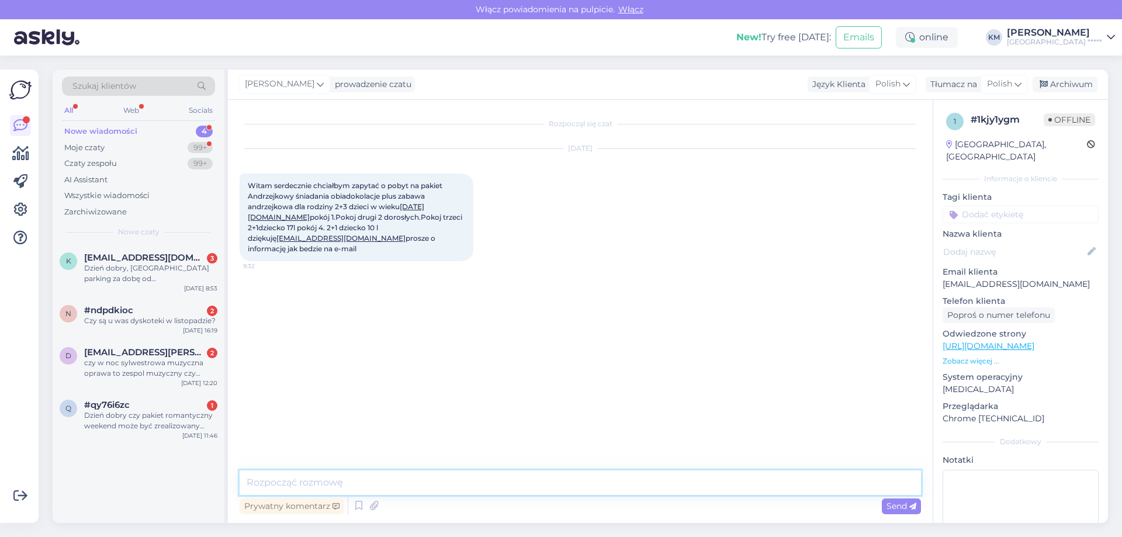
click at [494, 474] on textarea at bounding box center [580, 482] width 681 height 25
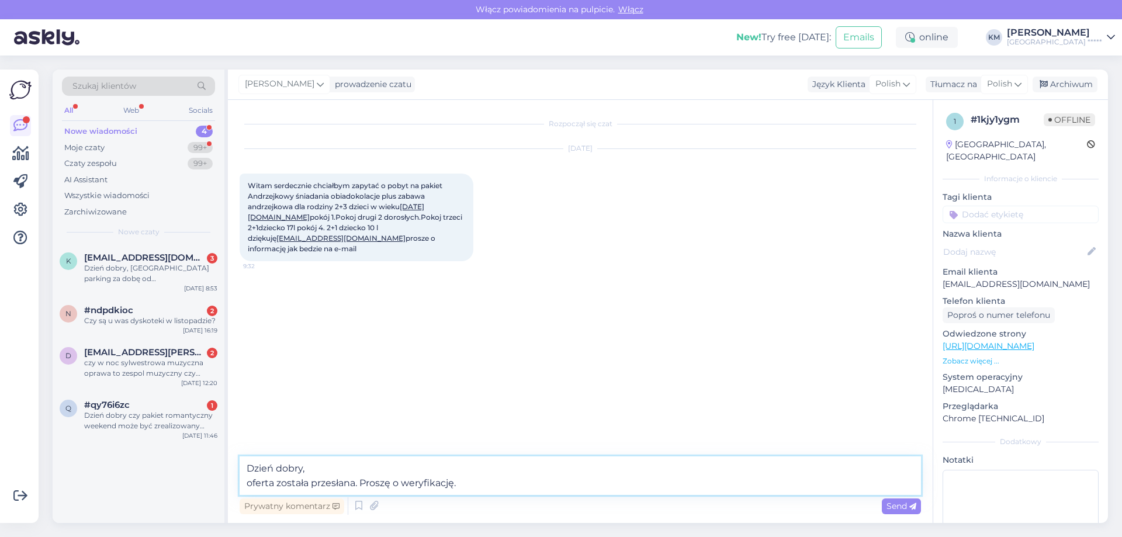
click at [252, 482] on textarea "Dzień dobry, oferta została przesłana. Proszę o weryfikację." at bounding box center [580, 475] width 681 height 39
type textarea "Dzień dobry, dziękuję za wiadomość. Oferta została przesłana. Proszę o weryfika…"
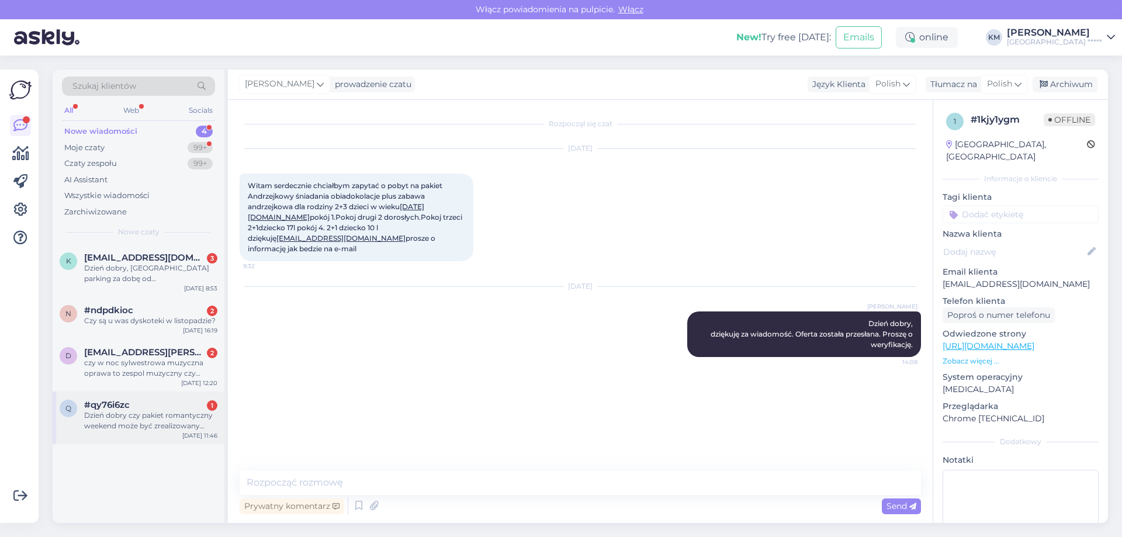
click at [190, 401] on div "#qy76i6zc 1" at bounding box center [150, 405] width 133 height 11
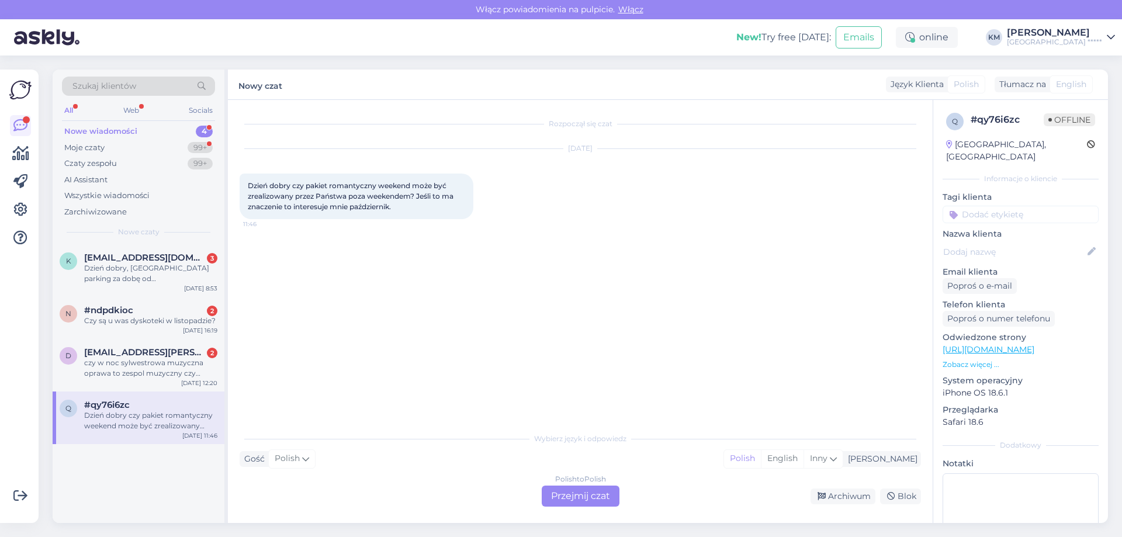
click at [550, 494] on div "Polish to Polish Przejmij czat" at bounding box center [581, 496] width 78 height 21
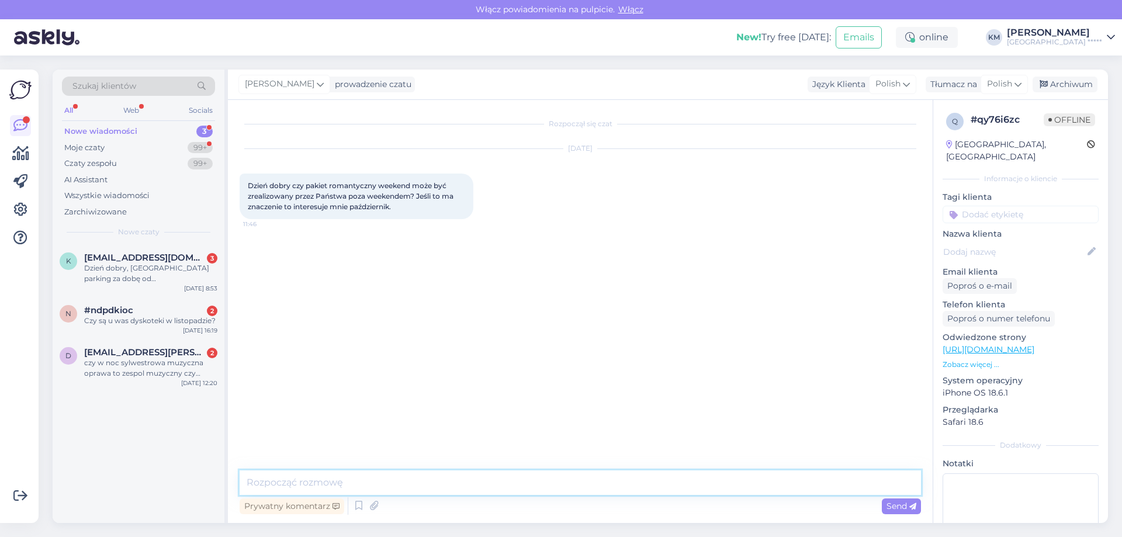
click at [333, 479] on textarea at bounding box center [580, 482] width 681 height 25
click at [433, 483] on textarea at bounding box center [580, 482] width 681 height 25
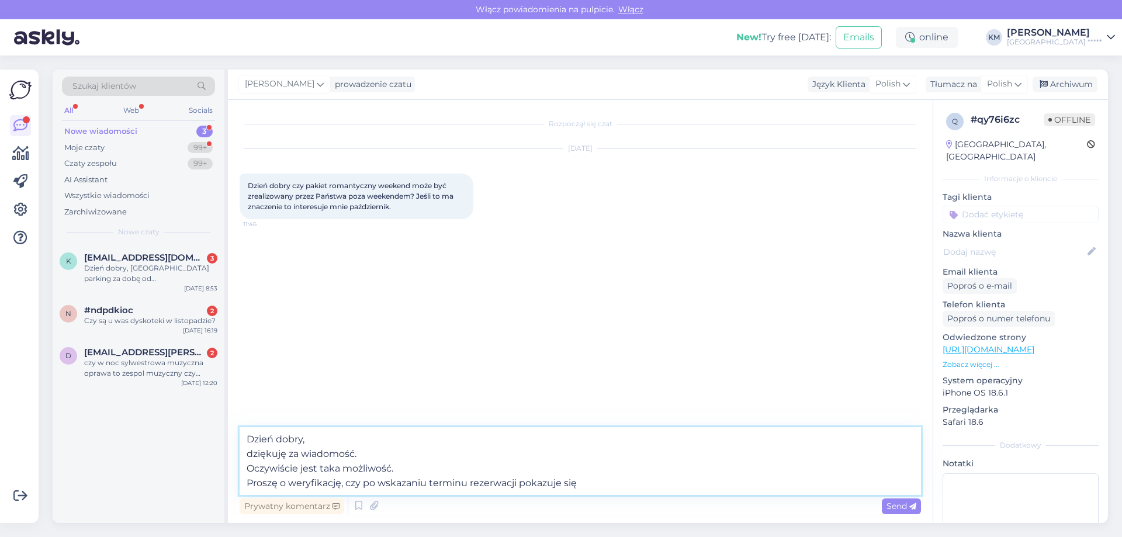
click at [520, 486] on textarea "Dzień dobry, dziękuję za wiadomość. Oczywiście jest taka możliwość. Proszę o we…" at bounding box center [580, 461] width 681 height 68
click at [653, 480] on textarea "Dzień dobry, dziękuję za wiadomość. Oczywiście jest taka możliwość. Proszę o we…" at bounding box center [580, 461] width 681 height 68
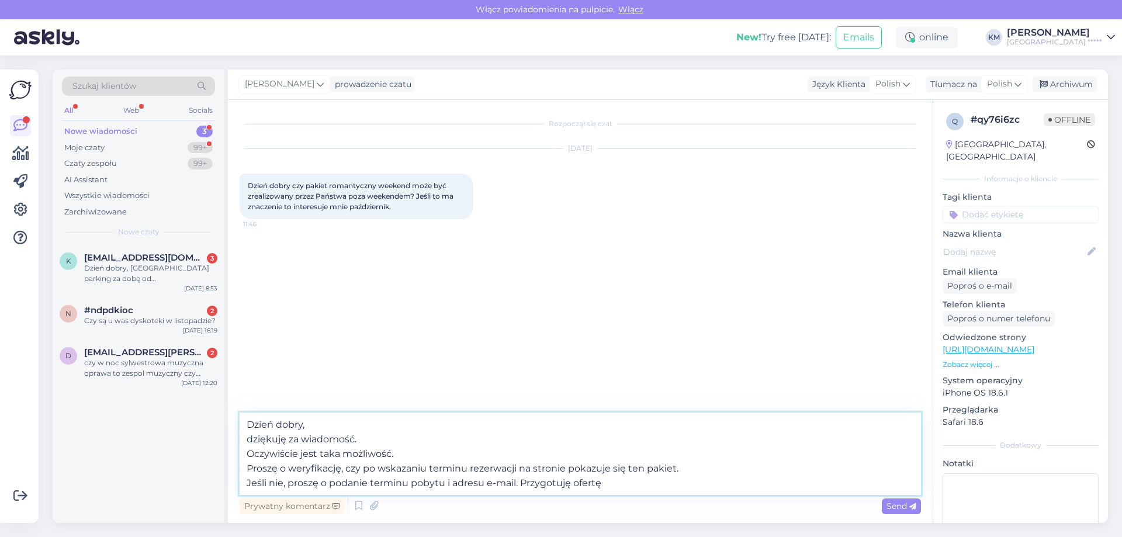
type textarea "Dzień dobry, dziękuję za wiadomość. Oczywiście jest taka możliwość. Proszę o we…"
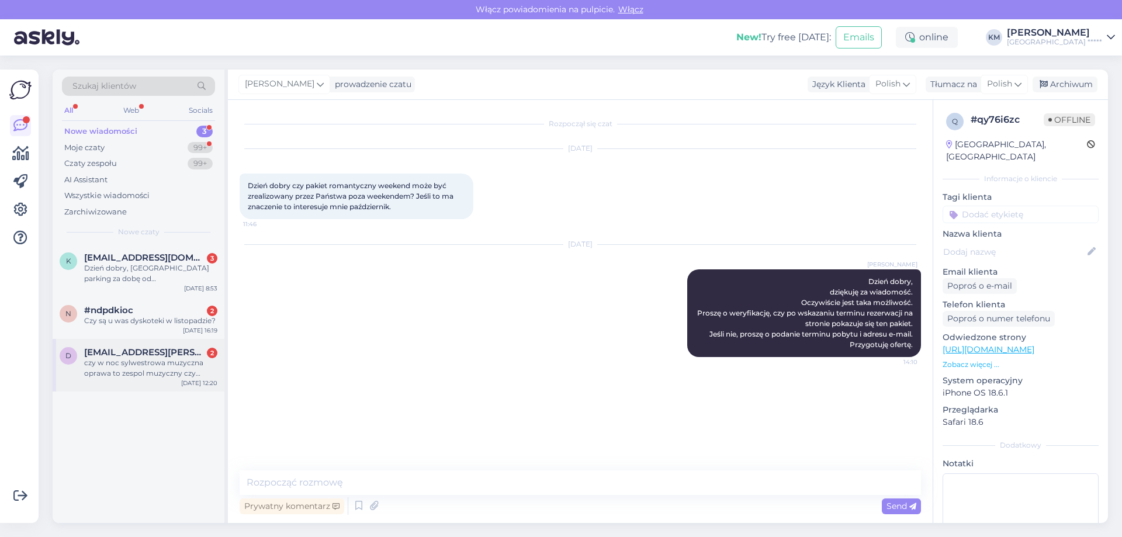
click at [160, 362] on div "czy w noc sylwestrowa muzyczna oprawa to zespol muzyczny czy artysta solowy poz…" at bounding box center [150, 368] width 133 height 21
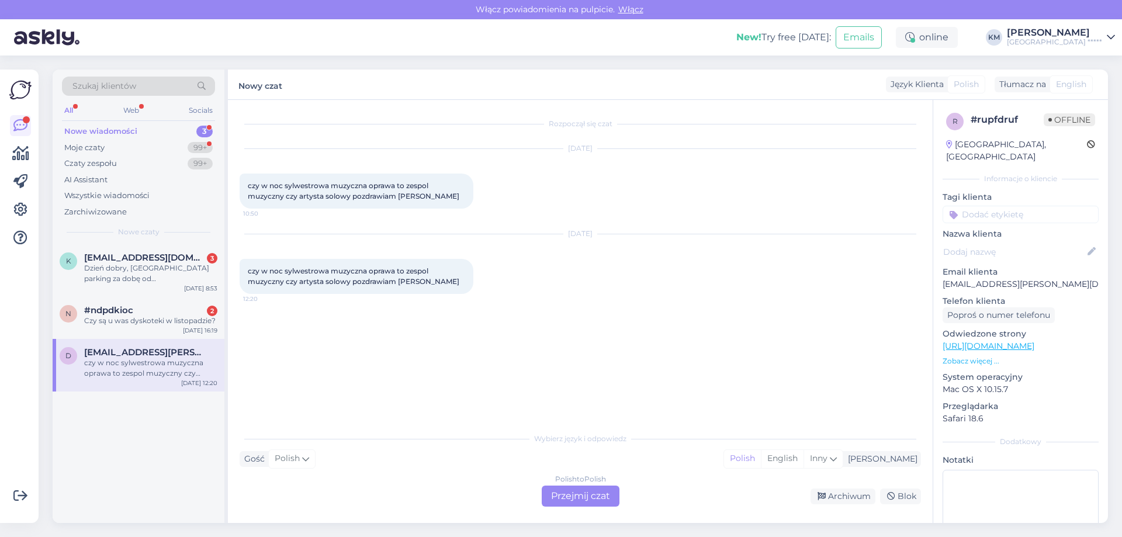
click at [562, 494] on div "Polish to Polish Przejmij czat" at bounding box center [581, 496] width 78 height 21
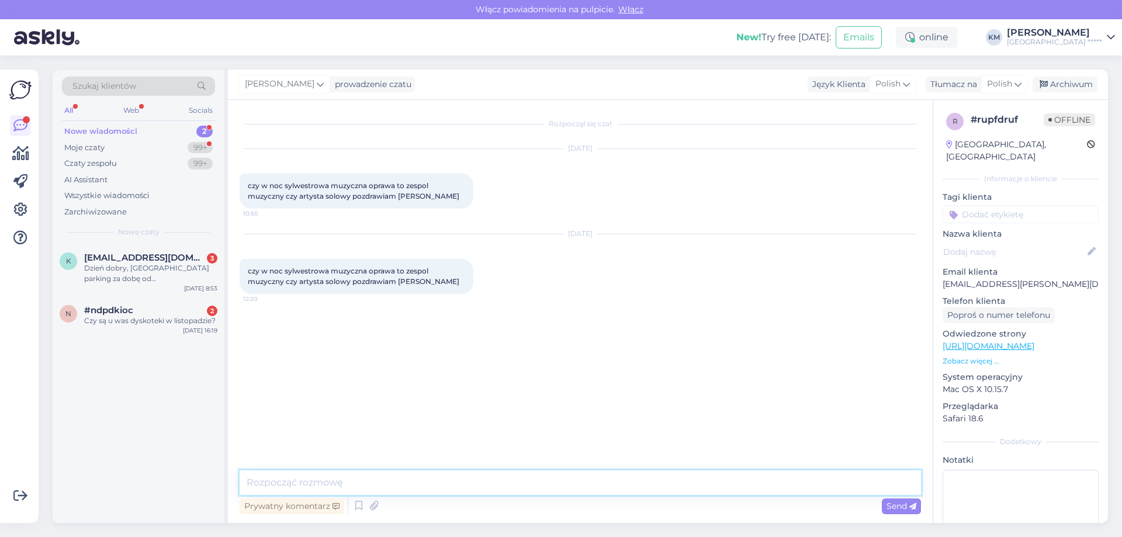
click at [399, 487] on textarea at bounding box center [580, 482] width 681 height 25
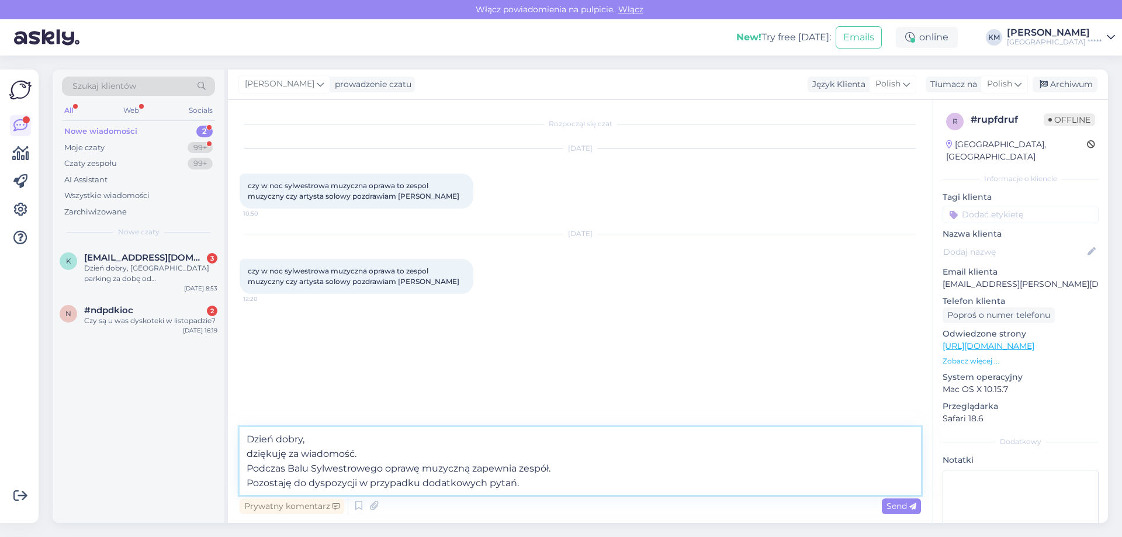
click at [547, 467] on textarea "Dzień dobry, dziękuję za wiadomość. Podczas Balu Sylwestrowego oprawę muzyczną …" at bounding box center [580, 461] width 681 height 68
click at [555, 472] on textarea "Dzień dobry, dziękuję za wiadomość. Podczas Balu Sylwestrowego oprawę muzyczną …" at bounding box center [580, 461] width 681 height 68
click at [546, 484] on textarea "Dzień dobry, dziękuję za wiadomość. Podczas Balu Sylwestrowego oprawę muzyczną …" at bounding box center [580, 461] width 681 height 68
type textarea "Dzień dobry, dziękuję za wiadomość. Podczas Balu Sylwestrowego oprawę muzyczną …"
click at [887, 511] on span "Send" at bounding box center [901, 506] width 30 height 11
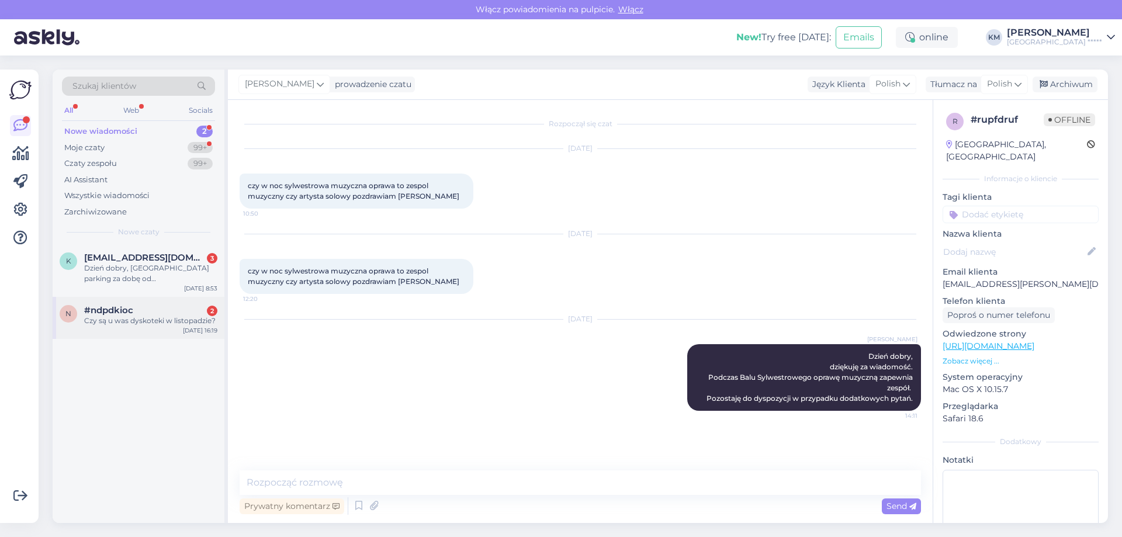
click at [171, 327] on div "n #ndpdkioc 2 Czy są u was dyskoteki w listopadzie? [DATE] 16:19" at bounding box center [139, 318] width 172 height 42
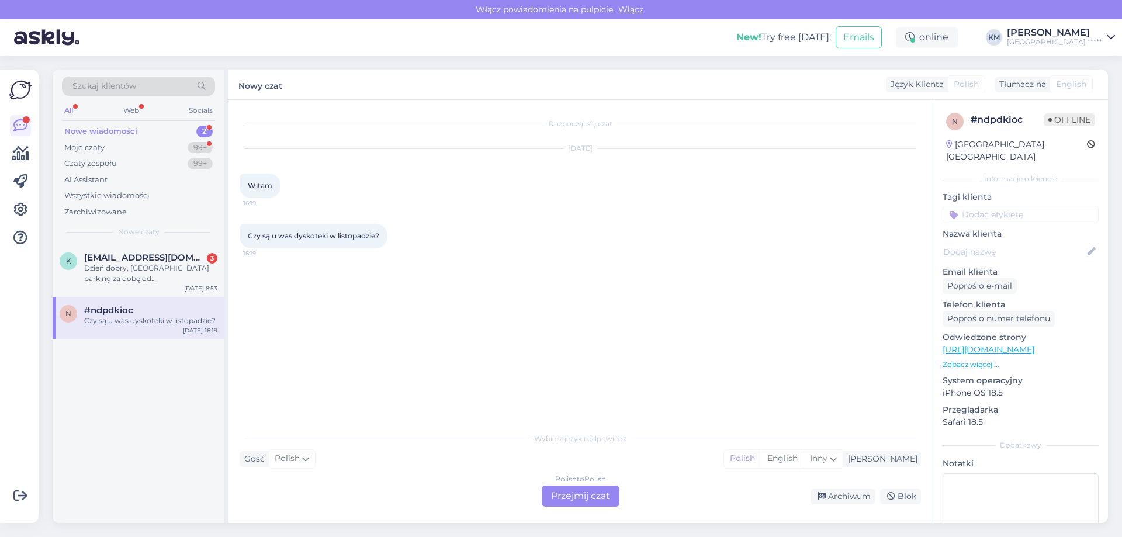
click at [564, 493] on div "Polish to Polish Przejmij czat" at bounding box center [581, 496] width 78 height 21
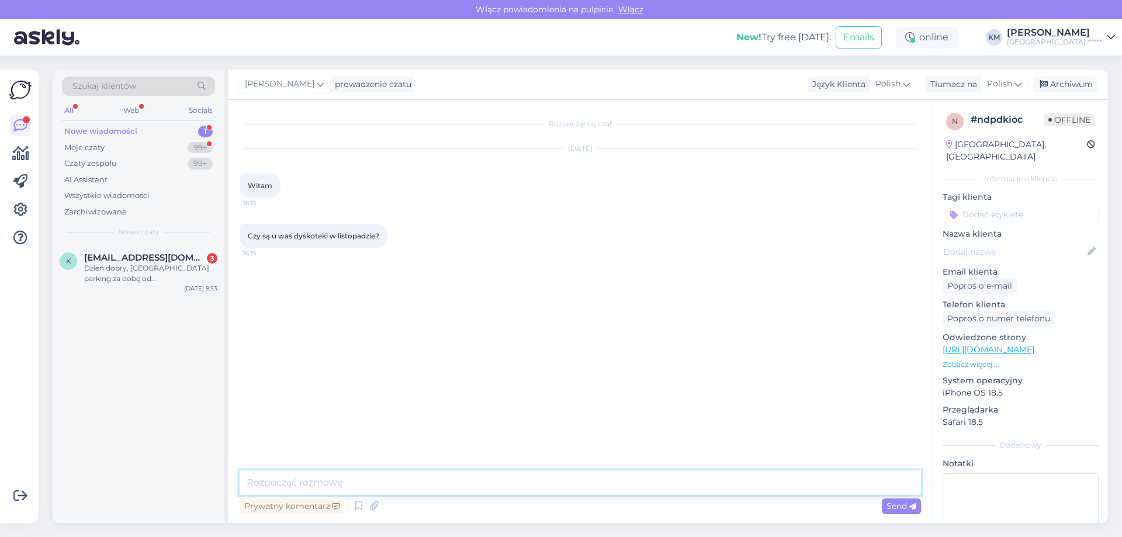
click at [413, 488] on textarea at bounding box center [580, 482] width 681 height 25
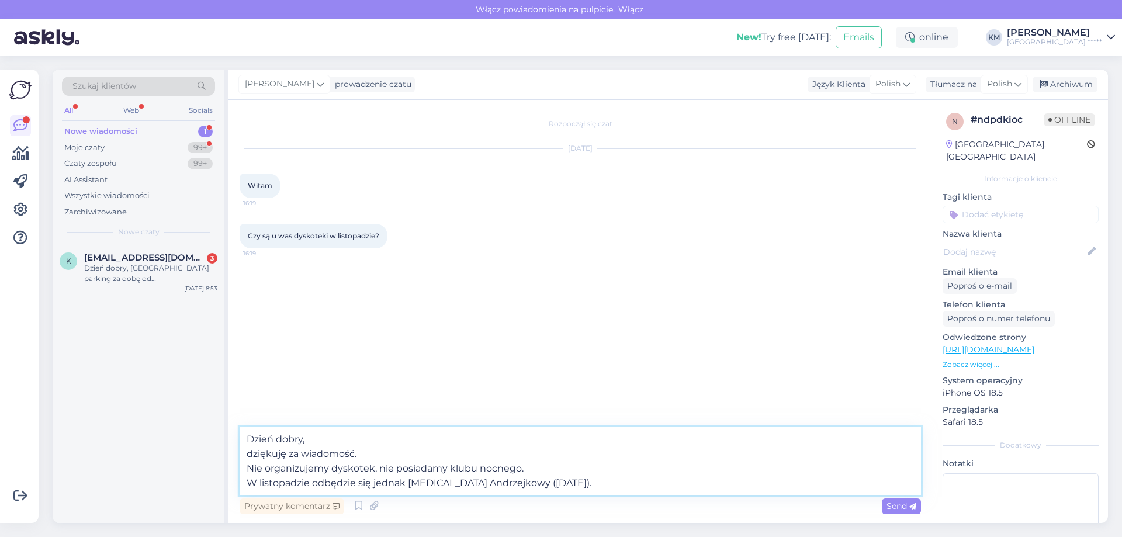
type textarea "Dzień dobry, dziękuję za wiadomość. Nie organizujemy dyskotek, nie posiadamy kl…"
click at [487, 483] on textarea "Dzień dobry, dziękuję za wiadomość. Nie organizujemy dyskotek, nie posiadamy kl…" at bounding box center [580, 461] width 681 height 68
click at [902, 507] on span "Send" at bounding box center [901, 506] width 30 height 11
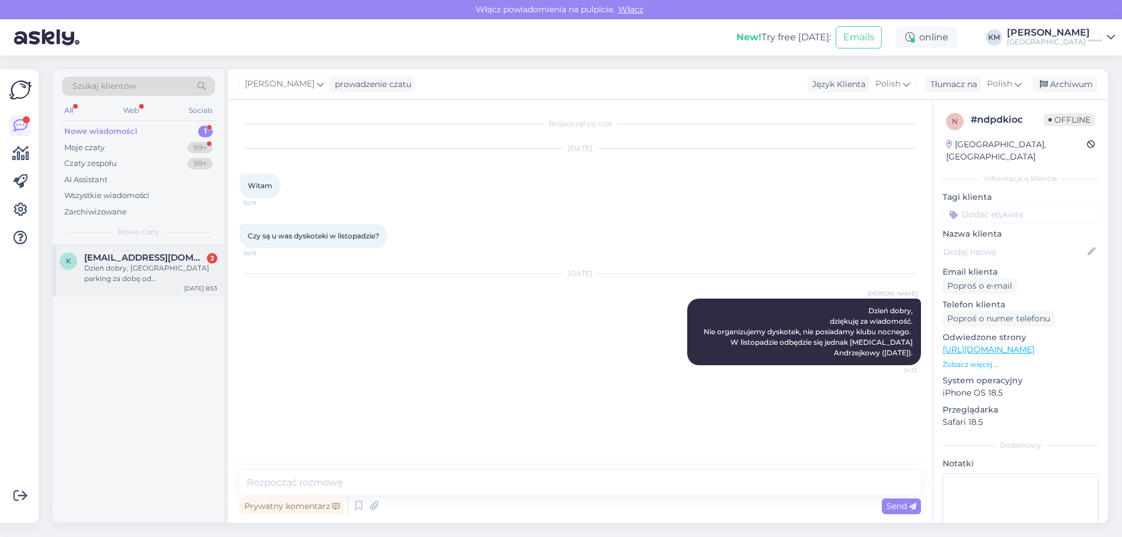
click at [158, 288] on div "k [EMAIL_ADDRESS][DOMAIN_NAME] 3 Dzień dobry, [GEOGRAPHIC_DATA] parking za dobę…" at bounding box center [139, 270] width 172 height 53
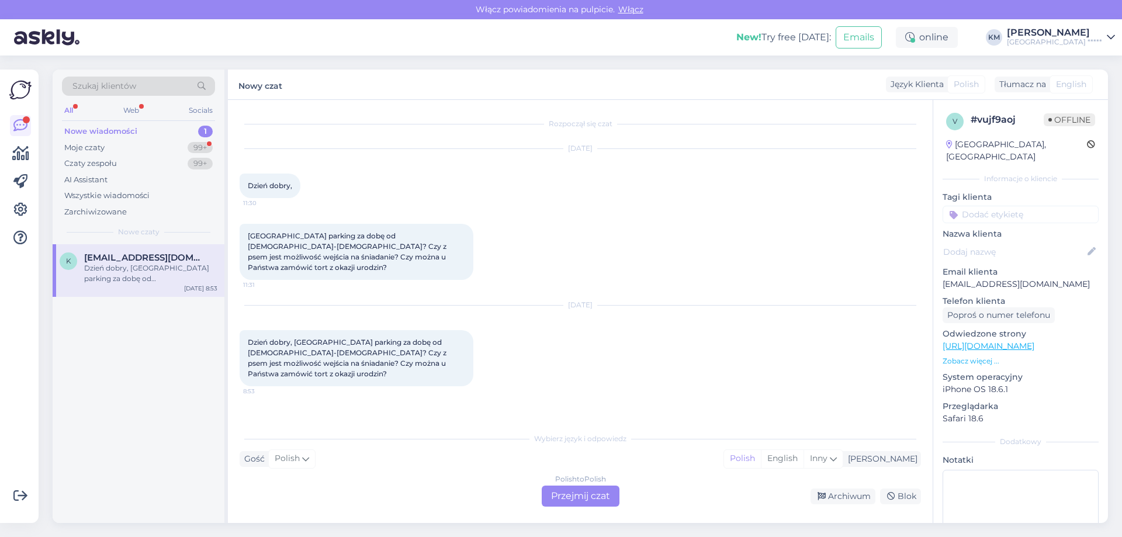
click at [578, 500] on div "Polish to Polish Przejmij czat" at bounding box center [581, 496] width 78 height 21
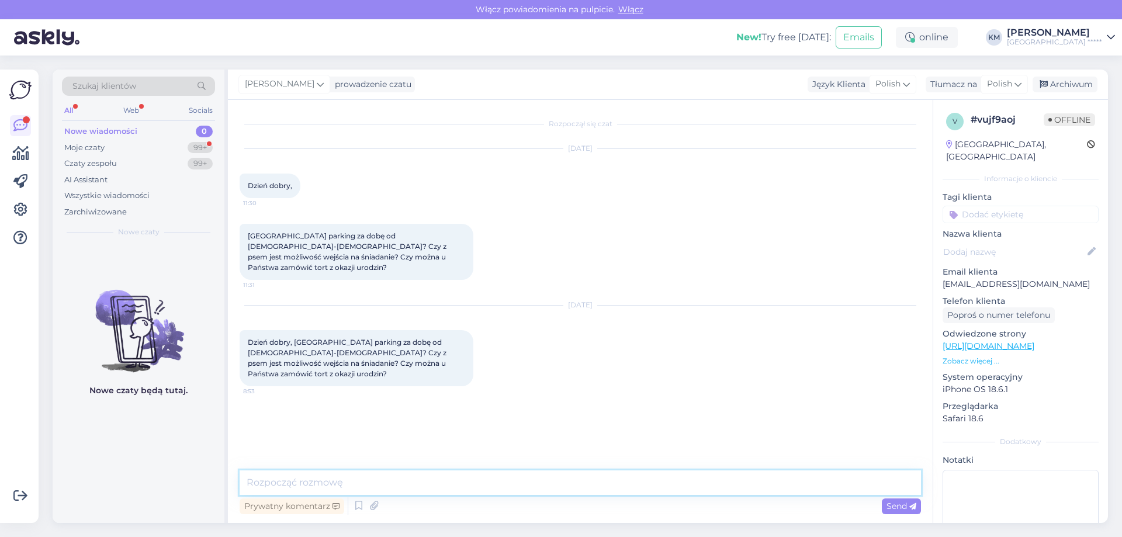
click at [379, 486] on textarea at bounding box center [580, 482] width 681 height 25
click at [420, 486] on textarea at bounding box center [580, 482] width 681 height 25
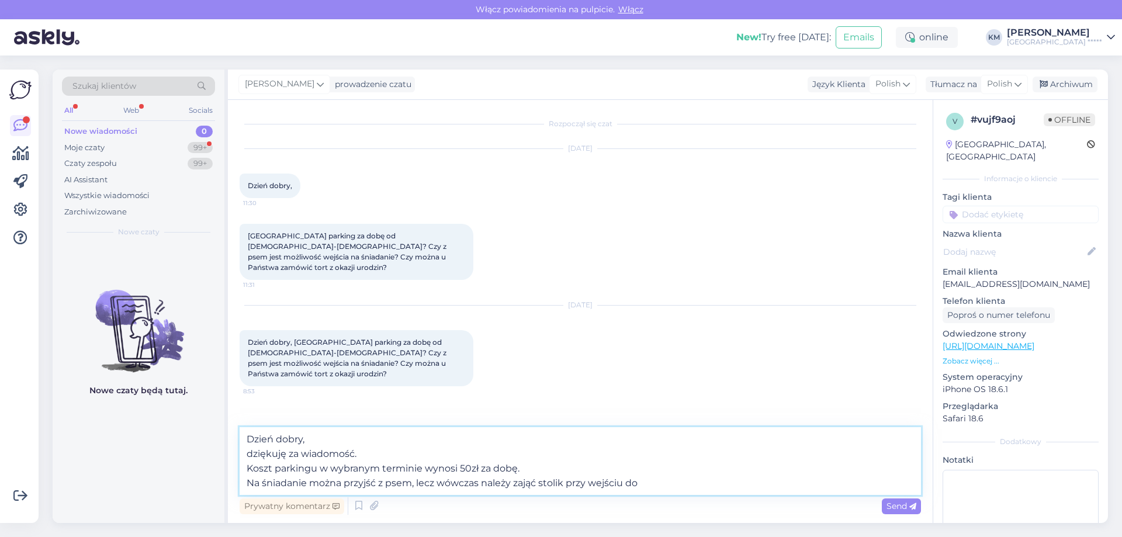
click at [721, 479] on textarea "Dzień dobry, dziękuję za wiadomość. Koszt parkingu w wybranym terminie wynosi 5…" at bounding box center [580, 461] width 681 height 68
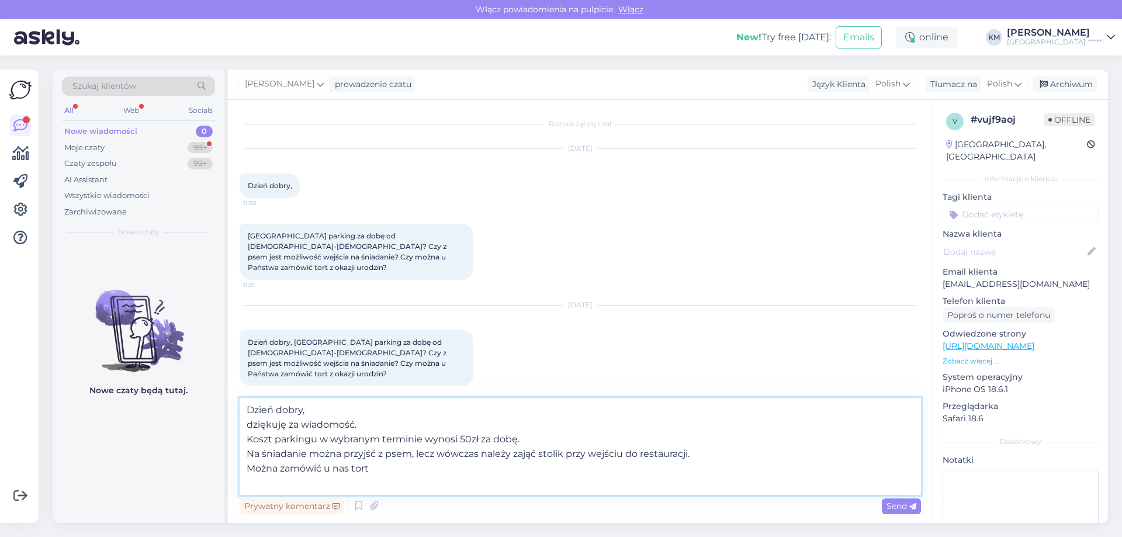
paste textarea "Tort *zamówienie na torty przyjmujemy minimum 48 h przed realizacją Smaki do wy…"
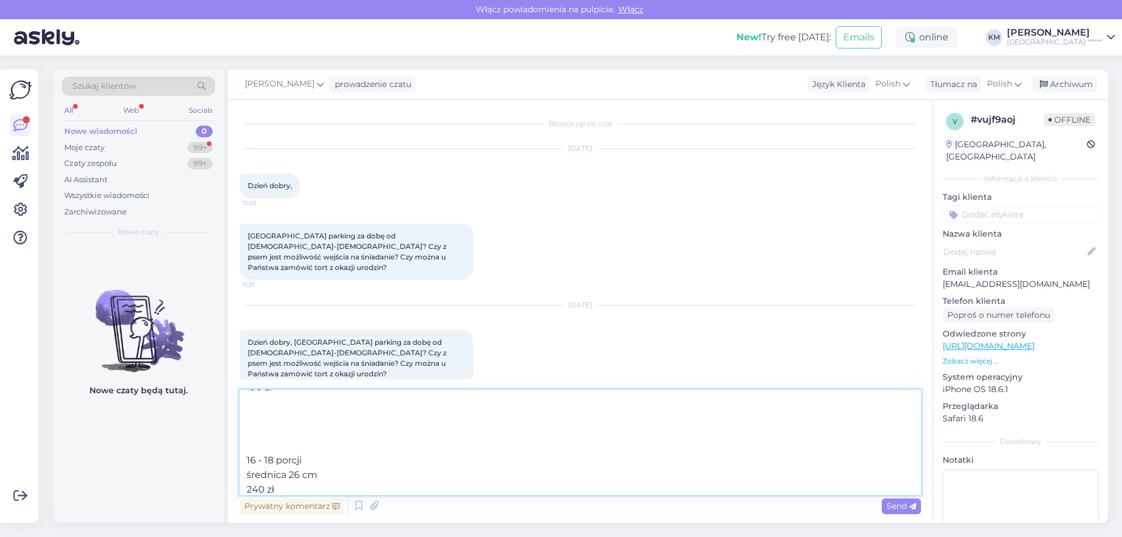
click at [247, 472] on textarea "Dzień dobry, dziękuję za wiadomość. Koszt parkingu w wybranym terminie wynosi 5…" at bounding box center [580, 442] width 681 height 105
click at [247, 483] on textarea "Dzień dobry, dziękuję za wiadomość. Koszt parkingu w wybranym terminie wynosi 5…" at bounding box center [580, 442] width 681 height 105
drag, startPoint x: 254, startPoint y: 460, endPoint x: 261, endPoint y: 436, distance: 25.1
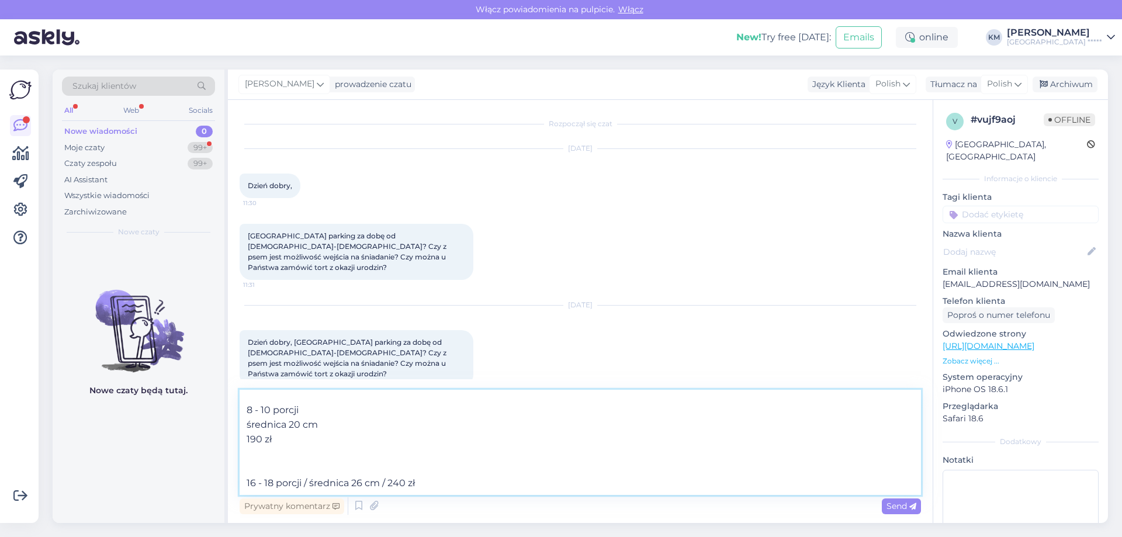
scroll to position [167, 0]
click at [271, 474] on textarea "Dzień dobry, dziękuję za wiadomość. Koszt parkingu w wybranym terminie wynosi 5…" at bounding box center [580, 442] width 681 height 105
click at [245, 453] on textarea "Dzień dobry, dziękuję za wiadomość. Koszt parkingu w wybranym terminie wynosi 5…" at bounding box center [580, 442] width 681 height 105
click at [246, 465] on textarea "Dzień dobry, dziękuję za wiadomość. Koszt parkingu w wybranym terminie wynosi 5…" at bounding box center [580, 442] width 681 height 105
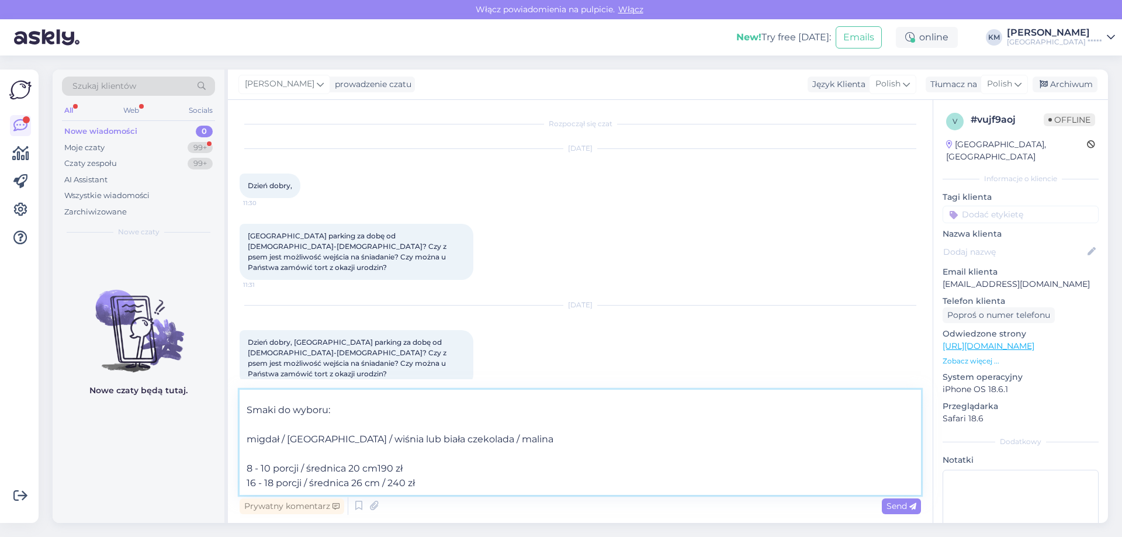
scroll to position [109, 0]
click at [280, 452] on textarea "Dzień dobry, dziękuję za wiadomość. Koszt parkingu w wybranym terminie wynosi 5…" at bounding box center [580, 442] width 681 height 105
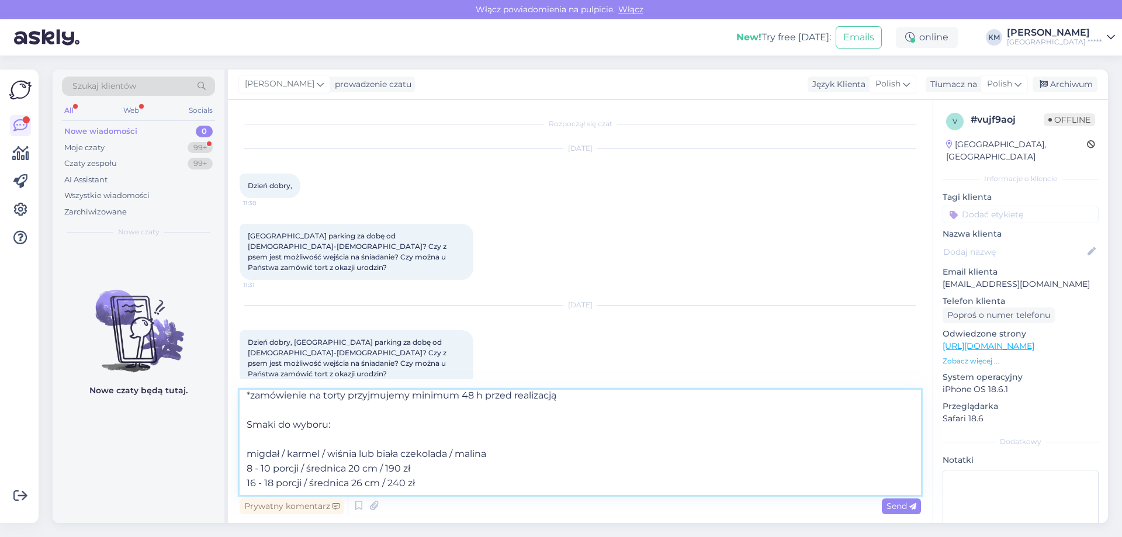
click at [280, 434] on textarea "Dzień dobry, dziękuję za wiadomość. Koszt parkingu w wybranym terminie wynosi 5…" at bounding box center [580, 442] width 681 height 105
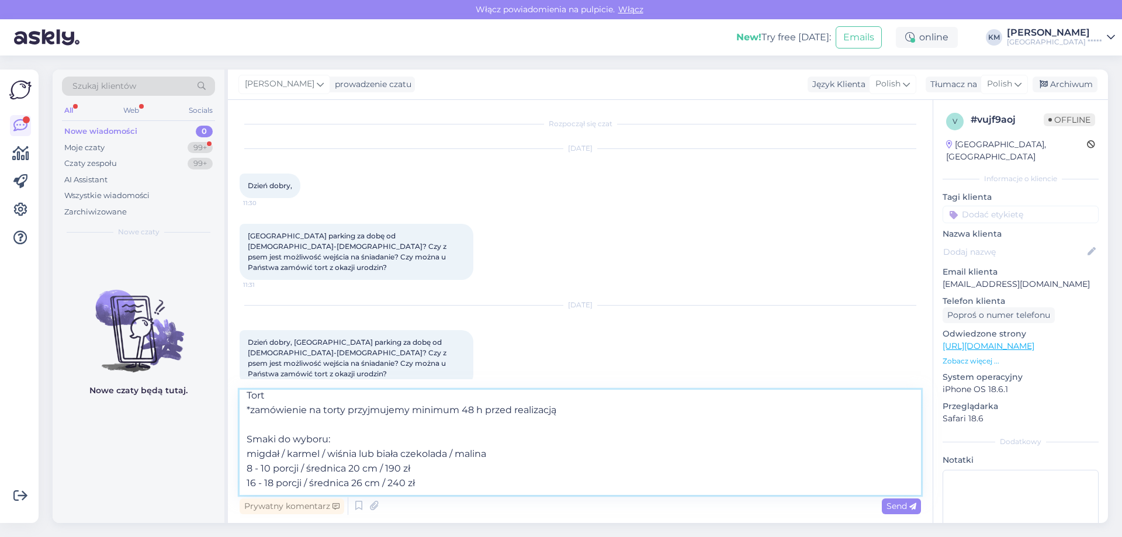
click at [247, 453] on textarea "Dzień dobry, dziękuję za wiadomość. Koszt parkingu w wybranym terminie wynosi 5…" at bounding box center [580, 442] width 681 height 105
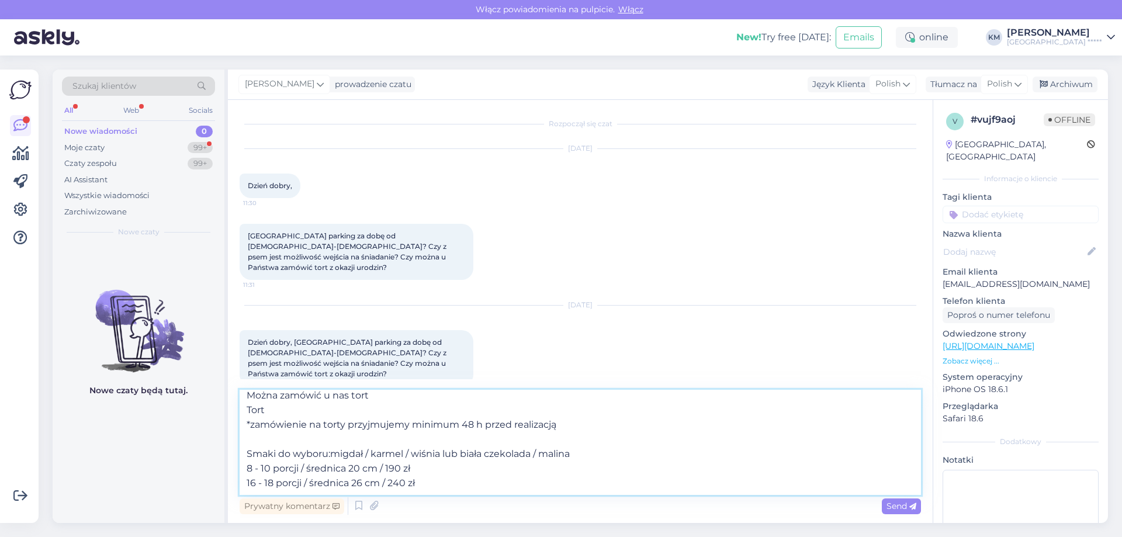
scroll to position [65, 0]
click at [260, 440] on textarea "Dzień dobry, dziękuję za wiadomość. Koszt parkingu w wybranym terminie wynosi 5…" at bounding box center [580, 442] width 681 height 105
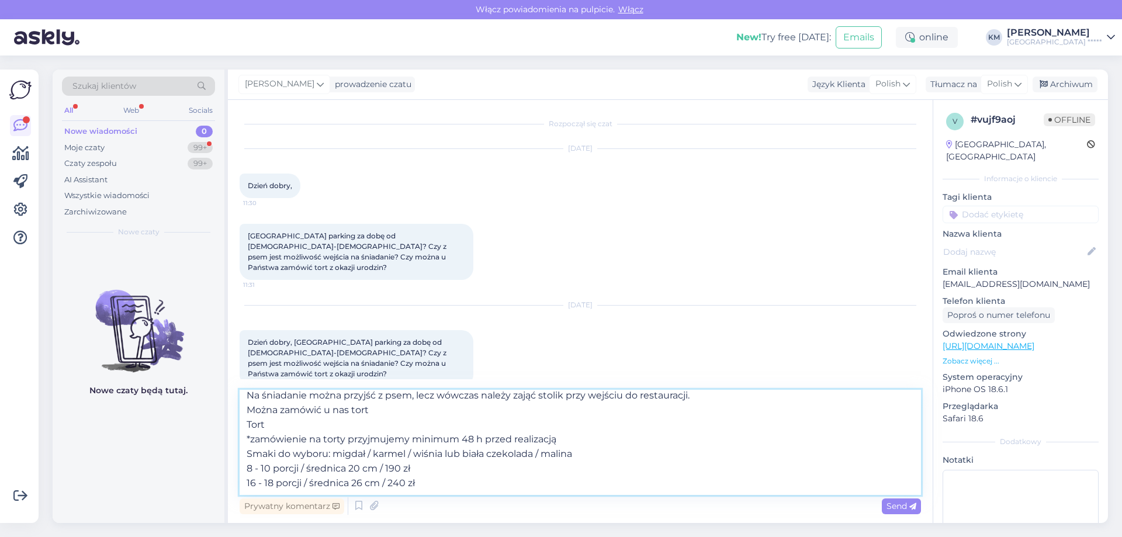
scroll to position [50, 0]
drag, startPoint x: 282, startPoint y: 426, endPoint x: 239, endPoint y: 426, distance: 43.2
click at [239, 426] on div "Rozpoczął się czat [DATE] Dzień dobry, 11:30 [GEOGRAPHIC_DATA] parking za dobę …" at bounding box center [580, 311] width 705 height 423
click at [256, 438] on textarea "Dzień dobry, dziękuję za wiadomość. Koszt parkingu w wybranym terminie wynosi 5…" at bounding box center [580, 442] width 681 height 105
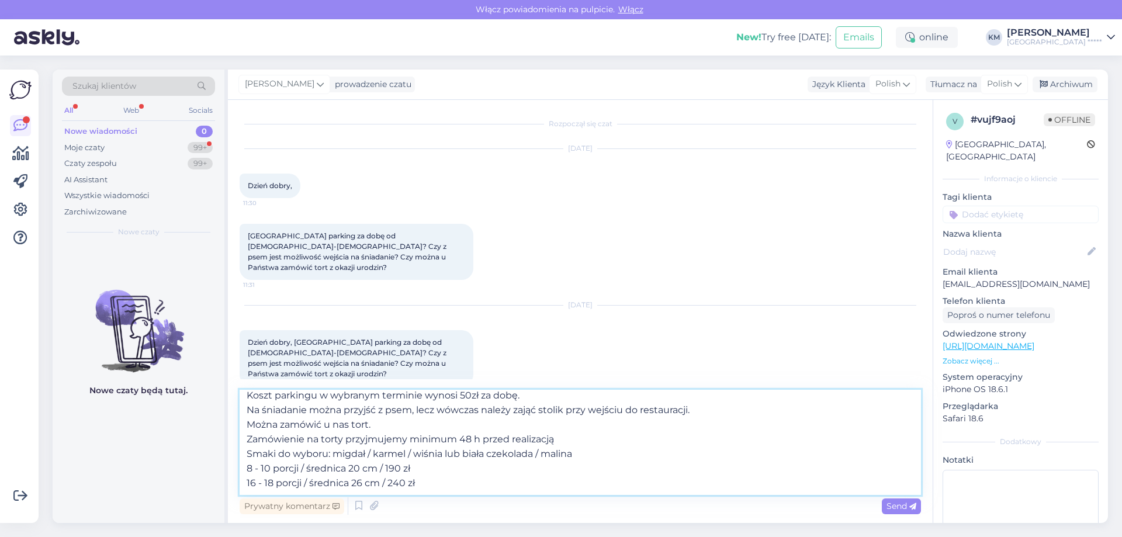
click at [299, 440] on textarea "Dzień dobry, dziękuję za wiadomość. Koszt parkingu w wybranym terminie wynosi 5…" at bounding box center [580, 442] width 681 height 105
click at [463, 439] on textarea "Dzień dobry, dziękuję za wiadomość. Koszt parkingu w wybranym terminie wynosi 5…" at bounding box center [580, 442] width 681 height 105
click at [474, 462] on textarea "Dzień dobry, dziękuję za wiadomość. Koszt parkingu w wybranym terminie wynosi 5…" at bounding box center [580, 442] width 681 height 105
click at [241, 466] on textarea "Dzień dobry, dziękuję za wiadomość. Koszt parkingu w wybranym terminie wynosi 5…" at bounding box center [580, 442] width 681 height 105
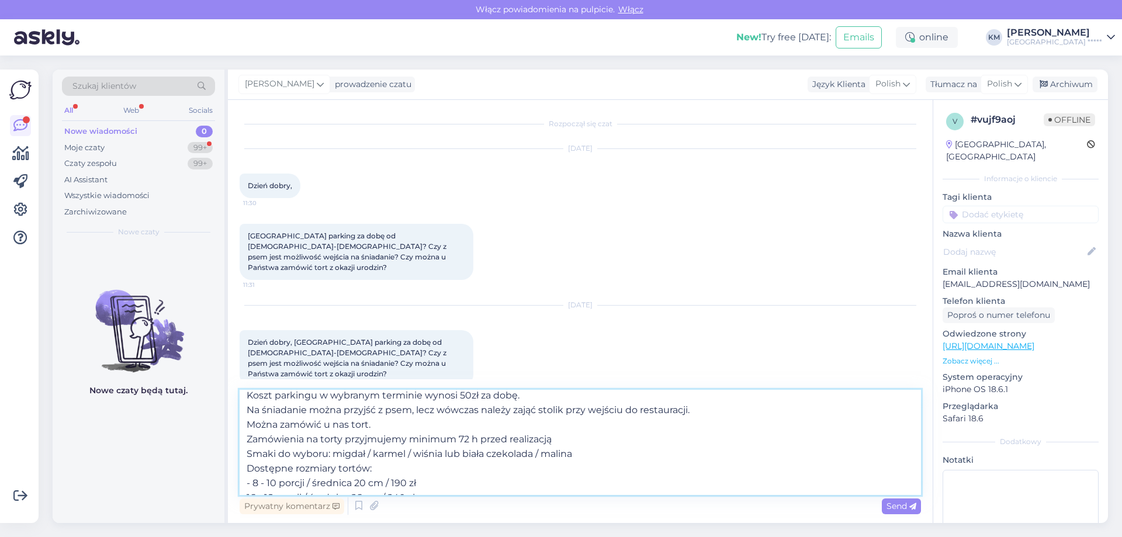
scroll to position [50, 0]
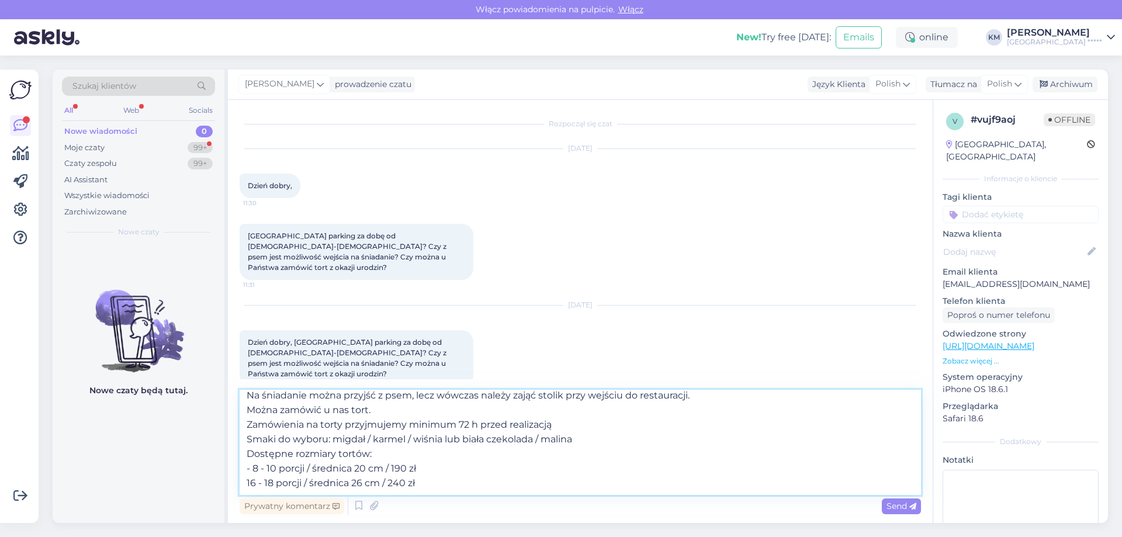
click at [245, 486] on textarea "Dzień dobry, dziękuję za wiadomość. Koszt parkingu w wybranym terminie wynosi 5…" at bounding box center [580, 442] width 681 height 105
type textarea "Dzień dobry, dziękuję za wiadomość. Koszt parkingu w wybranym terminie wynosi 5…"
click at [888, 503] on span "Send" at bounding box center [901, 506] width 30 height 11
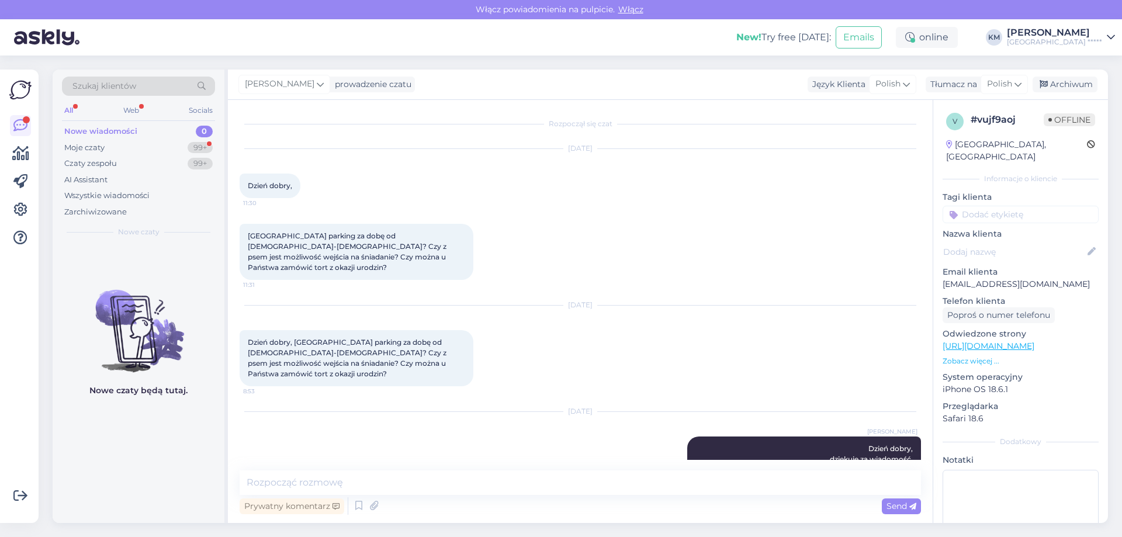
scroll to position [0, 0]
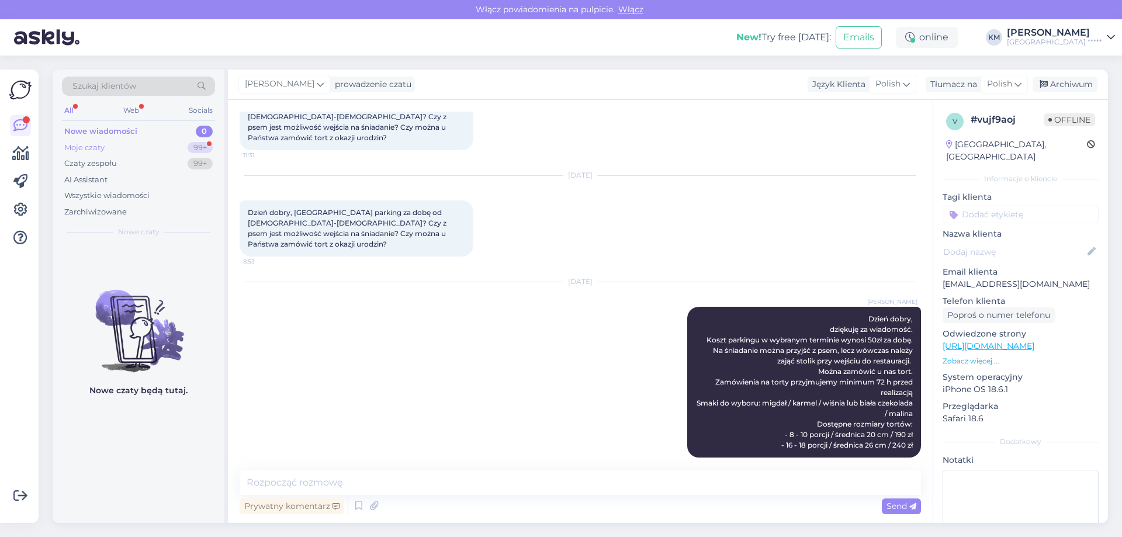
click at [116, 153] on div "Moje czaty 99+" at bounding box center [138, 148] width 153 height 16
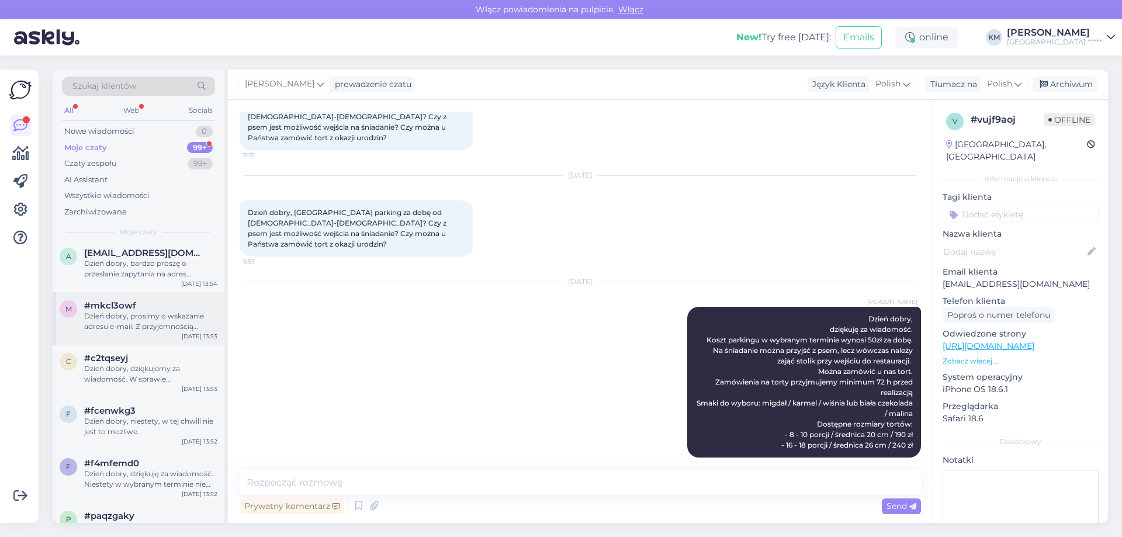
scroll to position [351, 0]
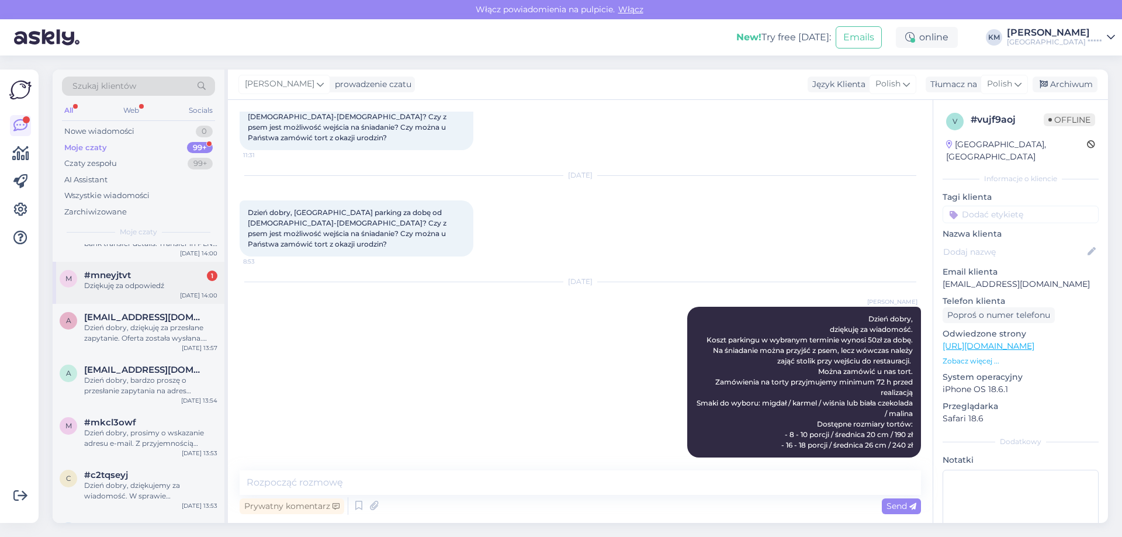
click at [166, 280] on div "#mneyjtvt 1" at bounding box center [150, 275] width 133 height 11
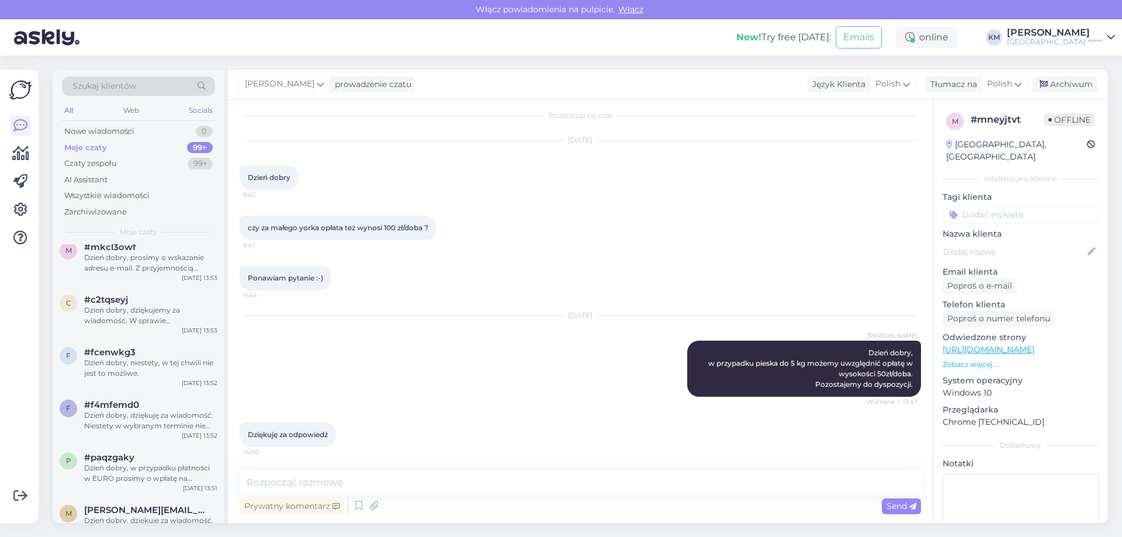
scroll to position [175, 0]
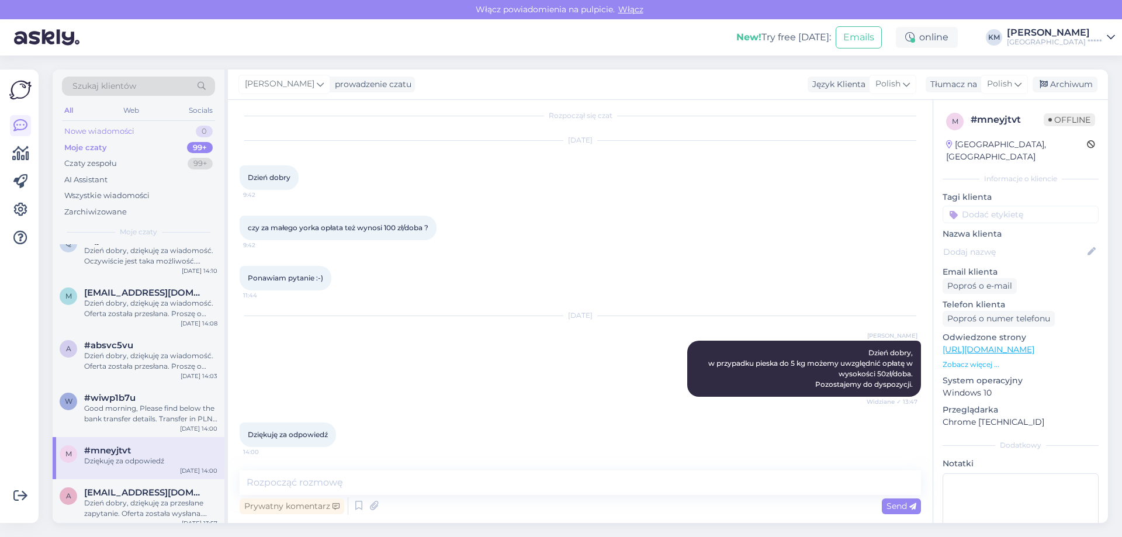
click at [96, 137] on div "Nowe wiadomości" at bounding box center [99, 132] width 70 height 12
